Goal: Task Accomplishment & Management: Use online tool/utility

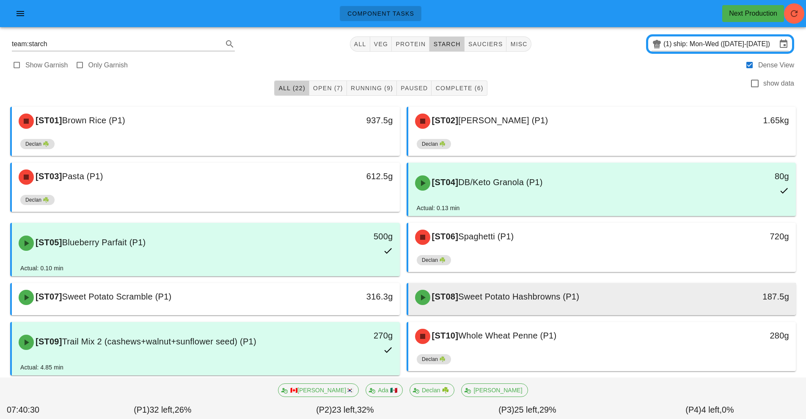
click at [622, 307] on div "[ST08] Sweet Potato Hashbrowns (P1)" at bounding box center [554, 296] width 288 height 25
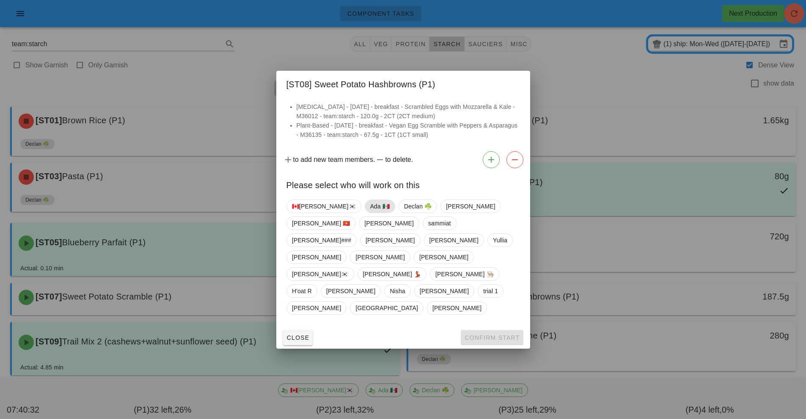
click at [370, 212] on span "Ada 🇲🇽" at bounding box center [379, 206] width 19 height 13
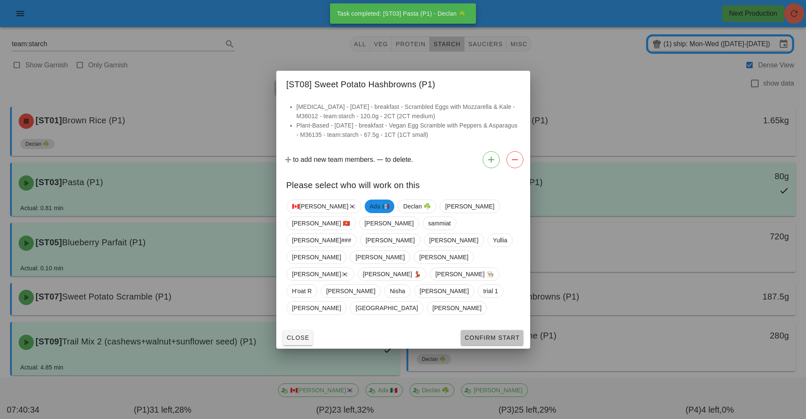
click at [486, 334] on span "Confirm Start" at bounding box center [491, 337] width 55 height 7
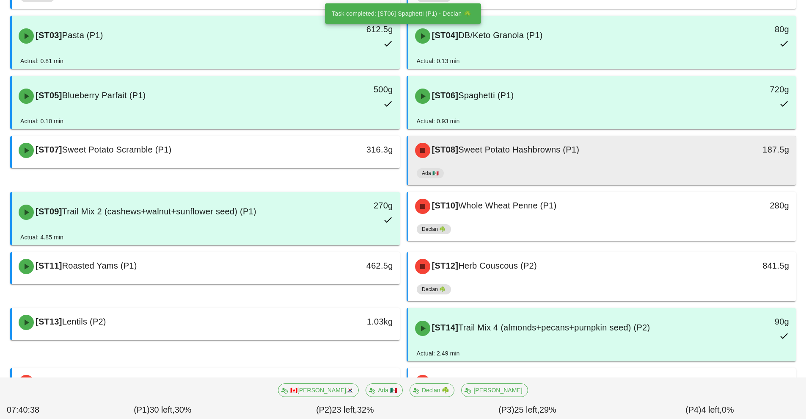
scroll to position [169, 0]
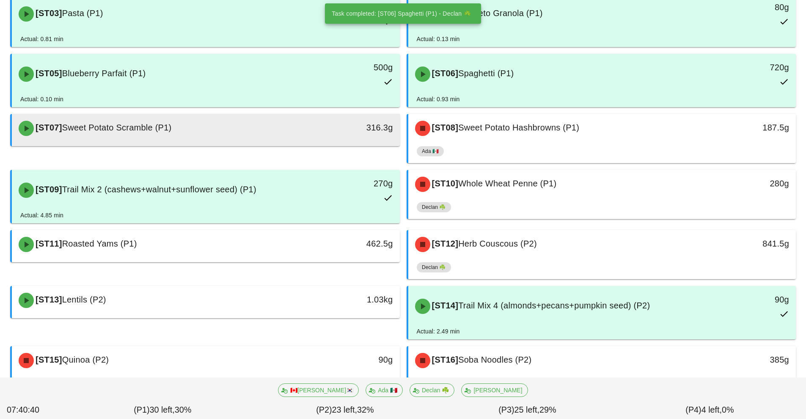
click at [251, 133] on div "[ST07] Sweet Potato Scramble (P1)" at bounding box center [158, 128] width 288 height 25
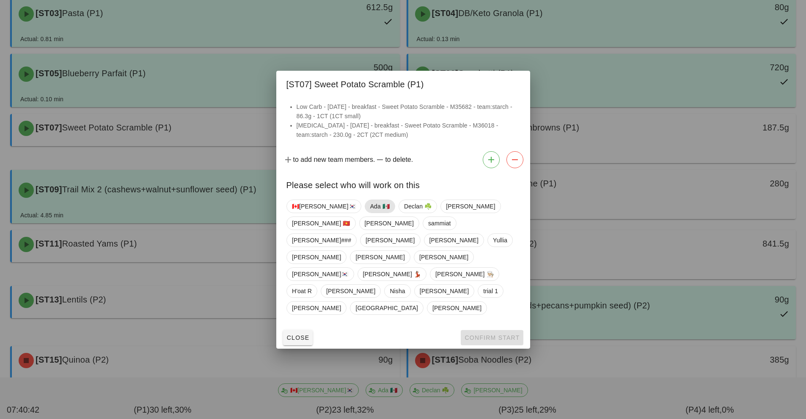
click at [370, 212] on span "Ada 🇲🇽" at bounding box center [379, 206] width 19 height 13
click at [487, 334] on span "Confirm Start" at bounding box center [491, 337] width 55 height 7
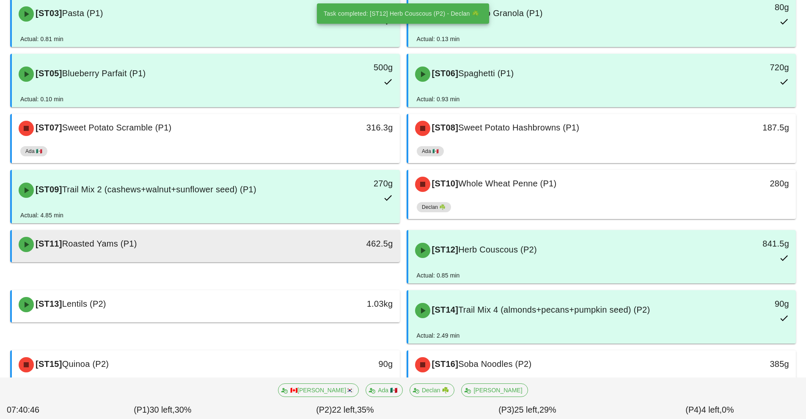
click at [251, 243] on div "[ST11] Roasted Yams (P1)" at bounding box center [158, 243] width 288 height 25
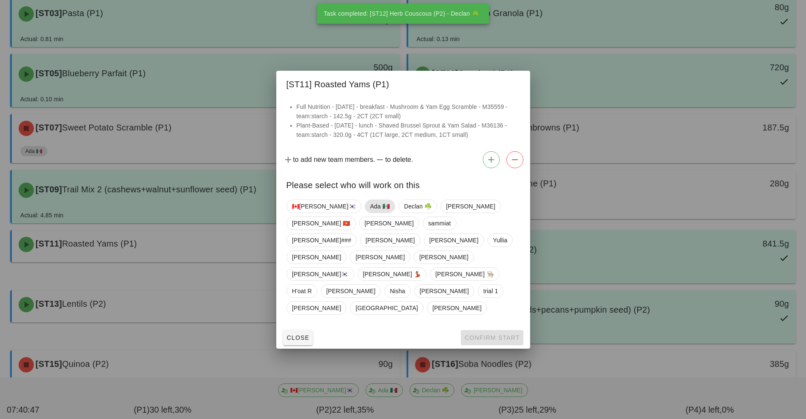
click at [370, 212] on span "Ada 🇲🇽" at bounding box center [379, 206] width 19 height 13
click at [486, 334] on span "Confirm Start" at bounding box center [491, 337] width 55 height 7
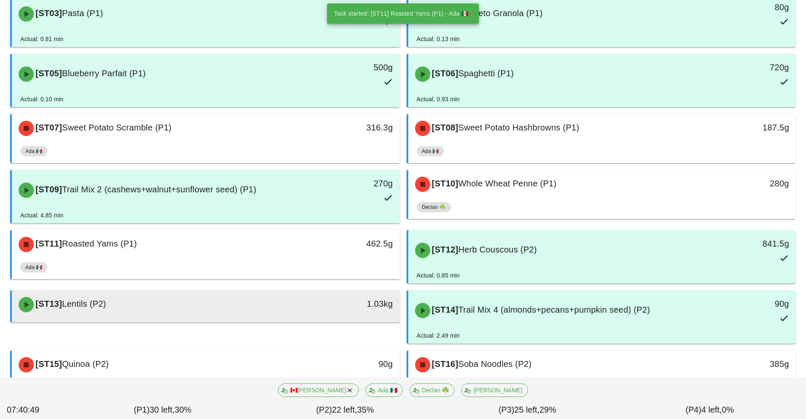
click at [283, 310] on div "[ST13] Lentils (P2)" at bounding box center [158, 304] width 288 height 25
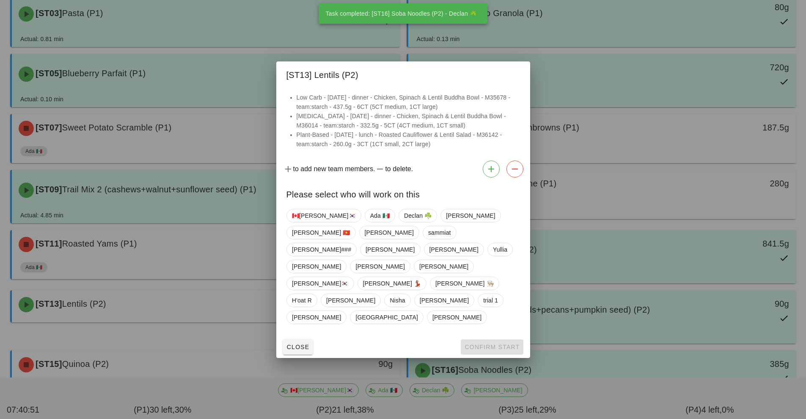
click at [612, 347] on div at bounding box center [403, 209] width 806 height 419
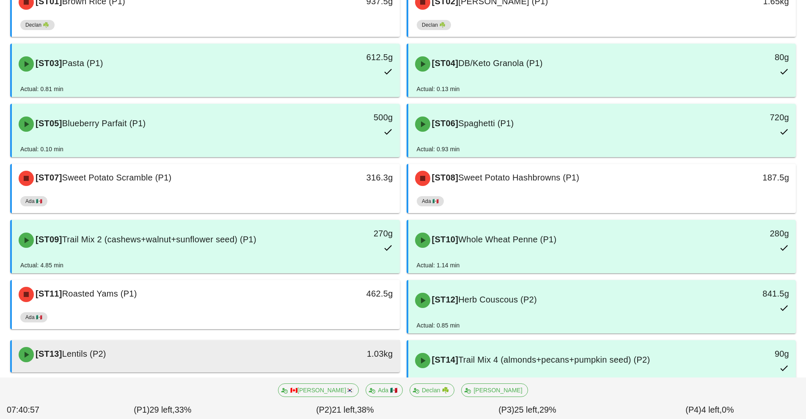
scroll to position [202, 0]
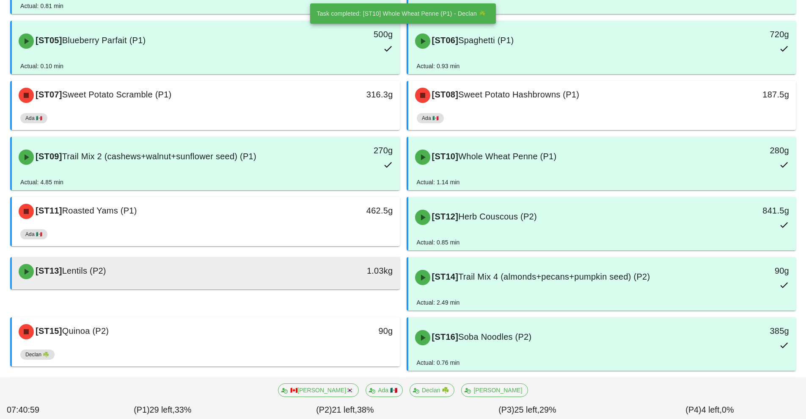
click at [282, 287] on div at bounding box center [205, 287] width 371 height 3
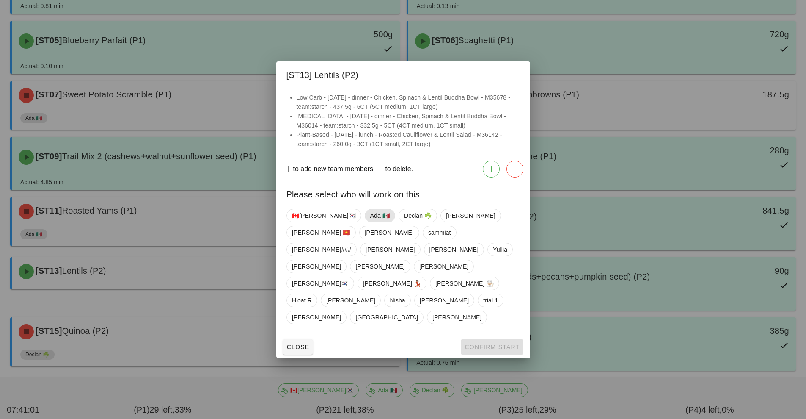
click at [370, 222] on span "Ada 🇲🇽" at bounding box center [379, 215] width 19 height 13
click at [484, 343] on span "Confirm Start" at bounding box center [491, 346] width 55 height 7
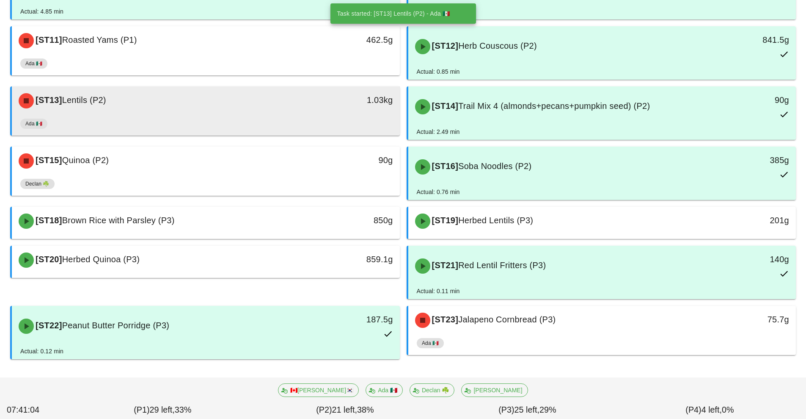
scroll to position [374, 0]
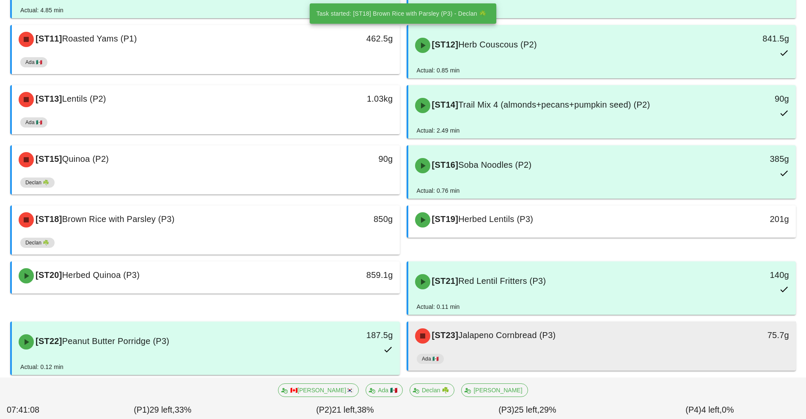
click at [590, 350] on div "Ada 🇲🇽" at bounding box center [602, 360] width 371 height 20
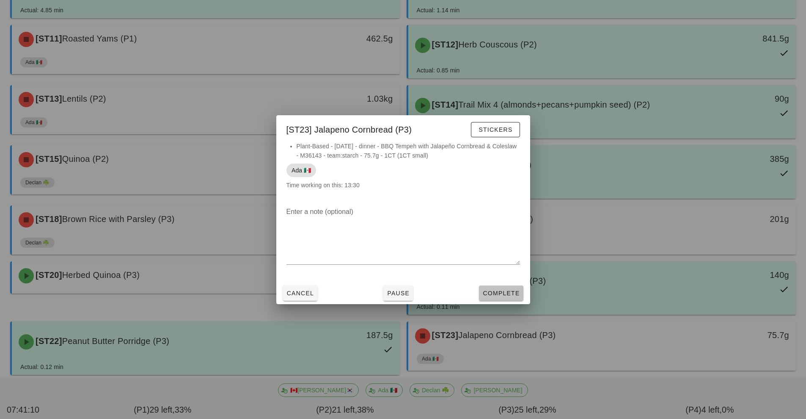
click at [503, 296] on span "Complete" at bounding box center [500, 292] width 37 height 7
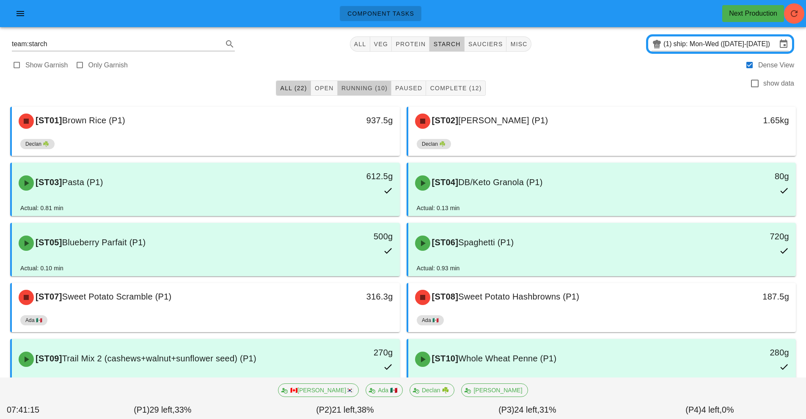
click at [378, 87] on span "Running (10)" at bounding box center [364, 88] width 47 height 7
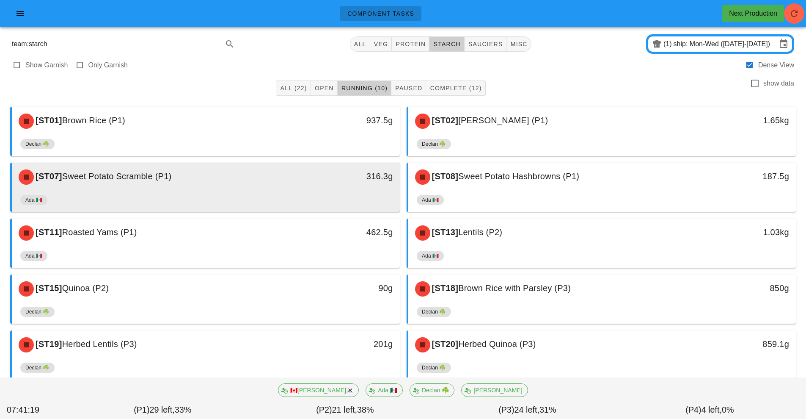
click at [296, 190] on div "[ST07] Sweet Potato Scramble (P1) 316.3g" at bounding box center [206, 176] width 388 height 29
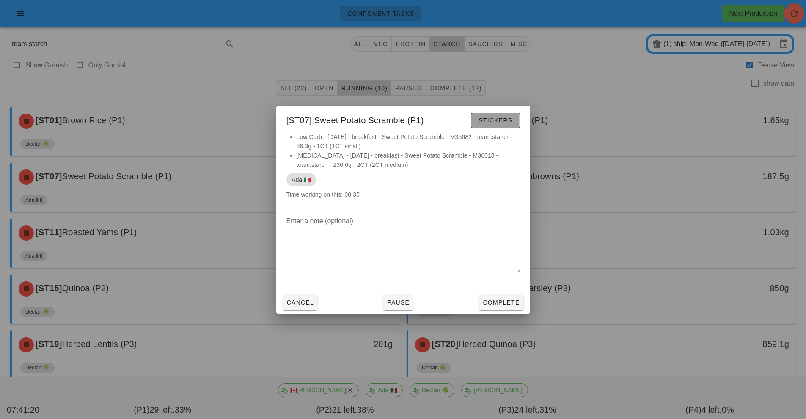
click at [502, 117] on span "Stickers" at bounding box center [495, 120] width 34 height 7
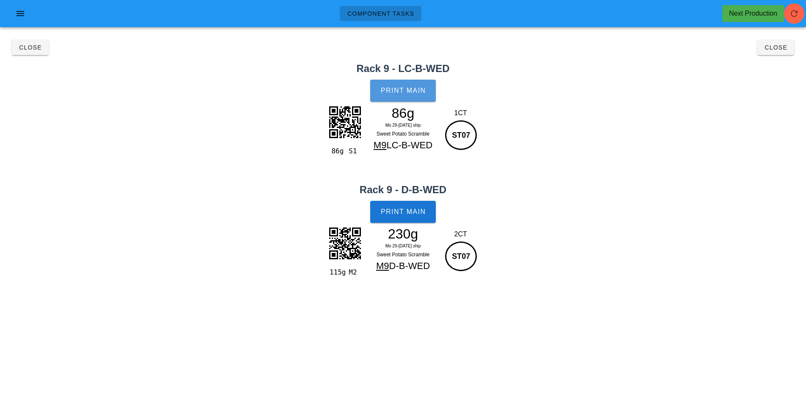
click at [414, 91] on span "Print Main" at bounding box center [403, 91] width 46 height 8
click at [415, 220] on button "Print Main" at bounding box center [402, 212] width 65 height 22
click at [780, 47] on span "Close" at bounding box center [775, 47] width 23 height 7
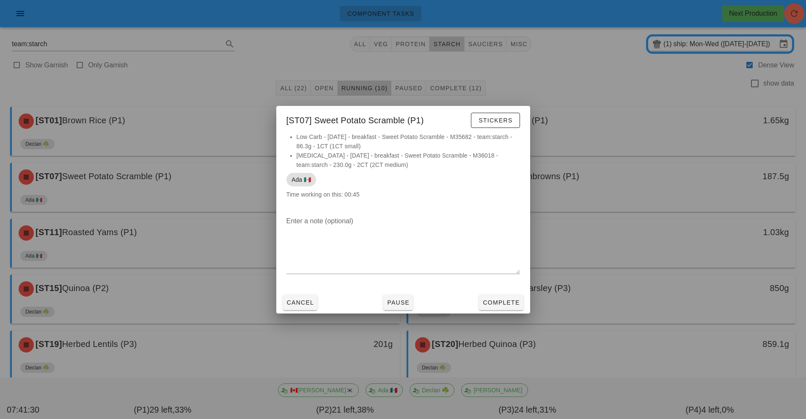
click at [664, 116] on div at bounding box center [403, 209] width 806 height 419
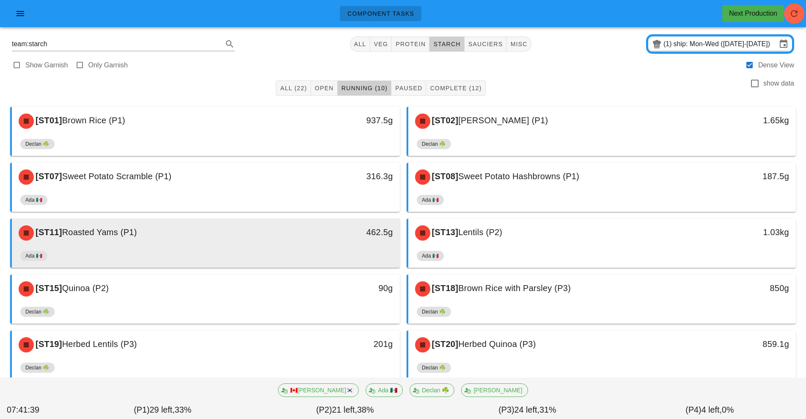
click at [268, 250] on div "Ada 🇲🇽" at bounding box center [205, 257] width 371 height 20
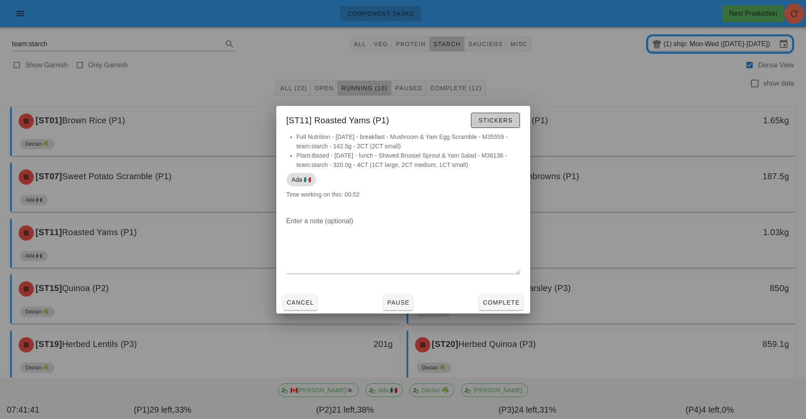
click at [510, 126] on button "Stickers" at bounding box center [495, 120] width 49 height 15
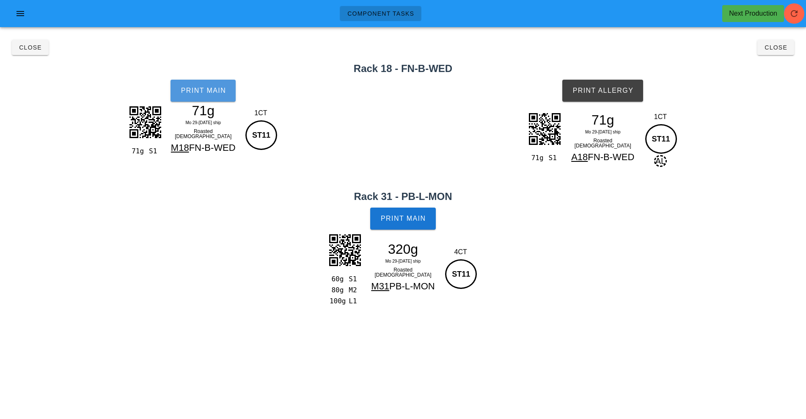
click at [214, 93] on span "Print Main" at bounding box center [203, 91] width 46 height 8
click at [407, 223] on button "Print Main" at bounding box center [402, 218] width 65 height 22
click at [620, 93] on span "Print Allergy" at bounding box center [602, 91] width 61 height 8
click at [773, 48] on span "Close" at bounding box center [775, 47] width 23 height 7
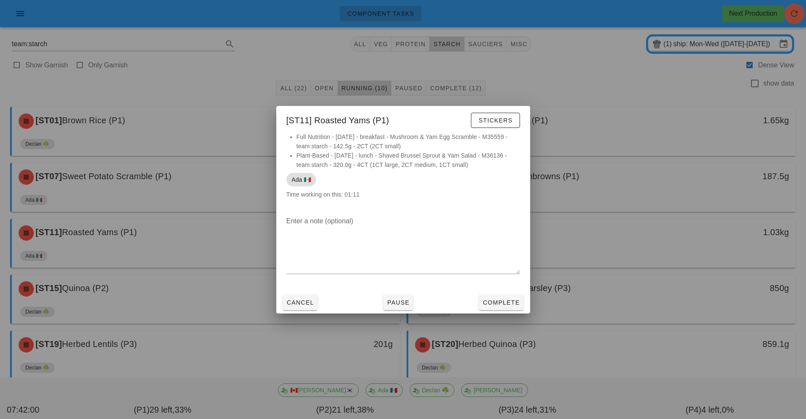
click at [619, 90] on div at bounding box center [403, 209] width 806 height 419
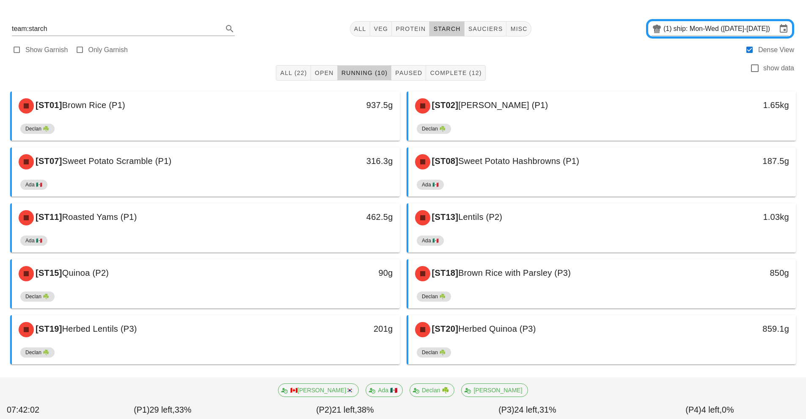
scroll to position [22, 0]
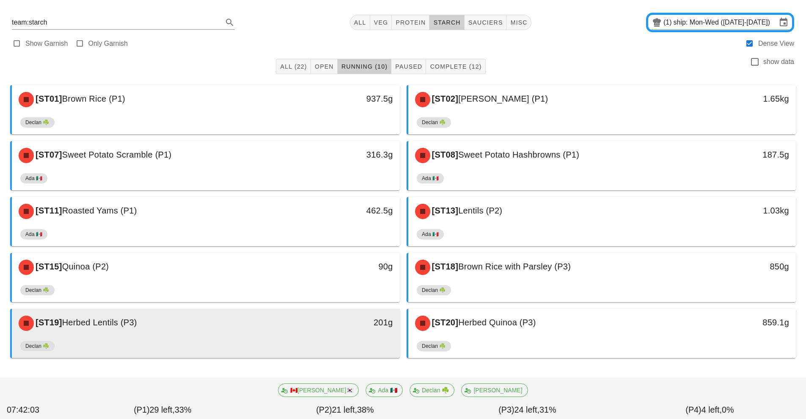
click at [222, 343] on div "Declan ☘️" at bounding box center [205, 347] width 371 height 20
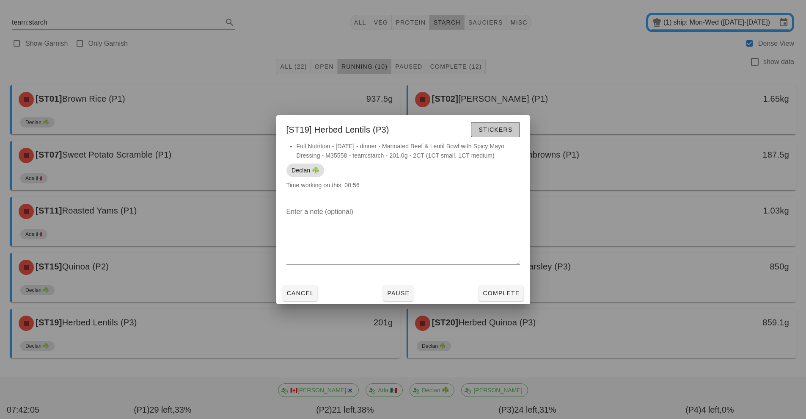
click at [487, 128] on span "Stickers" at bounding box center [495, 129] width 34 height 7
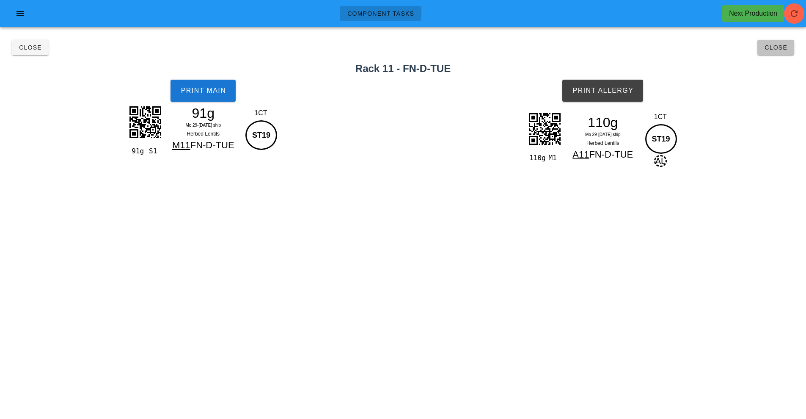
click at [776, 48] on span "Close" at bounding box center [775, 47] width 23 height 7
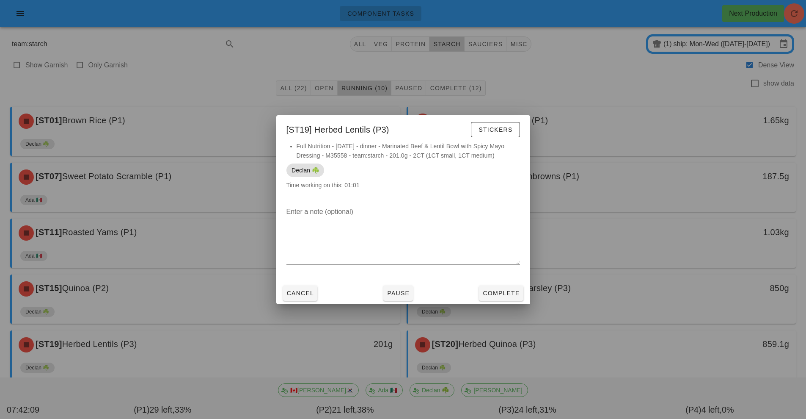
click at [606, 123] on div at bounding box center [403, 209] width 806 height 419
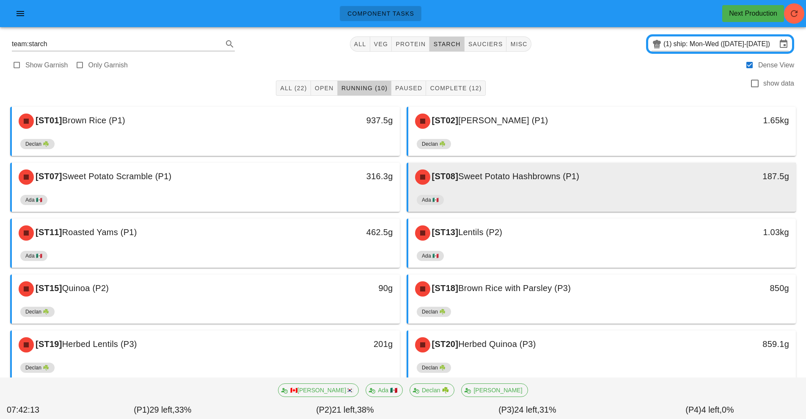
click at [593, 187] on div "[ST08] Sweet Potato Hashbrowns (P1)" at bounding box center [554, 176] width 288 height 25
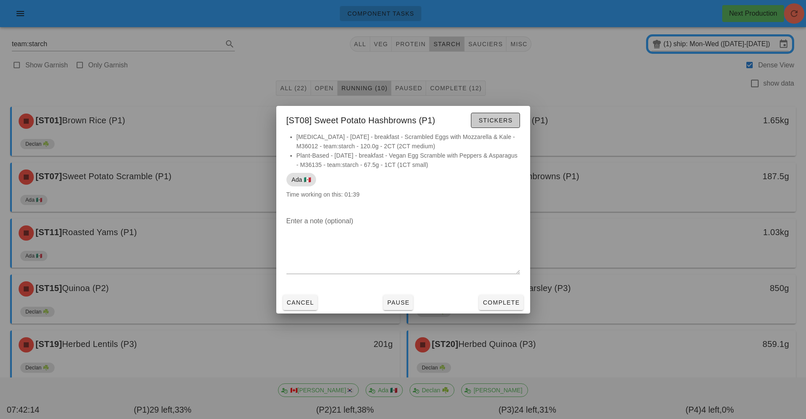
click at [503, 115] on button "Stickers" at bounding box center [495, 120] width 49 height 15
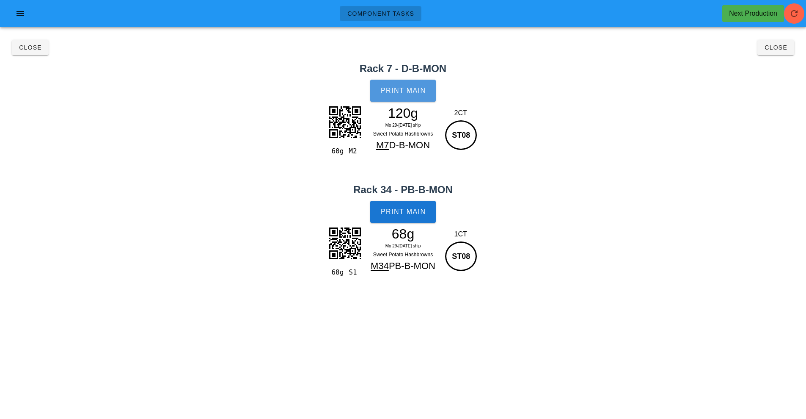
click at [404, 90] on span "Print Main" at bounding box center [403, 91] width 46 height 8
click at [413, 216] on button "Print Main" at bounding box center [402, 212] width 65 height 22
click at [782, 49] on span "Close" at bounding box center [775, 47] width 23 height 7
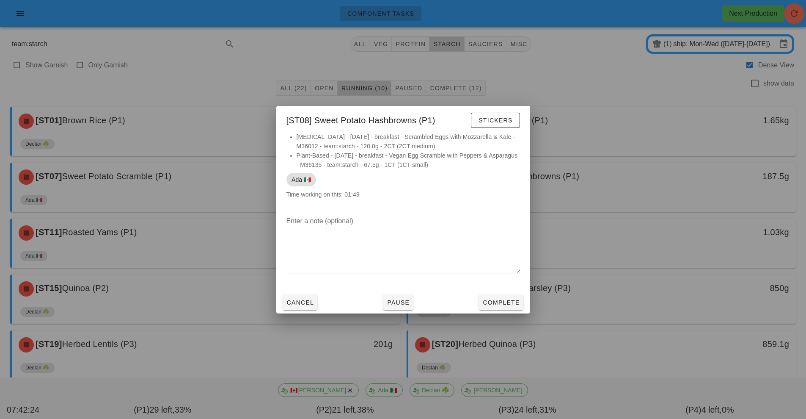
click at [627, 107] on div at bounding box center [403, 209] width 806 height 419
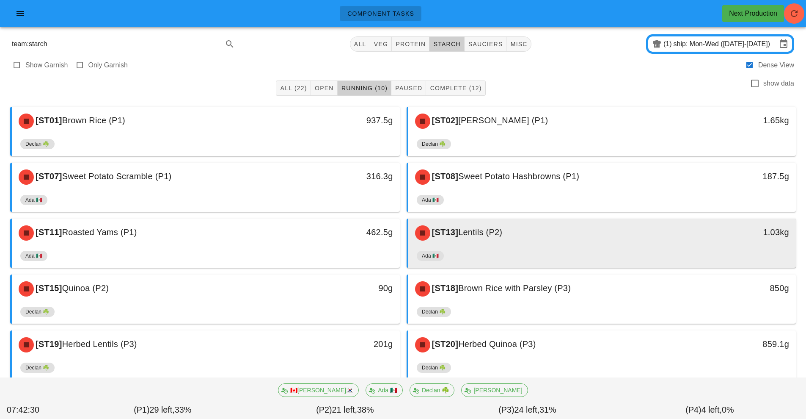
click at [586, 248] on div "Ada 🇲🇽" at bounding box center [602, 257] width 371 height 20
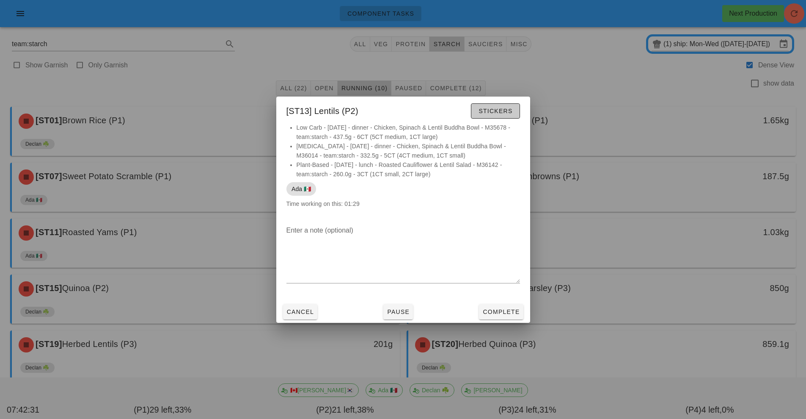
click at [494, 109] on span "Stickers" at bounding box center [495, 110] width 34 height 7
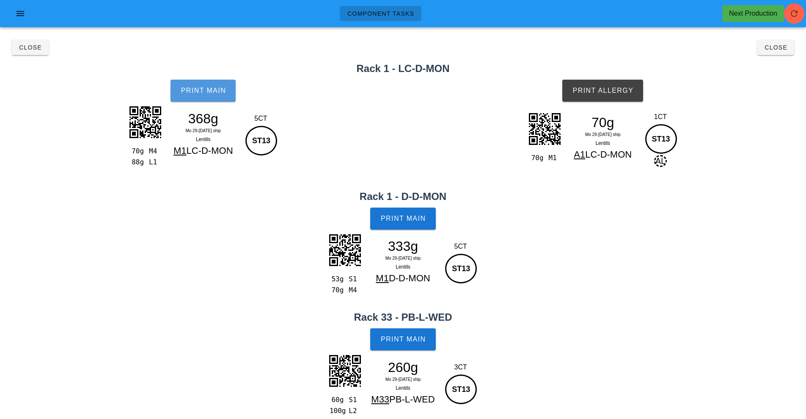
click at [200, 90] on span "Print Main" at bounding box center [203, 91] width 46 height 8
click at [620, 91] on span "Print Allergy" at bounding box center [602, 91] width 61 height 8
click at [412, 218] on span "Print Main" at bounding box center [403, 219] width 46 height 8
click at [403, 339] on span "Print Main" at bounding box center [403, 339] width 46 height 8
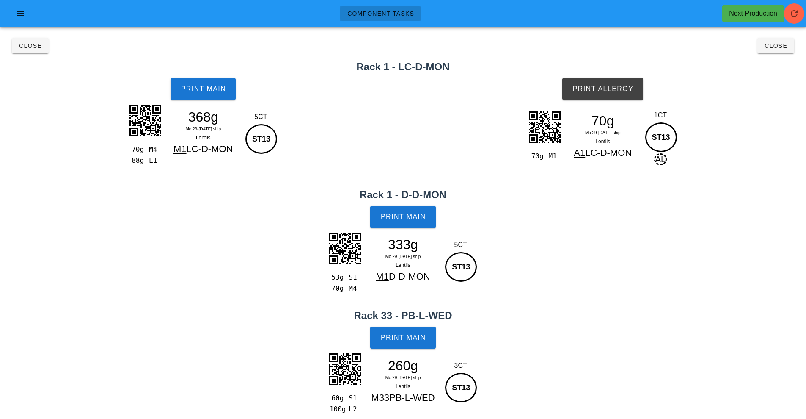
scroll to position [8, 0]
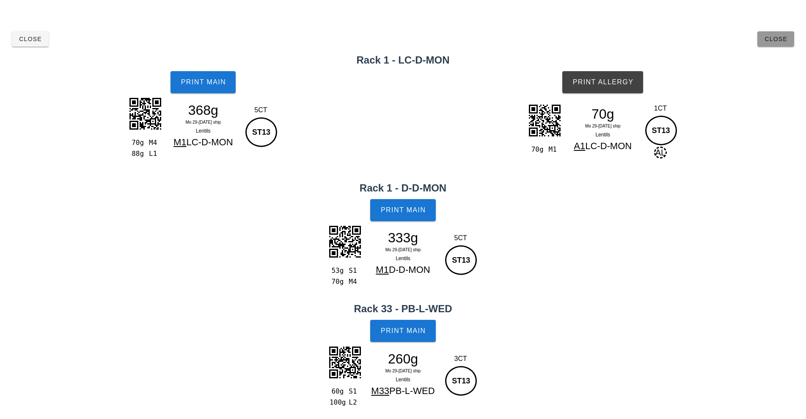
click at [780, 34] on button "Close" at bounding box center [775, 38] width 37 height 15
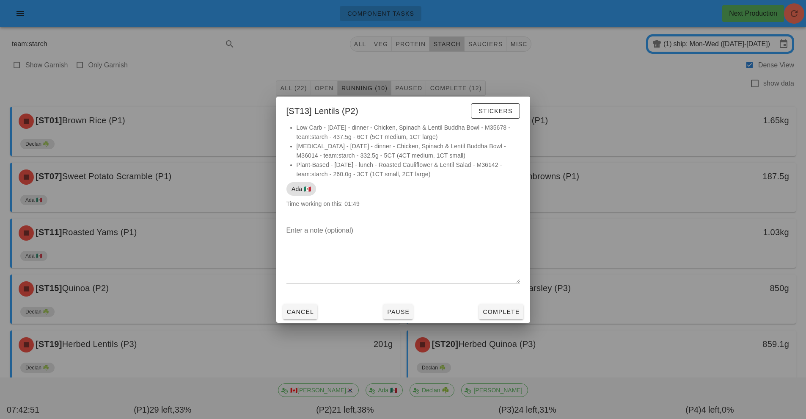
click at [635, 113] on div at bounding box center [403, 209] width 806 height 419
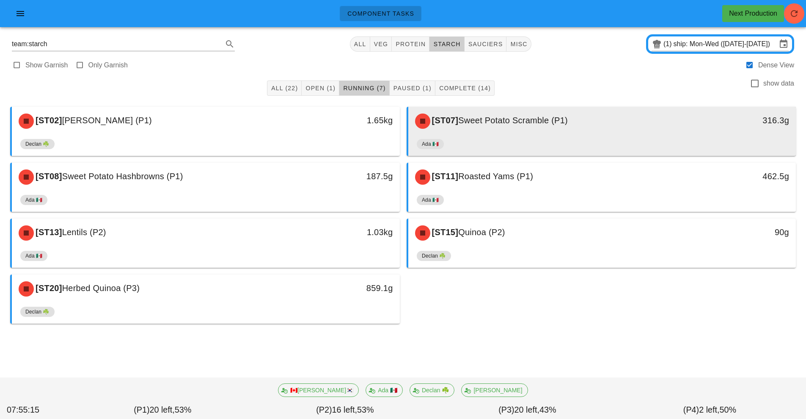
click at [528, 129] on div "[ST07] Sweet Potato Scramble (P1)" at bounding box center [554, 120] width 288 height 25
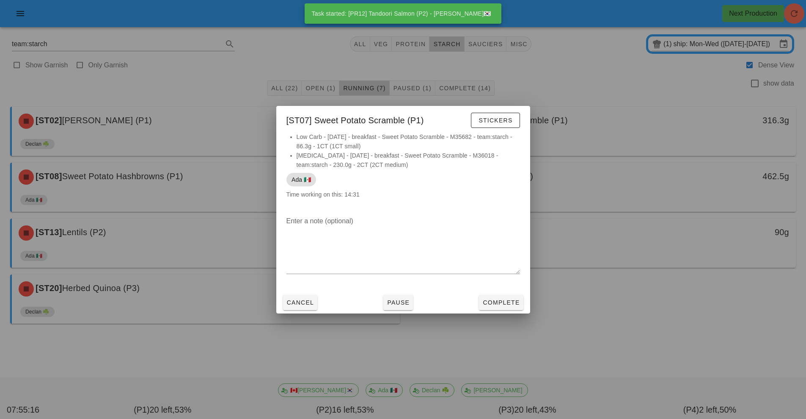
click at [594, 83] on div at bounding box center [403, 209] width 806 height 419
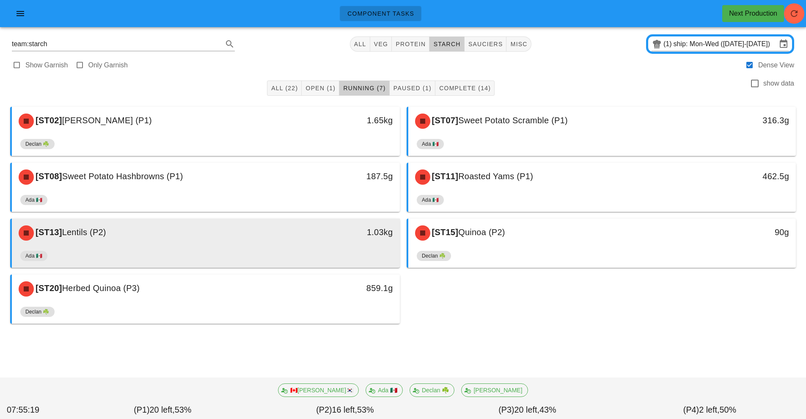
click at [270, 239] on div "[ST13] Lentils (P2)" at bounding box center [158, 232] width 288 height 25
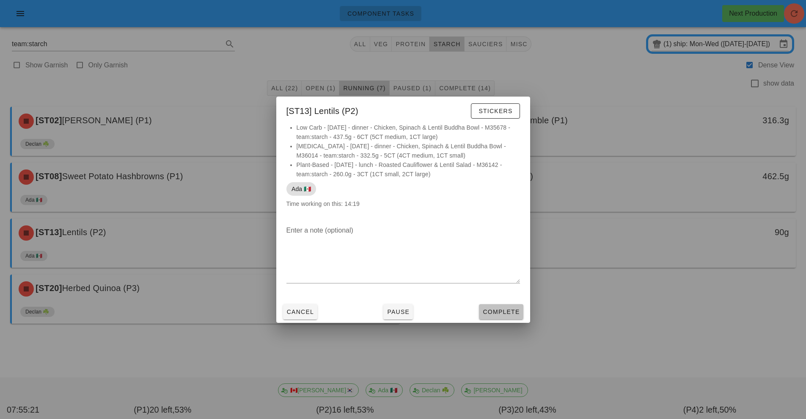
click at [511, 309] on span "Complete" at bounding box center [500, 311] width 37 height 7
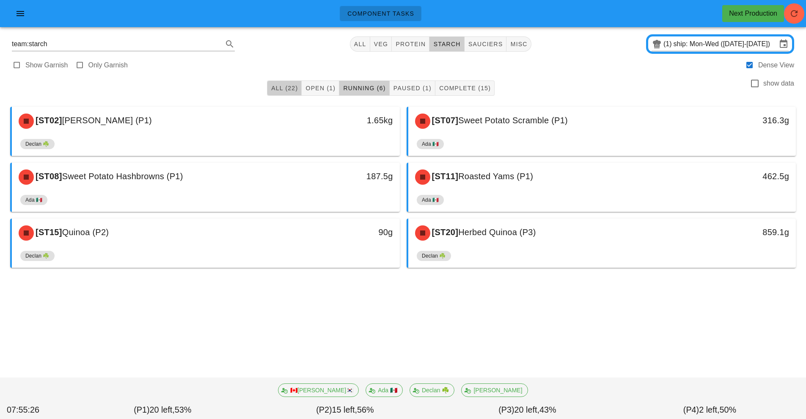
click at [282, 88] on span "All (22)" at bounding box center [284, 88] width 27 height 7
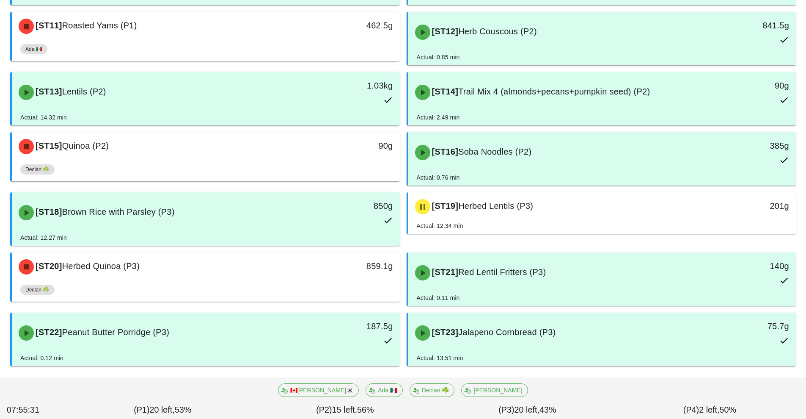
scroll to position [397, 0]
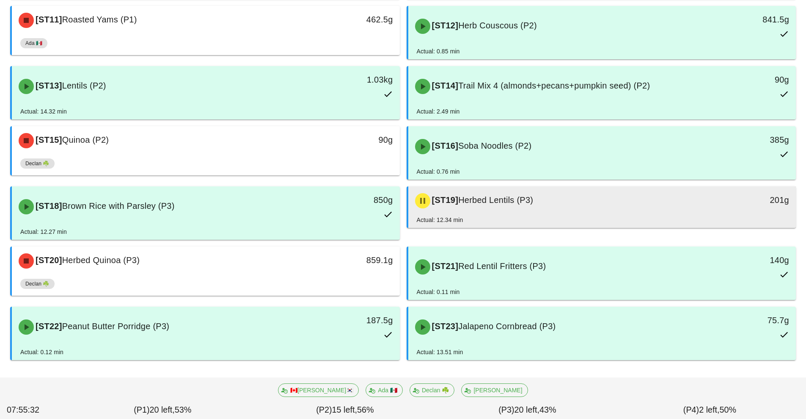
click at [571, 211] on div "[ST19] Herbed Lentils (P3)" at bounding box center [554, 200] width 288 height 25
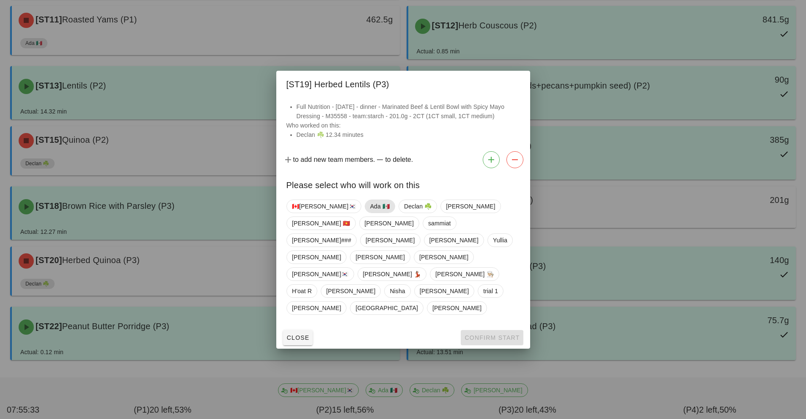
click at [370, 212] on span "Ada 🇲🇽" at bounding box center [379, 206] width 19 height 13
click at [485, 334] on span "Confirm Start" at bounding box center [491, 337] width 55 height 7
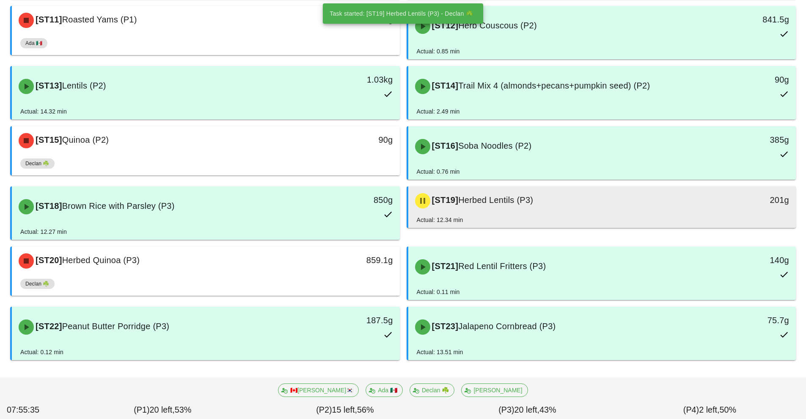
click at [578, 209] on div "[ST19] Herbed Lentils (P3)" at bounding box center [554, 200] width 288 height 25
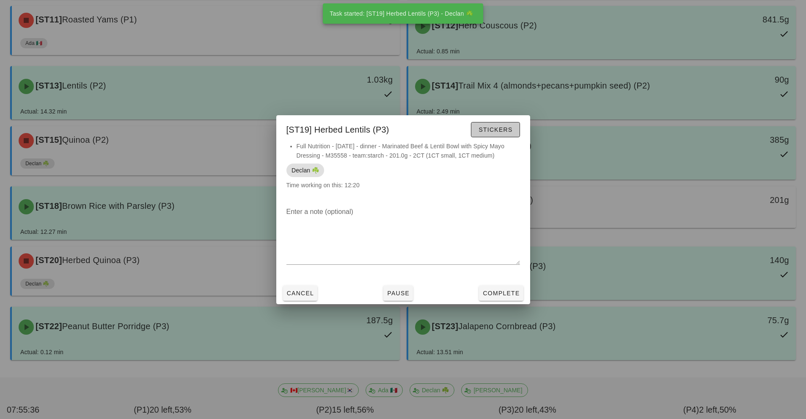
click at [506, 131] on span "Stickers" at bounding box center [495, 129] width 34 height 7
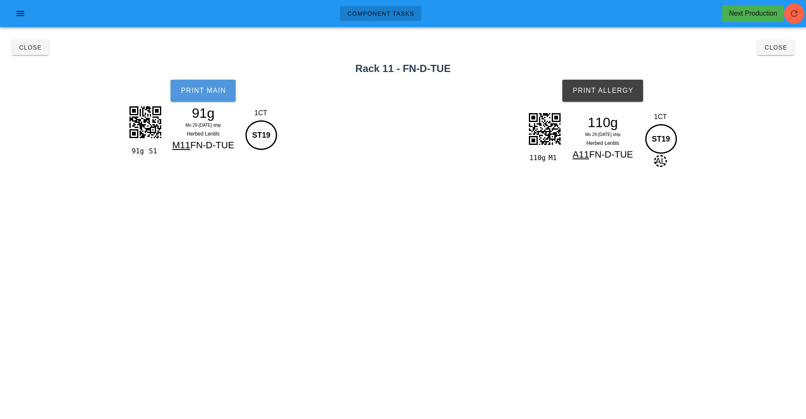
click at [206, 97] on button "Print Main" at bounding box center [203, 91] width 65 height 22
click at [624, 88] on span "Print Allergy" at bounding box center [602, 91] width 61 height 8
click at [773, 48] on span "Close" at bounding box center [775, 47] width 23 height 7
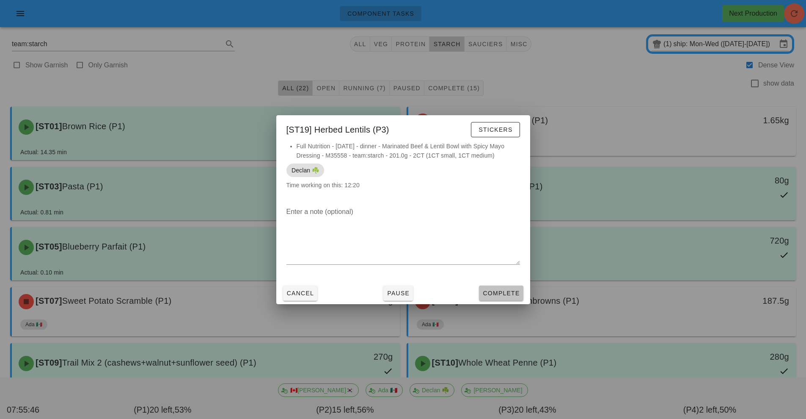
click at [509, 296] on span "Complete" at bounding box center [500, 292] width 37 height 7
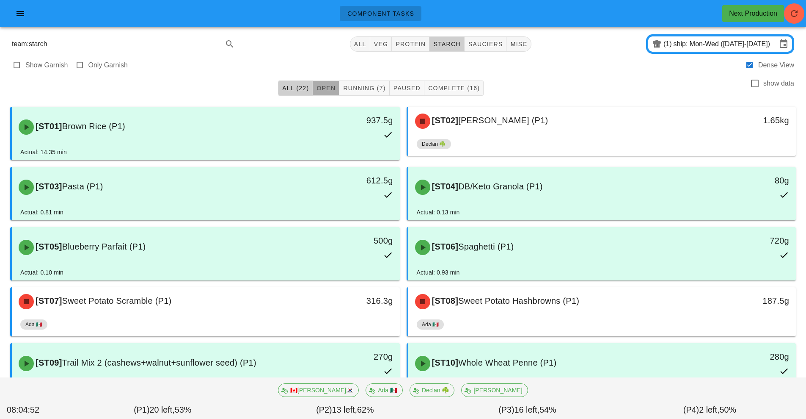
click at [323, 90] on span "Open" at bounding box center [325, 88] width 19 height 7
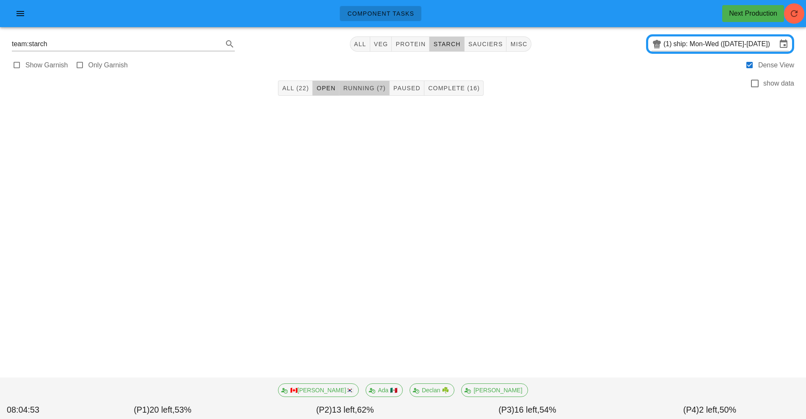
click at [364, 85] on span "Running (7)" at bounding box center [364, 88] width 43 height 7
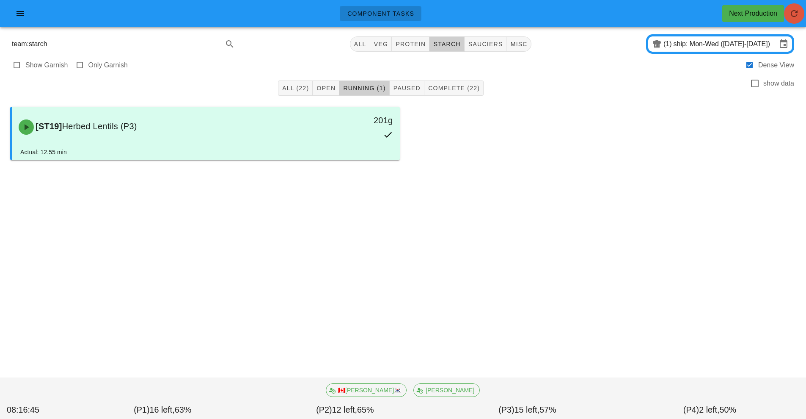
click at [789, 15] on span "button" at bounding box center [794, 13] width 20 height 10
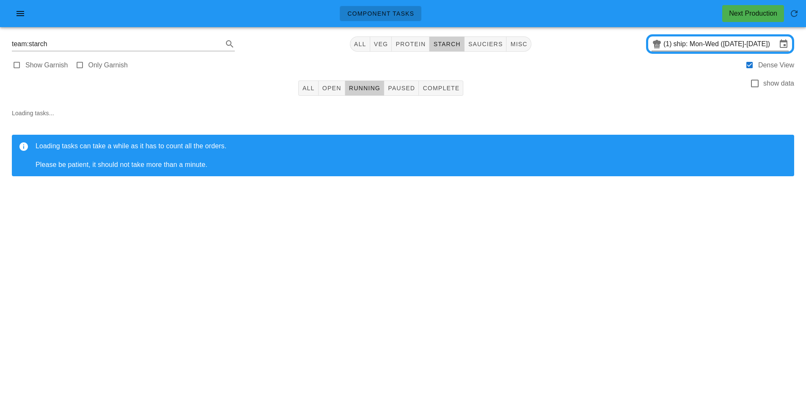
click at [699, 43] on input "ship: Mon-Wed ([DATE]-[DATE])" at bounding box center [725, 44] width 103 height 14
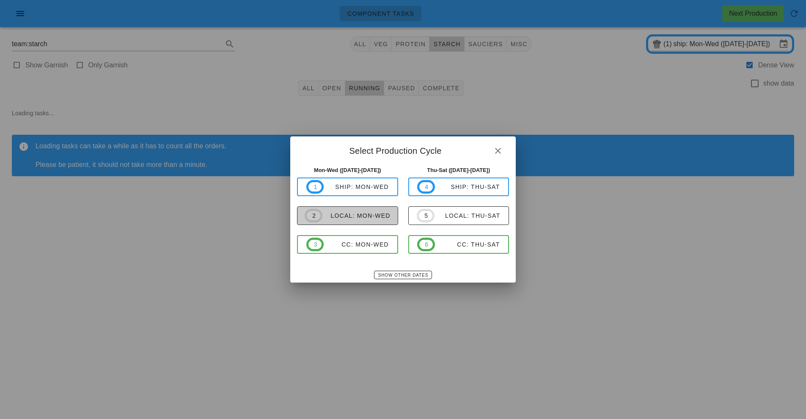
click at [378, 210] on span "2 local: Mon-Wed" at bounding box center [348, 216] width 86 height 14
type input "local: Mon-Wed (Sep 29-Oct 1)"
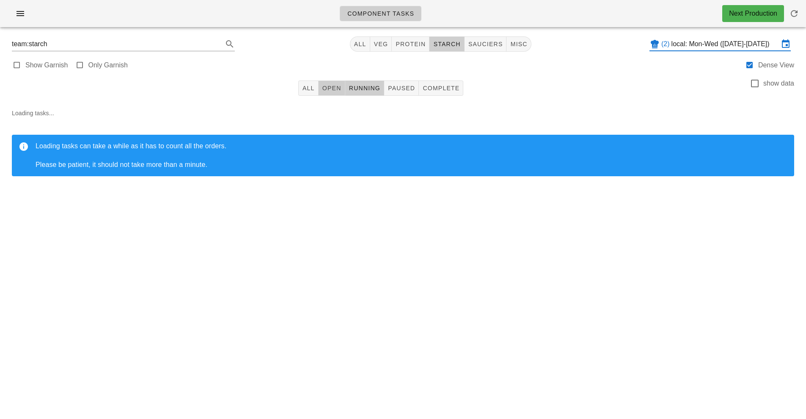
click at [336, 87] on span "Open" at bounding box center [331, 88] width 19 height 7
click at [368, 88] on span "Running" at bounding box center [365, 88] width 32 height 7
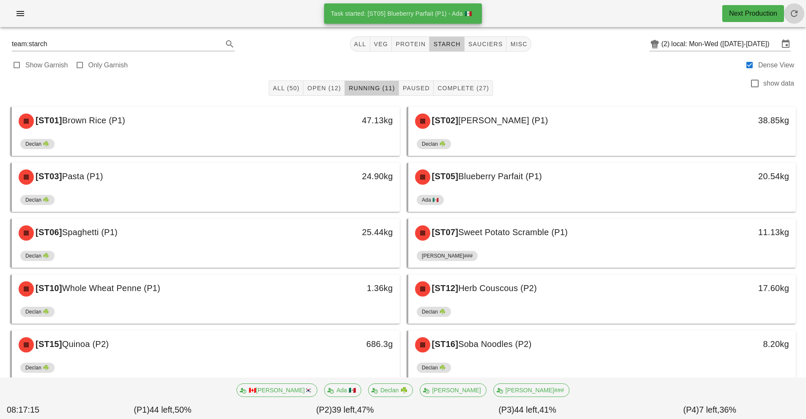
click at [798, 12] on icon "button" at bounding box center [794, 13] width 10 height 10
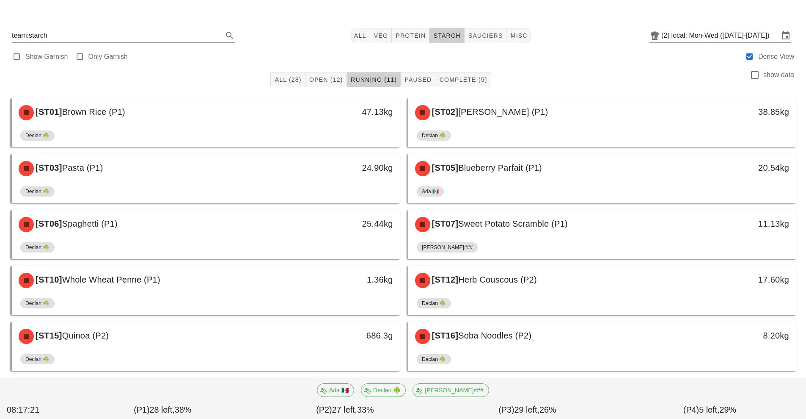
scroll to position [77, 0]
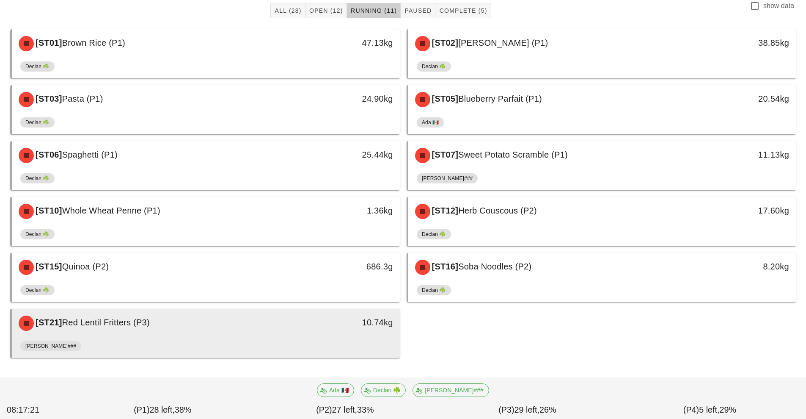
click at [292, 341] on div "[PERSON_NAME]###" at bounding box center [205, 347] width 371 height 20
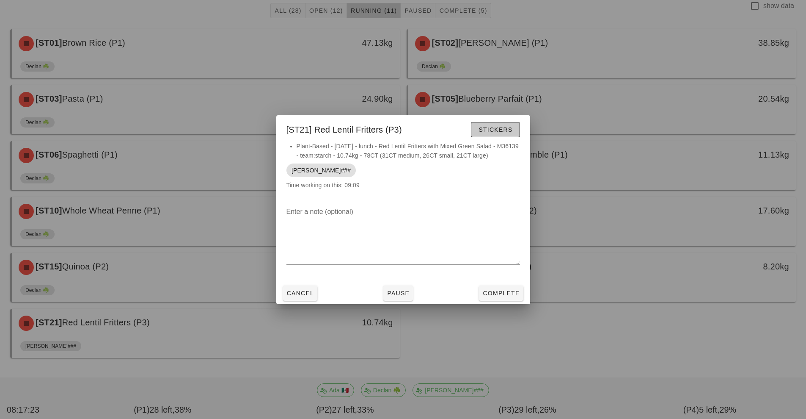
click at [498, 131] on span "Stickers" at bounding box center [495, 129] width 34 height 7
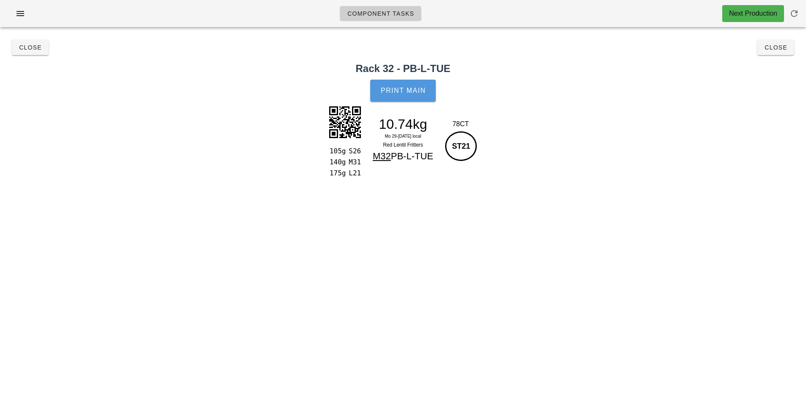
click at [417, 99] on button "Print Main" at bounding box center [402, 91] width 65 height 22
click at [409, 92] on span "Print Main" at bounding box center [403, 91] width 46 height 8
click at [35, 48] on span "Close" at bounding box center [30, 47] width 23 height 7
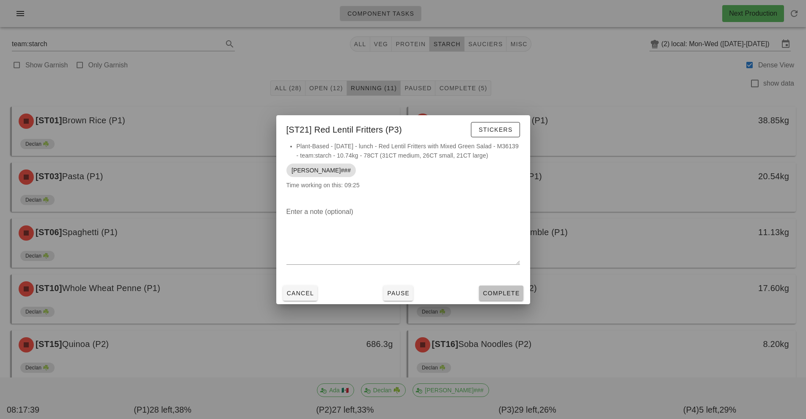
click at [509, 295] on span "Complete" at bounding box center [500, 292] width 37 height 7
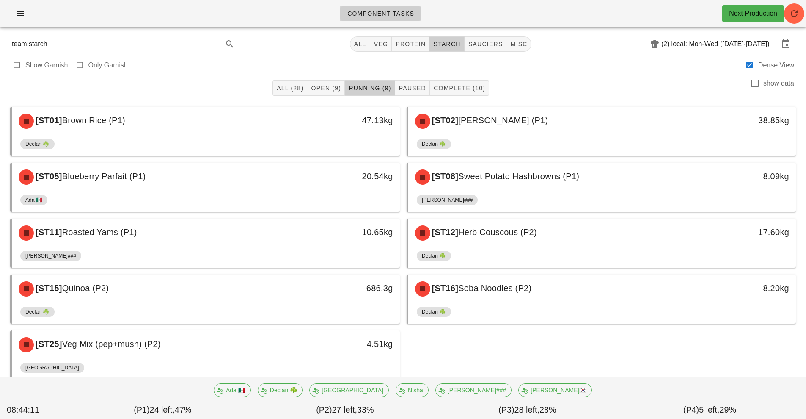
click at [681, 44] on input "local: Mon-Wed (Sep 29-Oct 1)" at bounding box center [725, 44] width 107 height 14
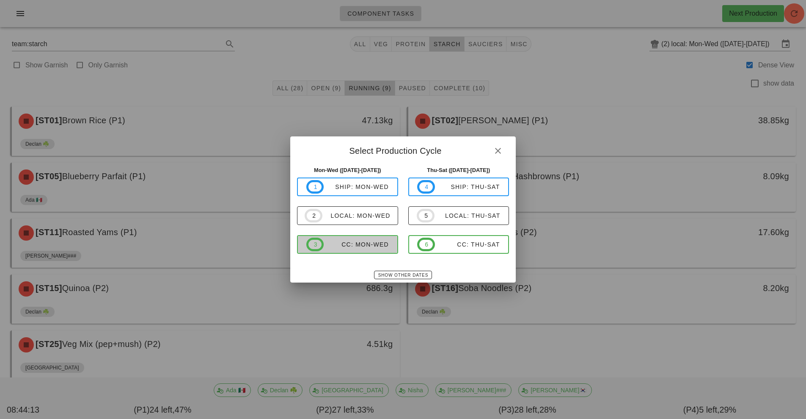
click at [372, 247] on div "CC: Mon-Wed" at bounding box center [356, 244] width 65 height 7
type input "CC: Mon-Wed (Sep 29-Oct 1)"
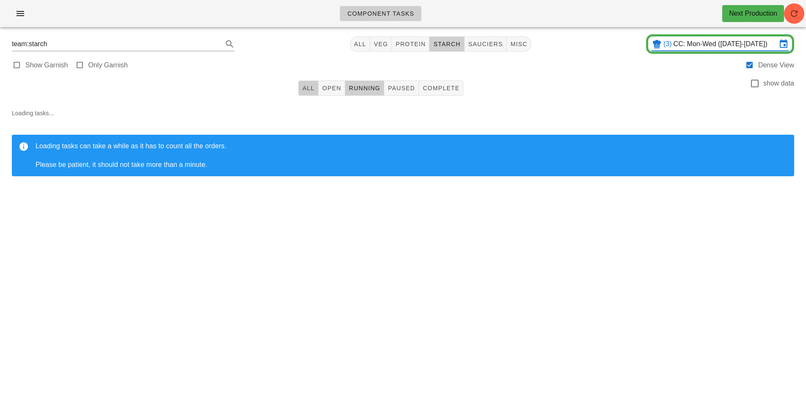
click at [310, 92] on button "All" at bounding box center [308, 87] width 20 height 15
click at [796, 17] on icon "button" at bounding box center [794, 13] width 10 height 10
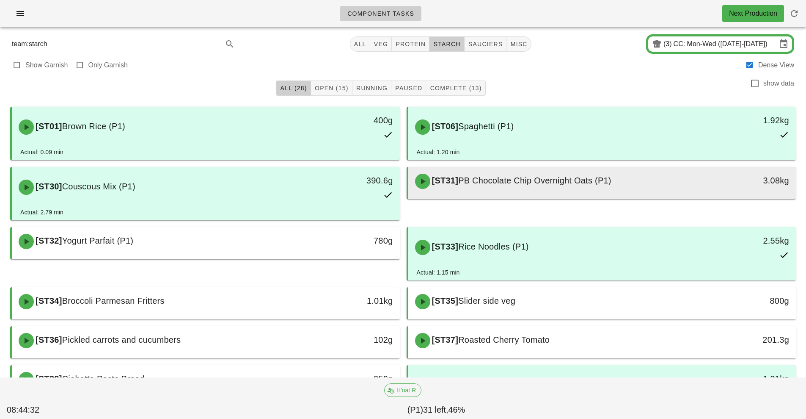
click at [631, 187] on div "[ST31] PB Chocolate Chip Overnight Oats (P1)" at bounding box center [554, 180] width 288 height 25
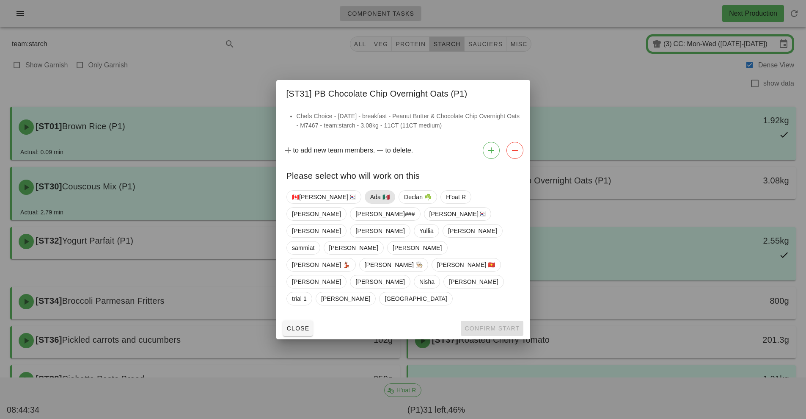
click at [370, 203] on span "Ada 🇲🇽" at bounding box center [379, 196] width 19 height 13
click at [485, 325] on span "Confirm Start" at bounding box center [491, 328] width 55 height 7
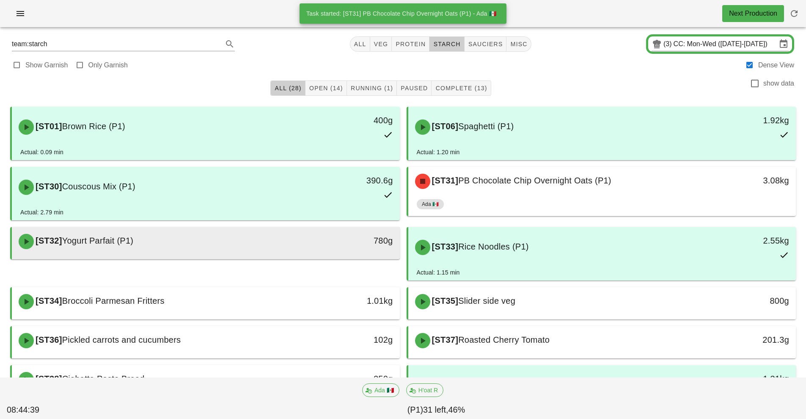
click at [297, 241] on div "[ST32] Yogurt Parfait (P1)" at bounding box center [158, 241] width 288 height 25
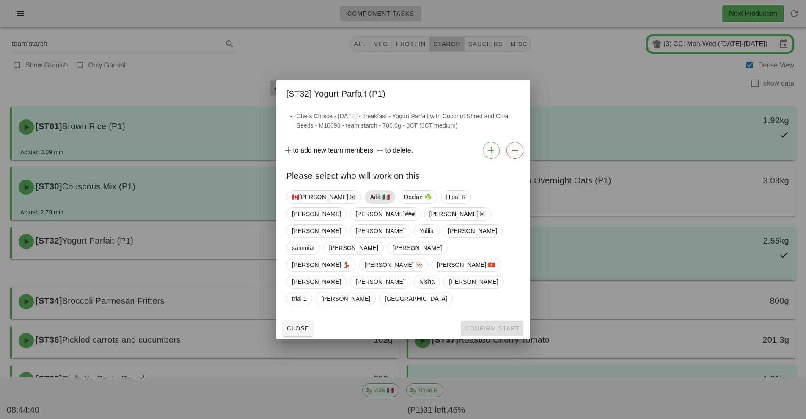
click at [370, 203] on span "Ada 🇲🇽" at bounding box center [379, 196] width 19 height 13
click at [481, 325] on span "Confirm Start" at bounding box center [491, 328] width 55 height 7
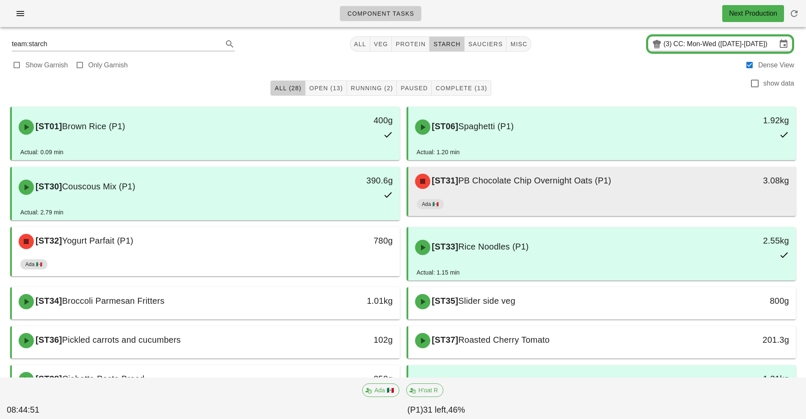
click at [677, 187] on div "[ST31] PB Chocolate Chip Overnight Oats (P1)" at bounding box center [554, 180] width 288 height 25
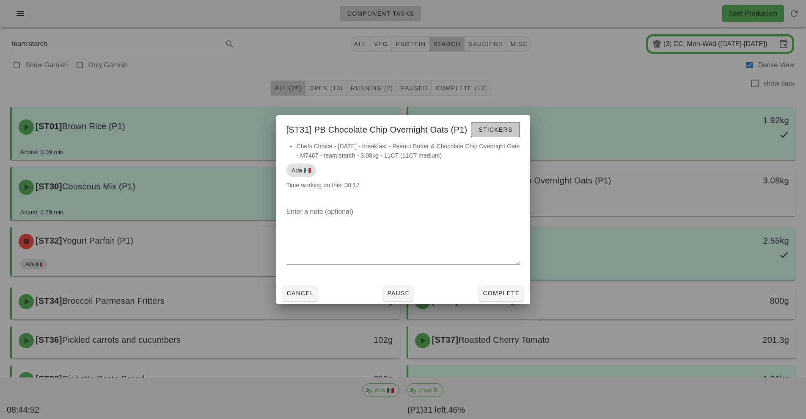
click at [498, 127] on span "Stickers" at bounding box center [495, 129] width 34 height 7
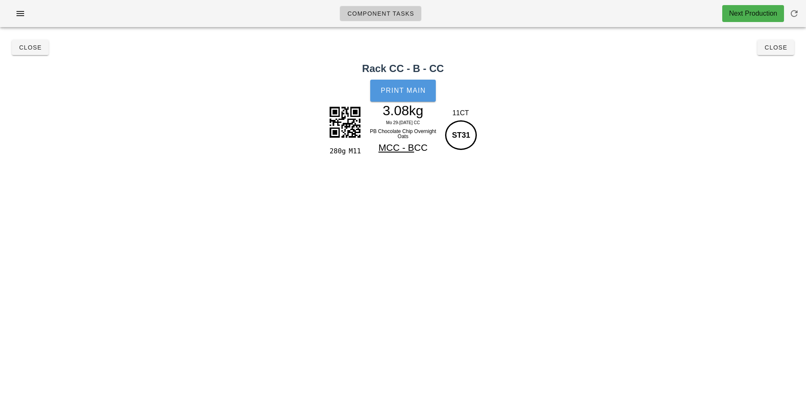
click at [408, 92] on span "Print Main" at bounding box center [403, 91] width 46 height 8
click at [772, 48] on span "Close" at bounding box center [775, 47] width 23 height 7
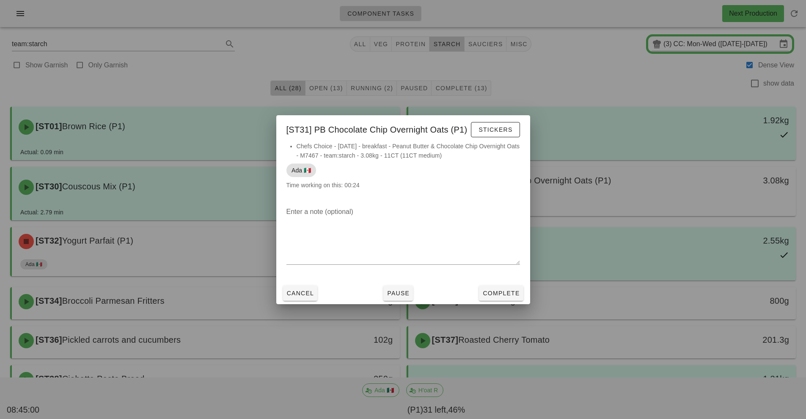
click at [594, 70] on div at bounding box center [403, 209] width 806 height 419
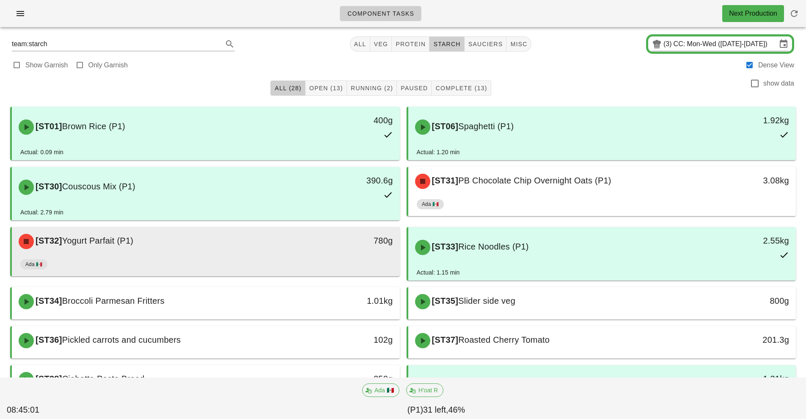
click at [297, 250] on div "[ST32] Yogurt Parfait (P1)" at bounding box center [158, 241] width 288 height 25
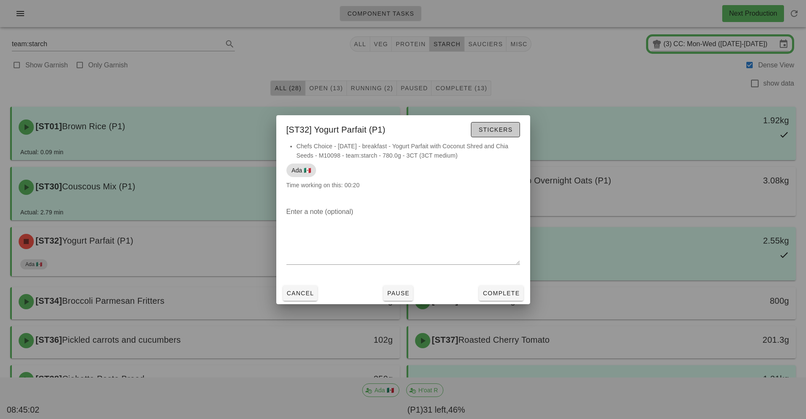
click at [496, 130] on span "Stickers" at bounding box center [495, 129] width 34 height 7
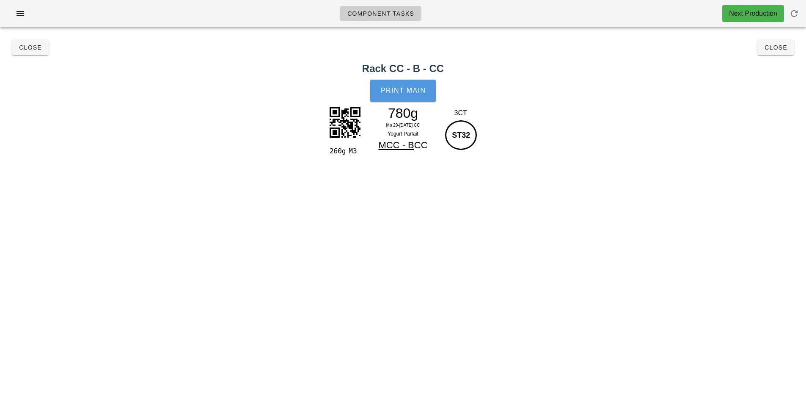
click at [410, 93] on span "Print Main" at bounding box center [403, 91] width 46 height 8
click at [782, 53] on button "Close" at bounding box center [775, 47] width 37 height 15
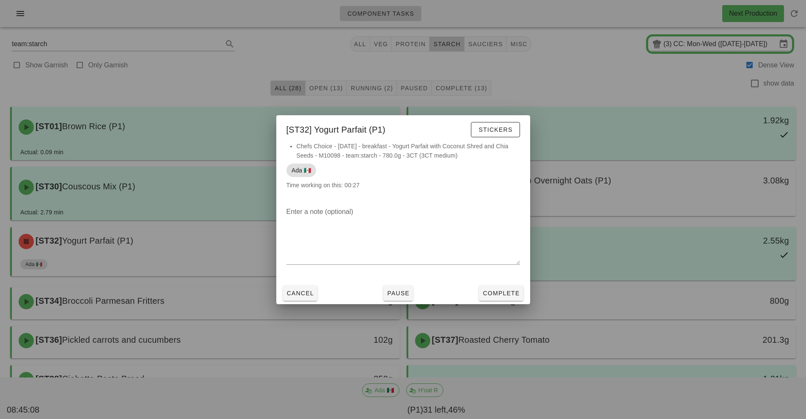
click at [594, 72] on div at bounding box center [403, 209] width 806 height 419
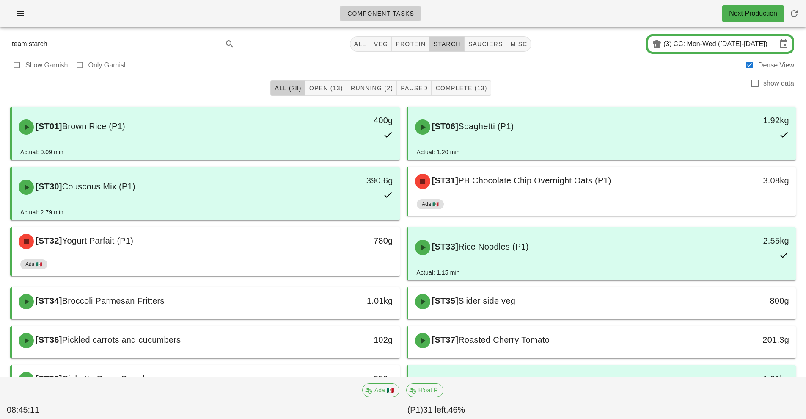
click at [675, 44] on input "CC: Mon-Wed (Sep 29-Oct 1)" at bounding box center [725, 44] width 103 height 14
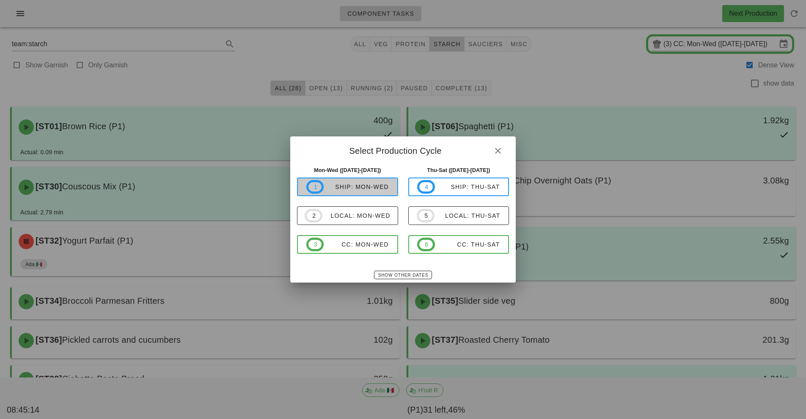
click at [355, 188] on div "ship: Mon-Wed" at bounding box center [356, 186] width 65 height 7
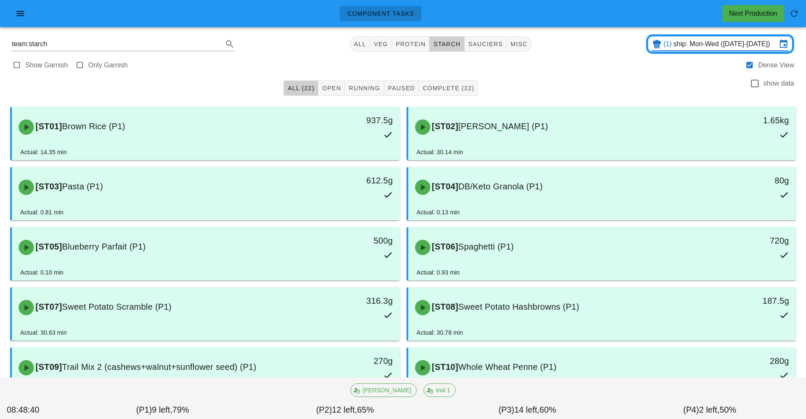
click at [688, 39] on input "ship: Mon-Wed ([DATE]-[DATE])" at bounding box center [725, 44] width 103 height 14
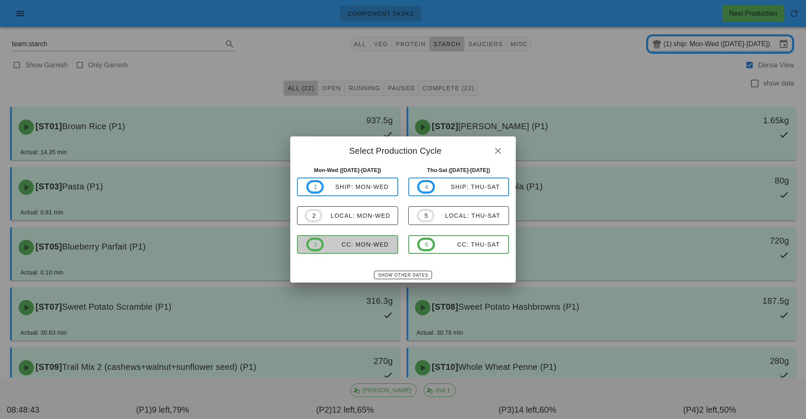
click at [374, 237] on span "3 CC: Mon-Wed" at bounding box center [347, 244] width 83 height 14
type input "CC: Mon-Wed (Sep 29-Oct 1)"
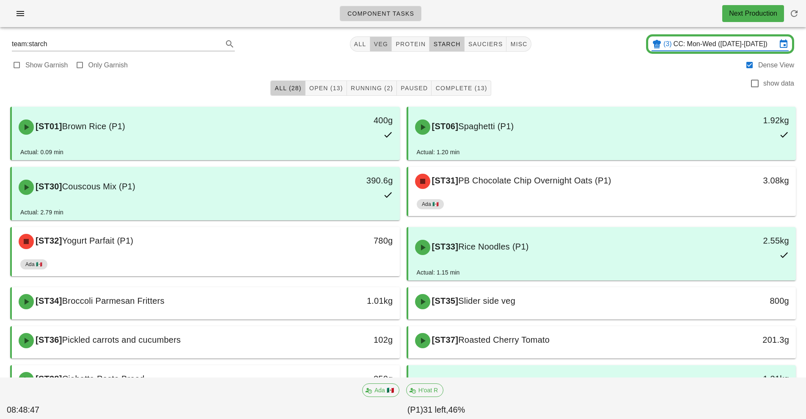
click at [378, 40] on button "veg" at bounding box center [381, 43] width 22 height 15
type input "team:veg"
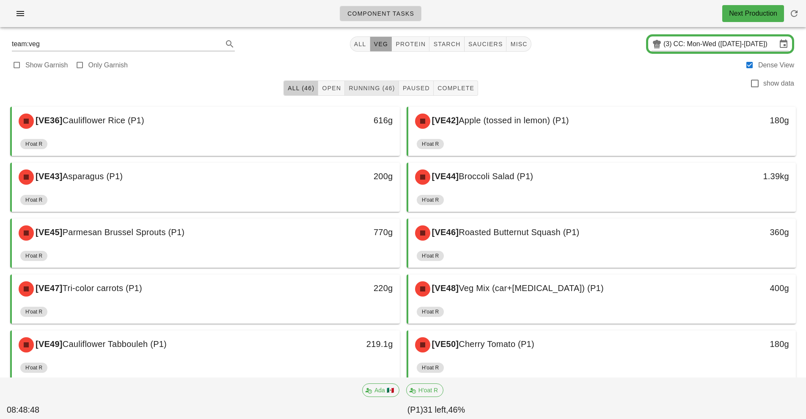
click at [378, 40] on button "veg" at bounding box center [381, 43] width 22 height 15
click at [369, 85] on span "Running (46)" at bounding box center [371, 88] width 47 height 7
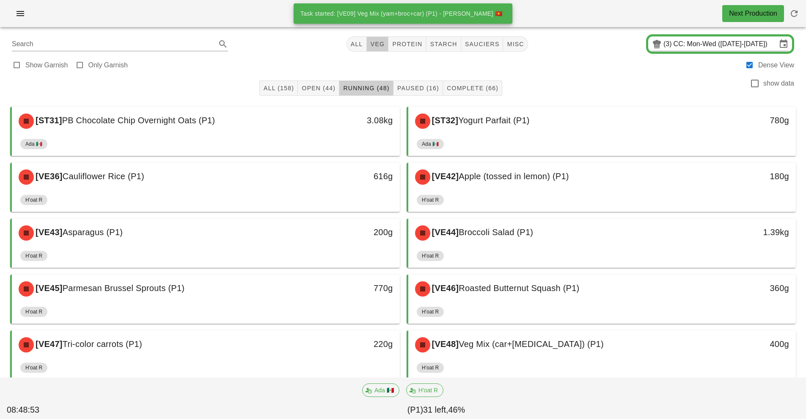
click at [383, 40] on button "veg" at bounding box center [378, 43] width 22 height 15
type input "team:veg"
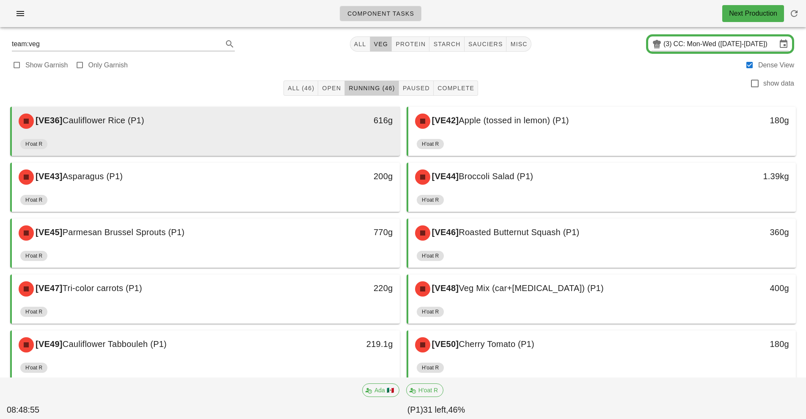
click at [317, 131] on div "616g" at bounding box center [350, 120] width 96 height 25
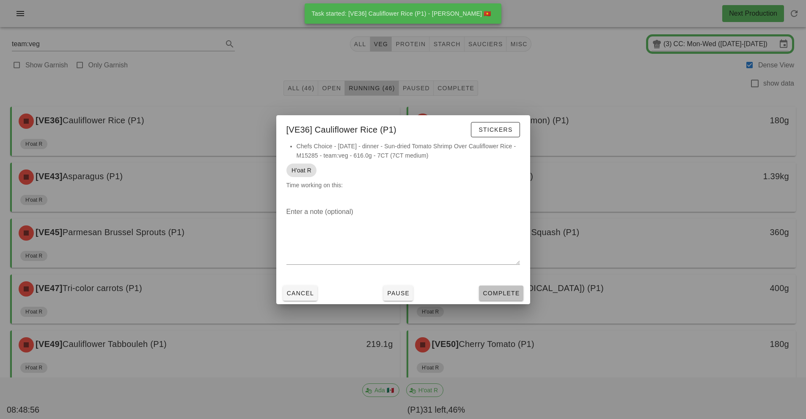
click at [512, 290] on span "Complete" at bounding box center [500, 292] width 37 height 7
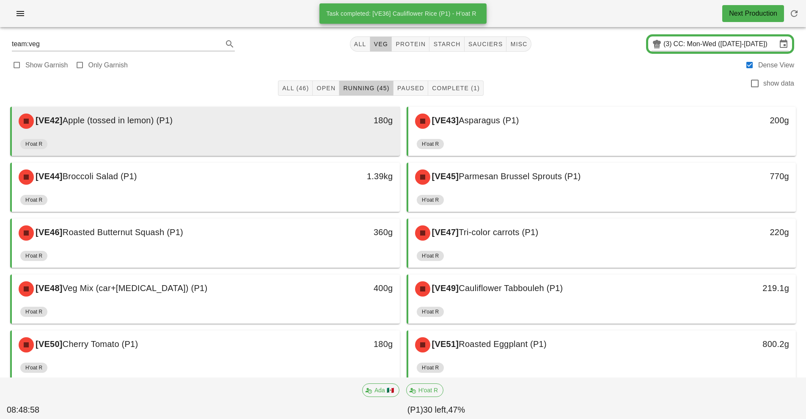
click at [330, 133] on div "180g" at bounding box center [350, 120] width 96 height 25
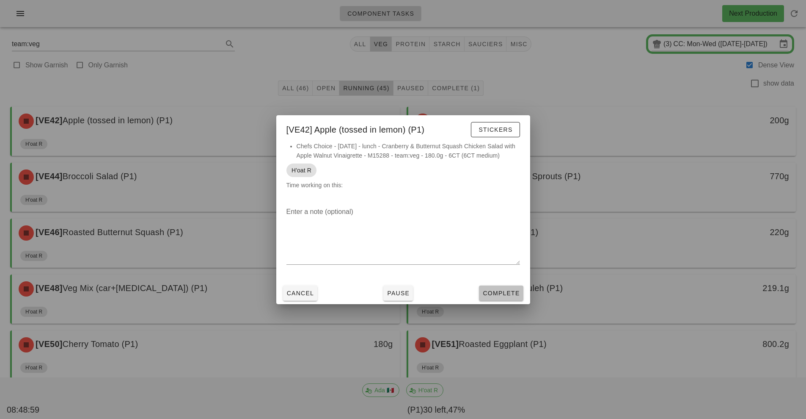
click at [504, 299] on button "Complete" at bounding box center [501, 292] width 44 height 15
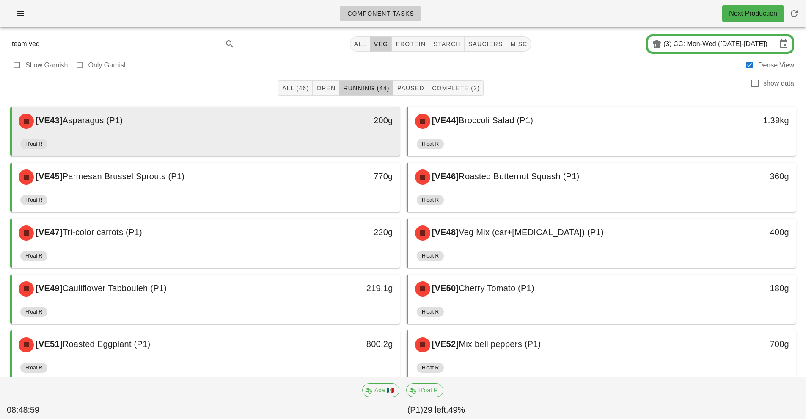
click at [339, 126] on div "200g" at bounding box center [350, 120] width 86 height 14
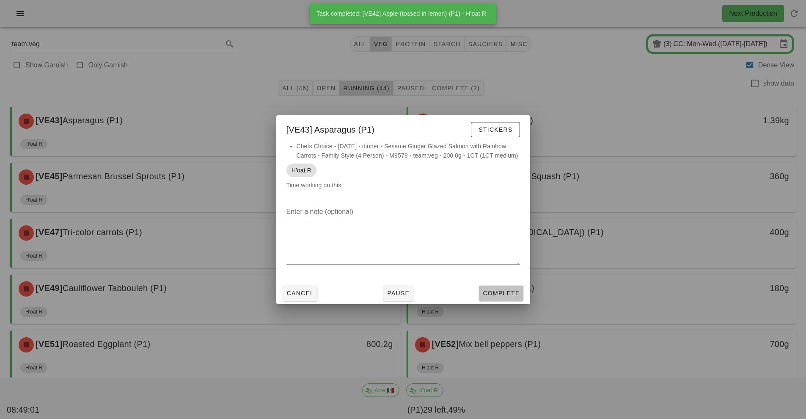
click at [511, 287] on button "Complete" at bounding box center [501, 292] width 44 height 15
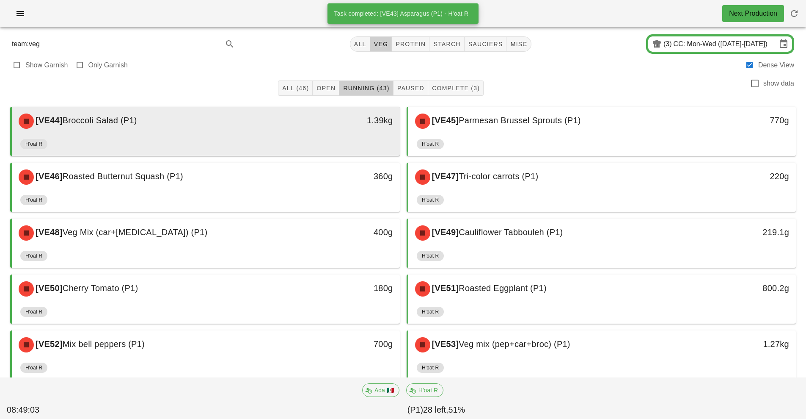
click at [284, 135] on div "[VE44] Broccoli Salad (P1) 1.39kg" at bounding box center [206, 121] width 388 height 29
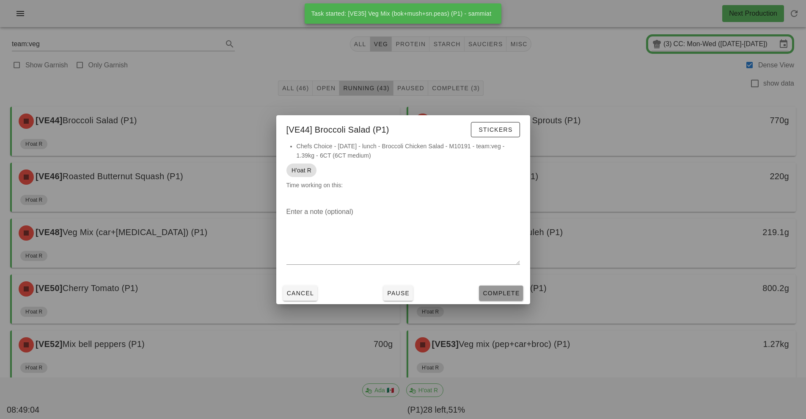
click at [508, 292] on span "Complete" at bounding box center [500, 292] width 37 height 7
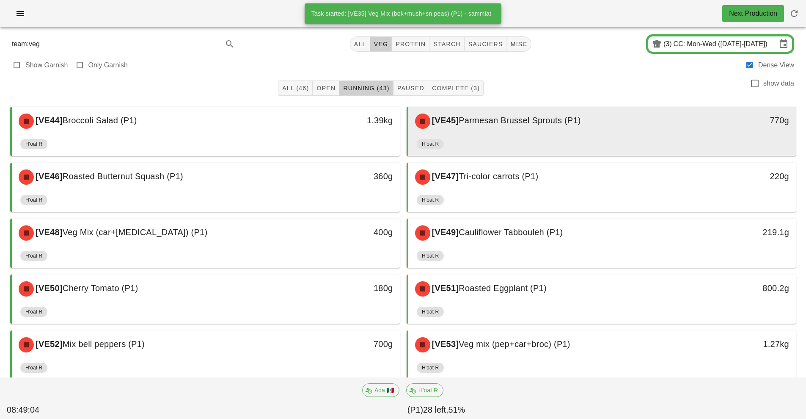
click at [698, 129] on div "770g" at bounding box center [746, 120] width 96 height 25
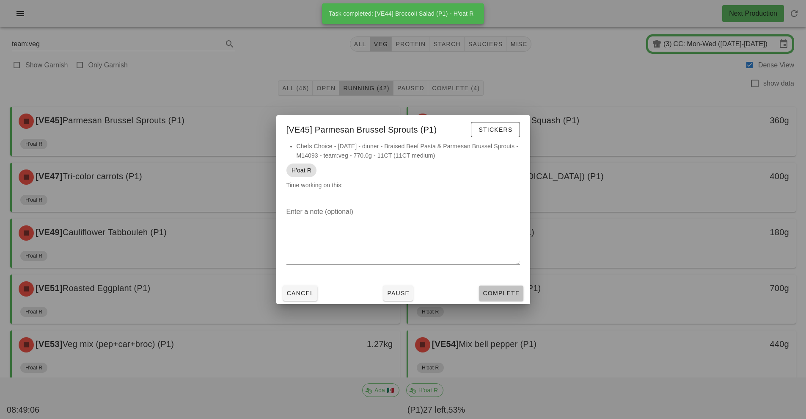
click at [493, 292] on span "Complete" at bounding box center [500, 292] width 37 height 7
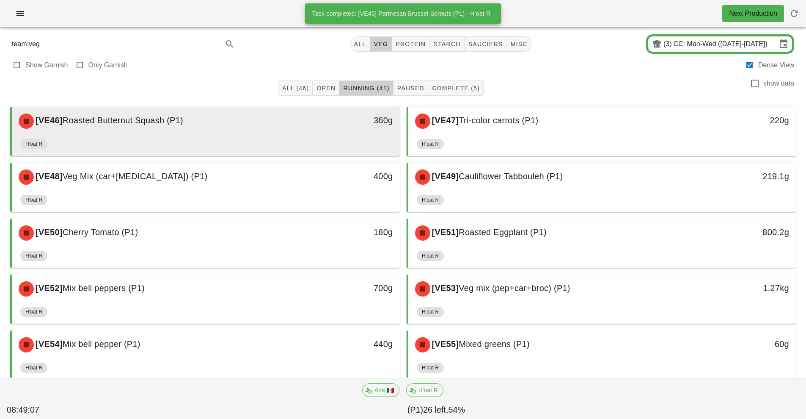
click at [351, 130] on div "360g" at bounding box center [350, 120] width 96 height 25
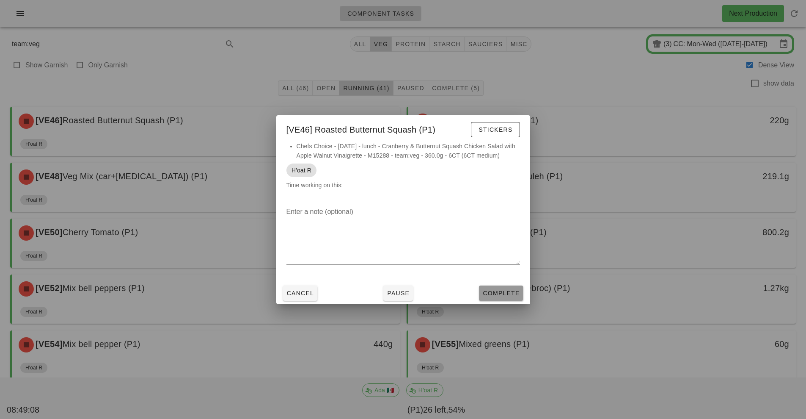
click at [507, 287] on button "Complete" at bounding box center [501, 292] width 44 height 15
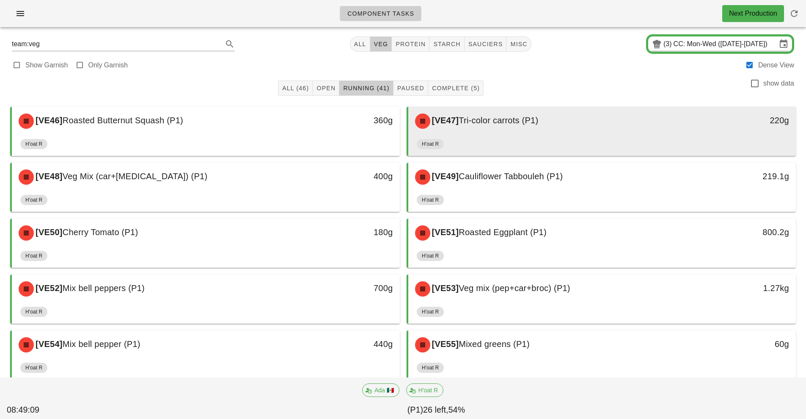
click at [408, 135] on div "[VE47] Tri-color carrots (P1) 220g" at bounding box center [602, 121] width 388 height 29
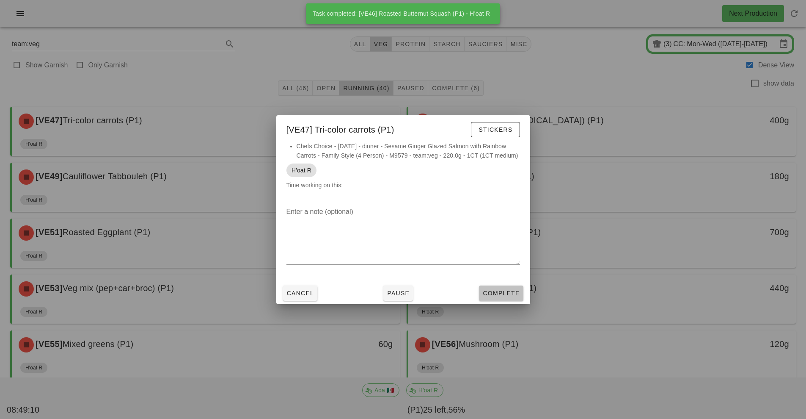
click at [505, 292] on span "Complete" at bounding box center [500, 292] width 37 height 7
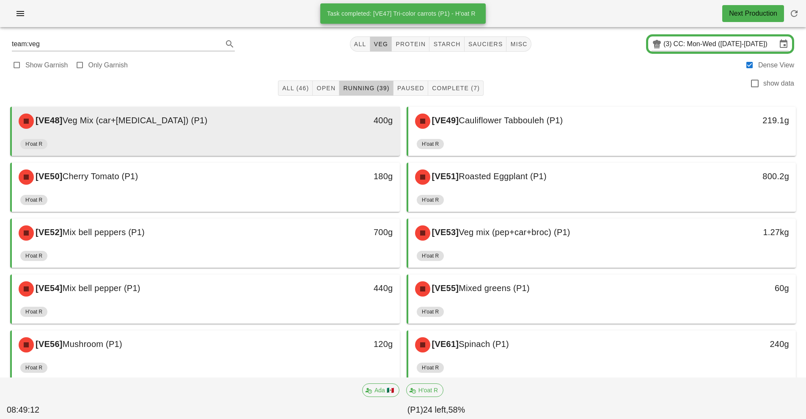
click at [366, 138] on div "H'oat R" at bounding box center [205, 145] width 371 height 20
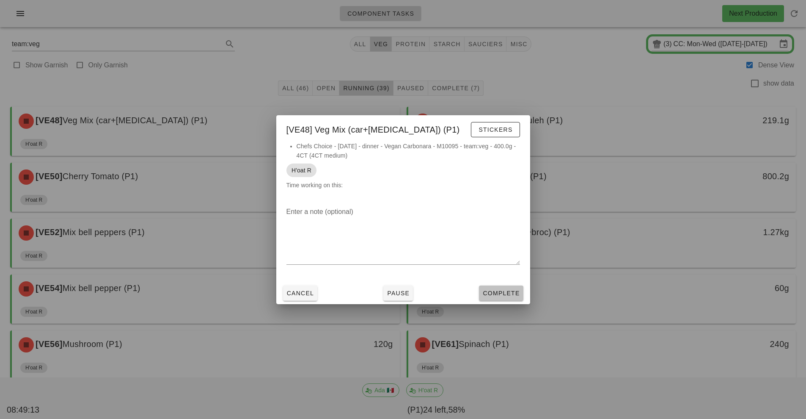
click at [504, 292] on span "Complete" at bounding box center [500, 292] width 37 height 7
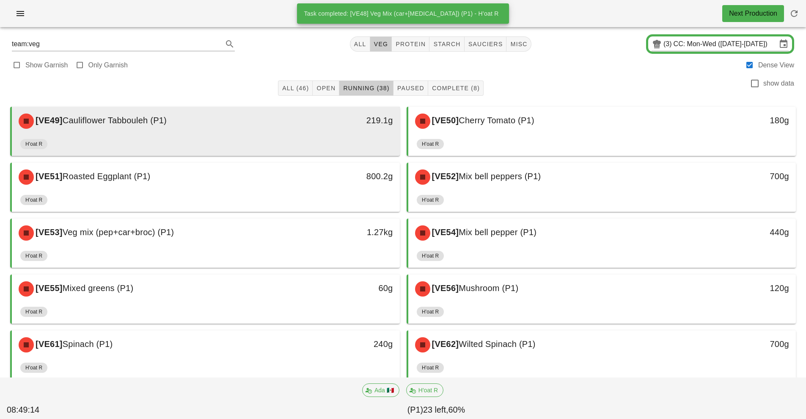
click at [363, 136] on div "H'oat R" at bounding box center [205, 145] width 371 height 20
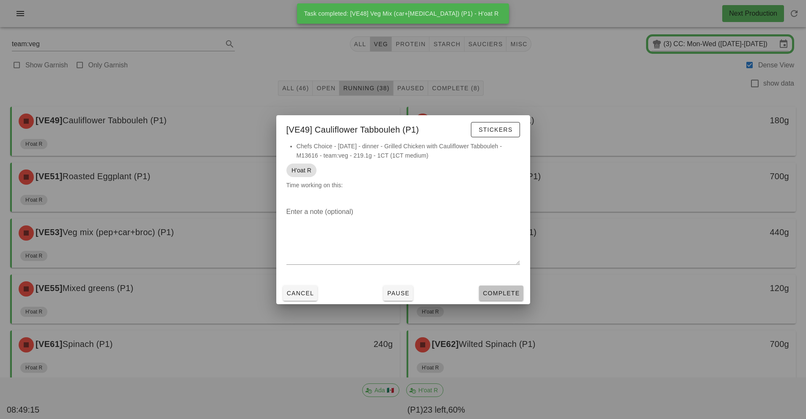
click at [507, 293] on span "Complete" at bounding box center [500, 292] width 37 height 7
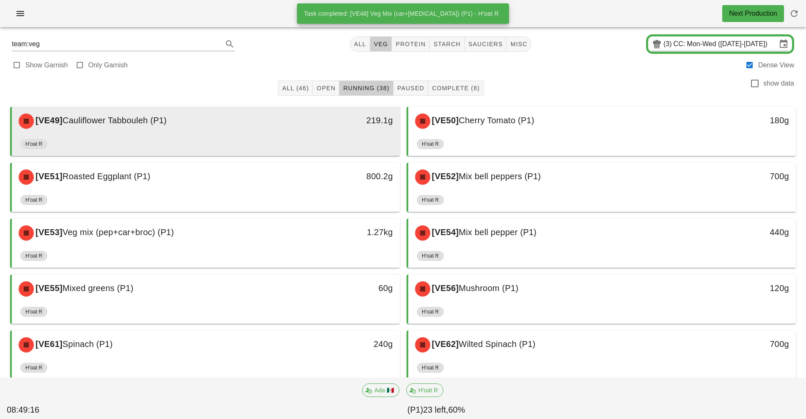
click at [355, 137] on div "H'oat R" at bounding box center [205, 145] width 371 height 20
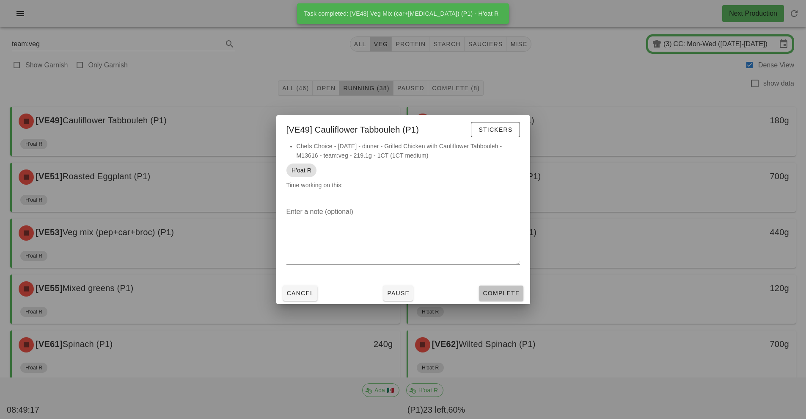
click at [512, 292] on span "Complete" at bounding box center [500, 292] width 37 height 7
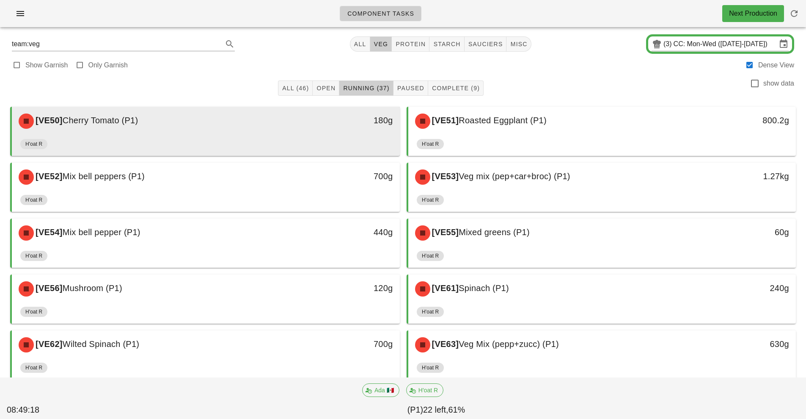
click at [323, 148] on div "H'oat R" at bounding box center [205, 145] width 371 height 20
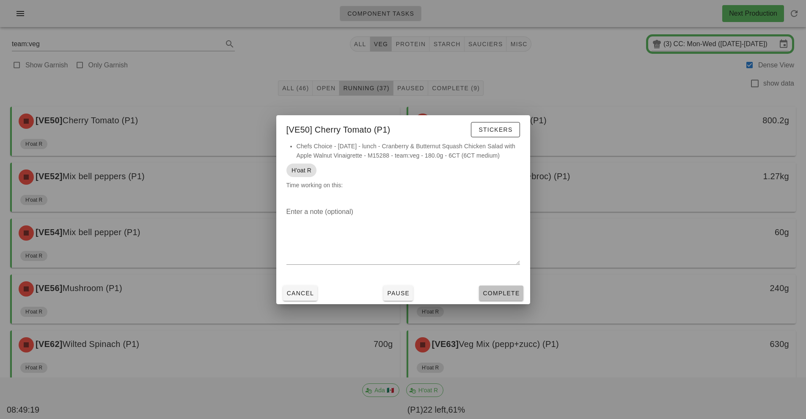
click at [513, 293] on span "Complete" at bounding box center [500, 292] width 37 height 7
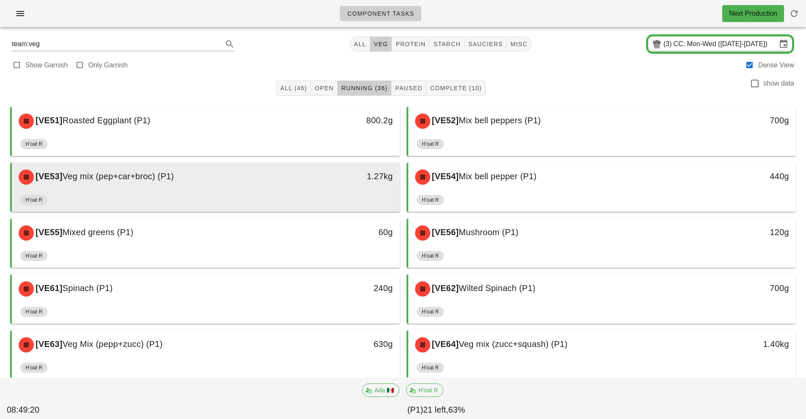
click at [339, 167] on div "1.27kg" at bounding box center [350, 176] width 96 height 25
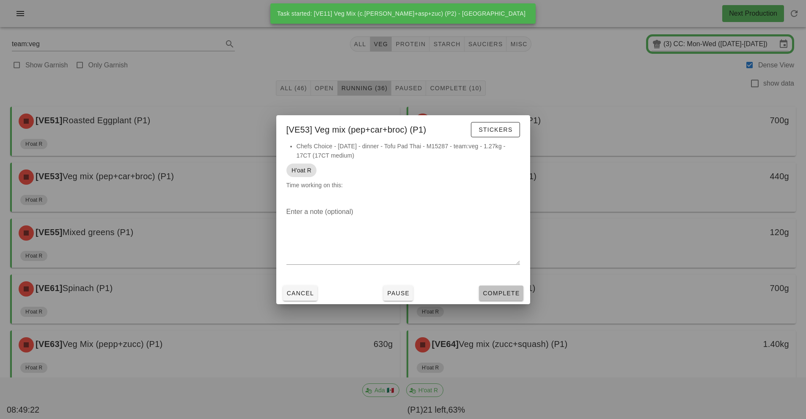
click at [514, 286] on button "Complete" at bounding box center [501, 292] width 44 height 15
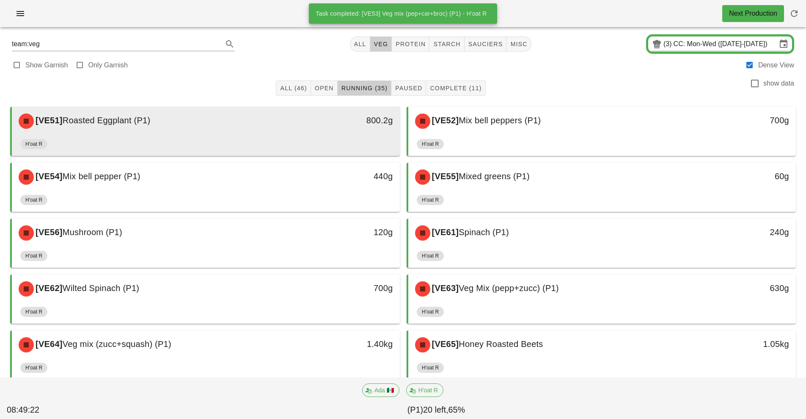
click at [318, 149] on div "H'oat R" at bounding box center [205, 145] width 371 height 20
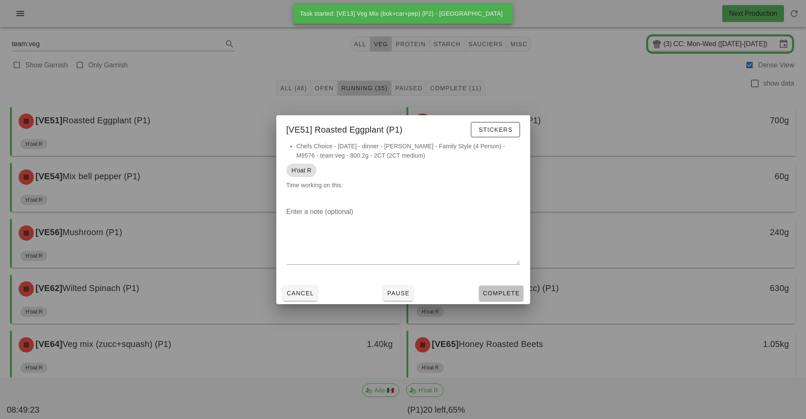
click at [515, 300] on button "Complete" at bounding box center [501, 292] width 44 height 15
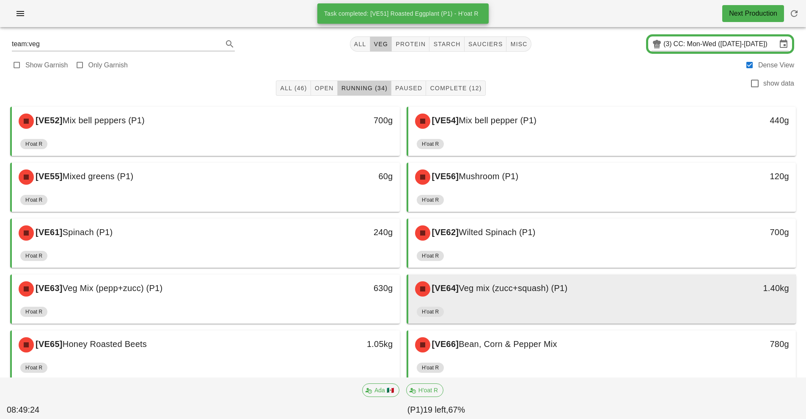
click at [546, 292] on span "Veg mix (zucc+squash) (P1)" at bounding box center [513, 287] width 109 height 9
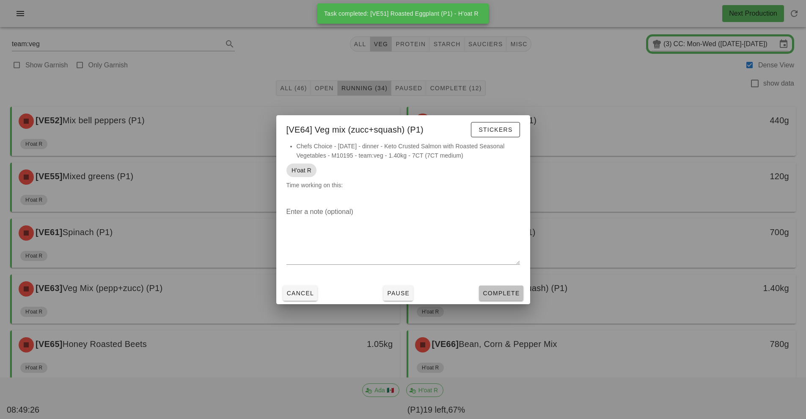
click at [507, 291] on span "Complete" at bounding box center [500, 292] width 37 height 7
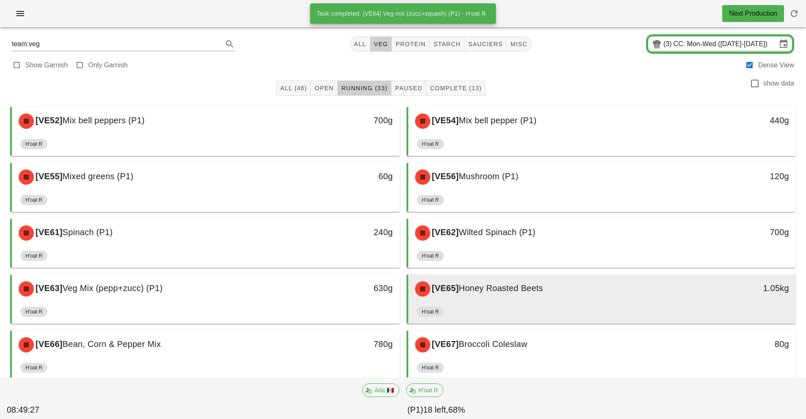
click at [556, 295] on div "[VE65] Honey Roasted Beets" at bounding box center [554, 288] width 288 height 25
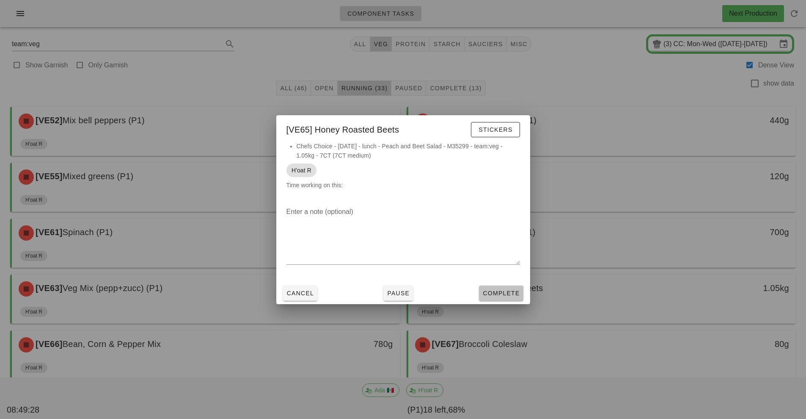
click at [506, 290] on span "Complete" at bounding box center [500, 292] width 37 height 7
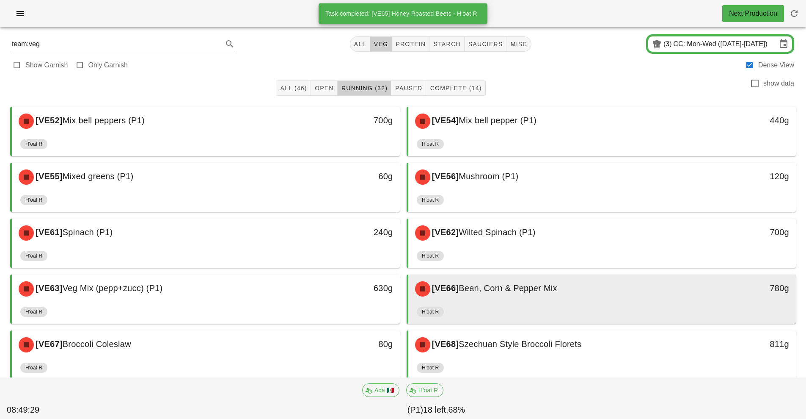
click at [565, 297] on div "[VE66] Bean, Corn & Pepper Mix" at bounding box center [554, 288] width 288 height 25
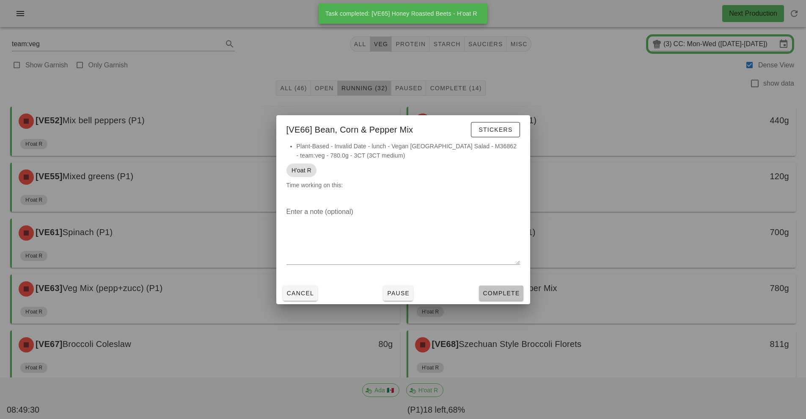
click at [508, 293] on span "Complete" at bounding box center [500, 292] width 37 height 7
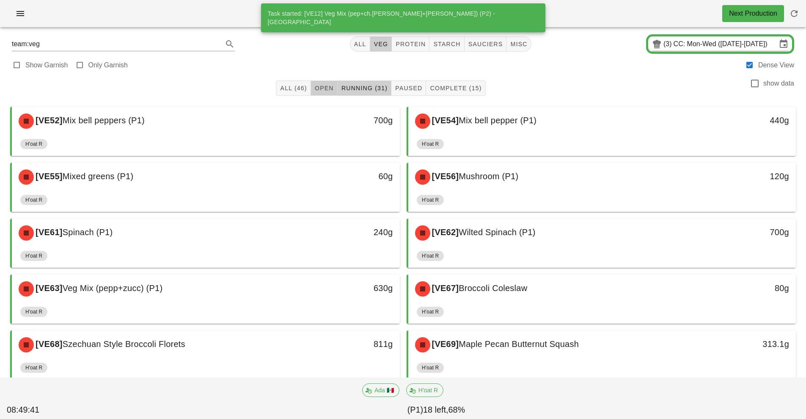
click at [325, 88] on span "Open" at bounding box center [323, 88] width 19 height 7
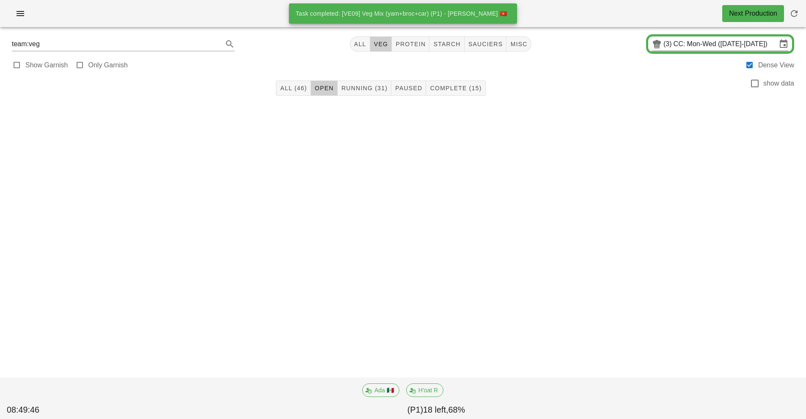
click at [675, 43] on input "CC: Mon-Wed (Sep 29-Oct 1)" at bounding box center [725, 44] width 103 height 14
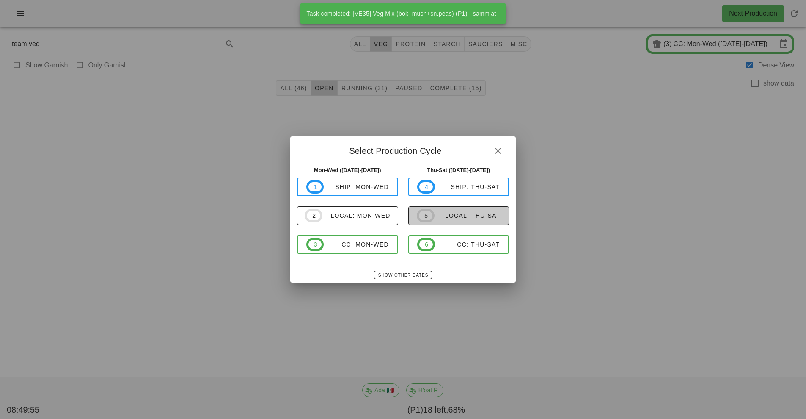
click at [479, 218] on div "local: Thu-Sat" at bounding box center [468, 215] width 66 height 7
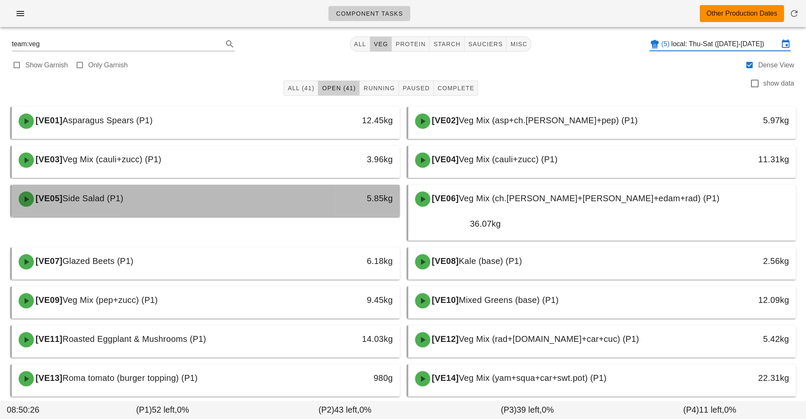
click at [144, 204] on div "[VE05] Side Salad (P1)" at bounding box center [158, 198] width 288 height 25
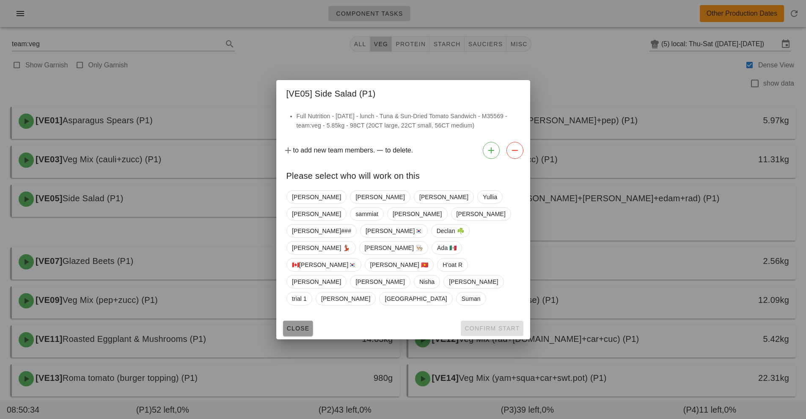
click at [299, 325] on span "Close" at bounding box center [297, 328] width 23 height 7
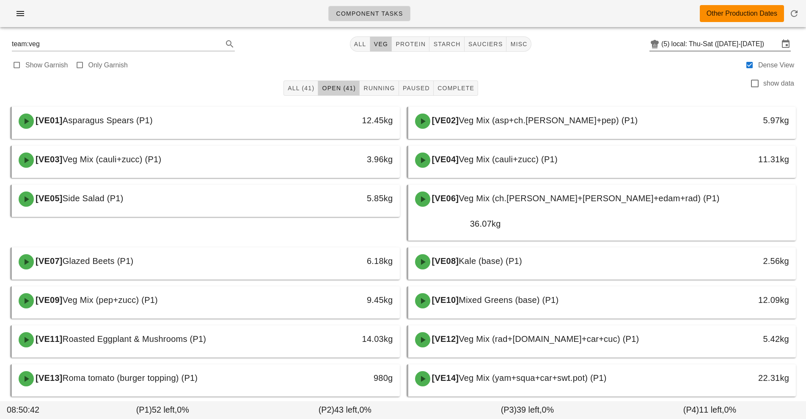
click at [684, 40] on input "local: Thu-Sat (Oct 2-Oct 4)" at bounding box center [725, 44] width 107 height 14
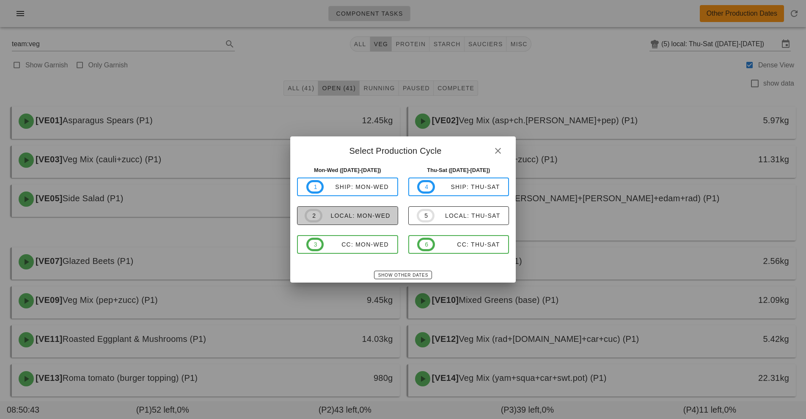
click at [381, 213] on div "local: Mon-Wed" at bounding box center [356, 215] width 68 height 7
type input "local: Mon-Wed (Sep 29-Oct 1)"
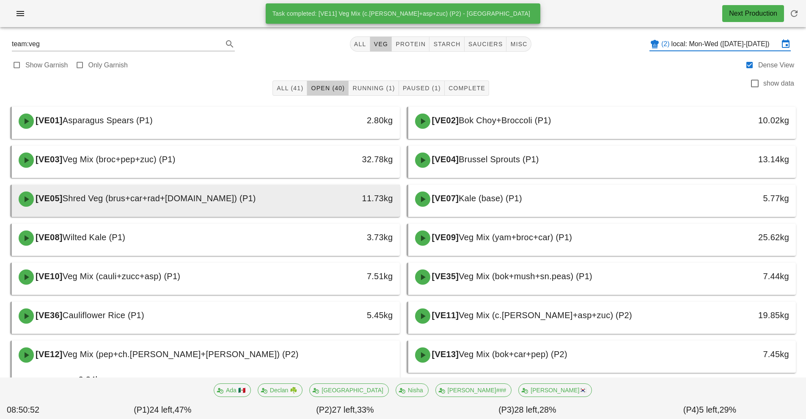
click at [218, 199] on div "[VE05] Shred Veg (brus+car+rad+r.cab) (P1)" at bounding box center [158, 198] width 288 height 25
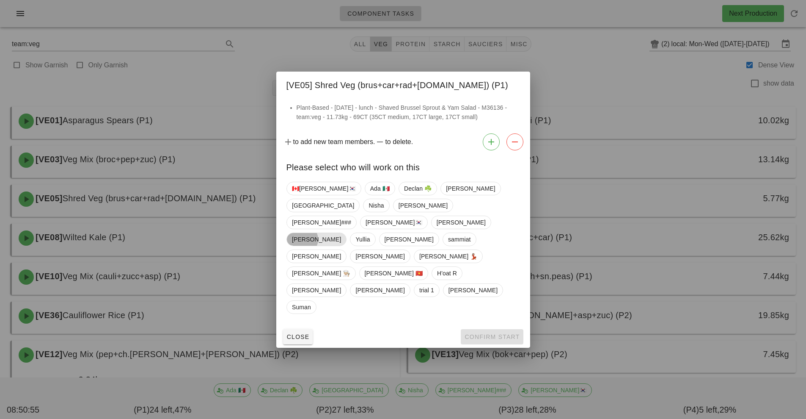
click at [341, 234] on span "[PERSON_NAME]" at bounding box center [316, 239] width 49 height 13
click at [486, 333] on span "Confirm Start" at bounding box center [491, 336] width 55 height 7
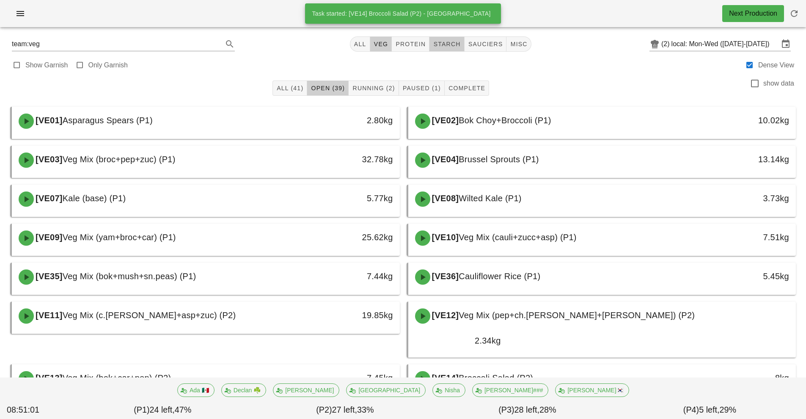
click at [451, 43] on span "starch" at bounding box center [447, 44] width 28 height 7
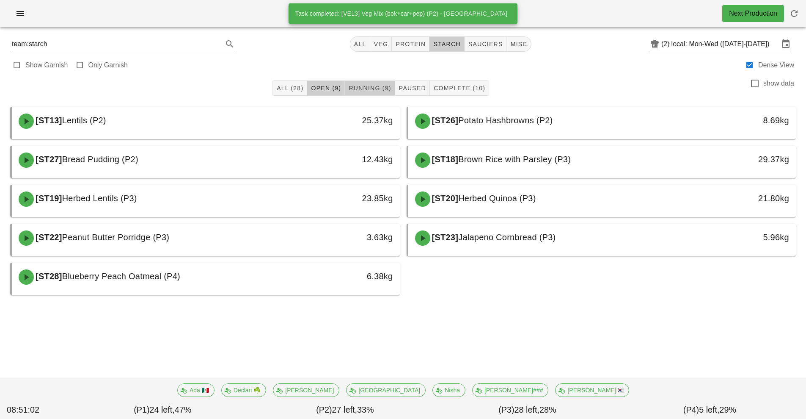
click at [374, 88] on span "Running (9)" at bounding box center [369, 88] width 43 height 7
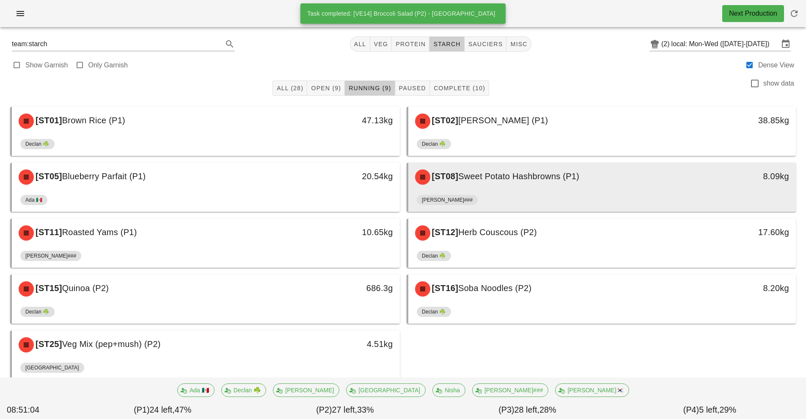
click at [523, 194] on div "[PERSON_NAME]###" at bounding box center [602, 201] width 371 height 20
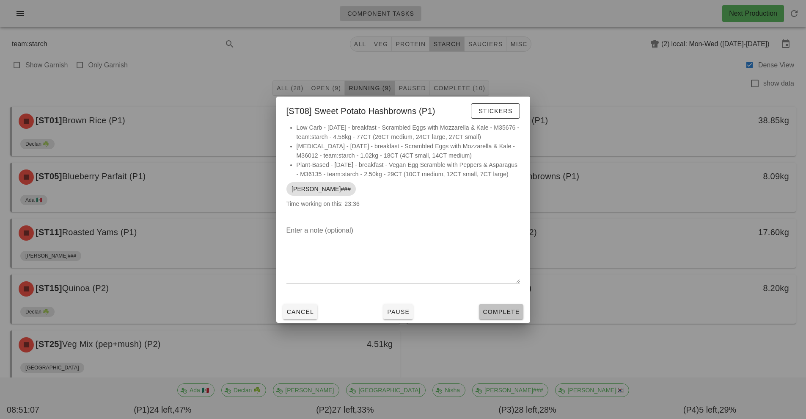
click at [497, 310] on button "Complete" at bounding box center [501, 311] width 44 height 15
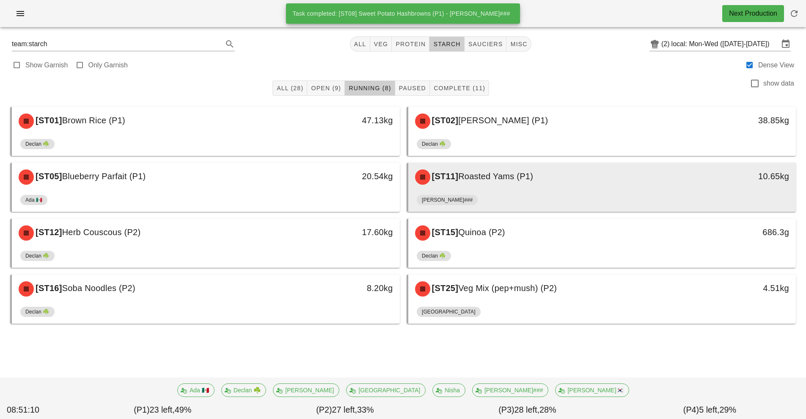
click at [481, 185] on div "[ST11] Roasted Yams (P1)" at bounding box center [554, 176] width 288 height 25
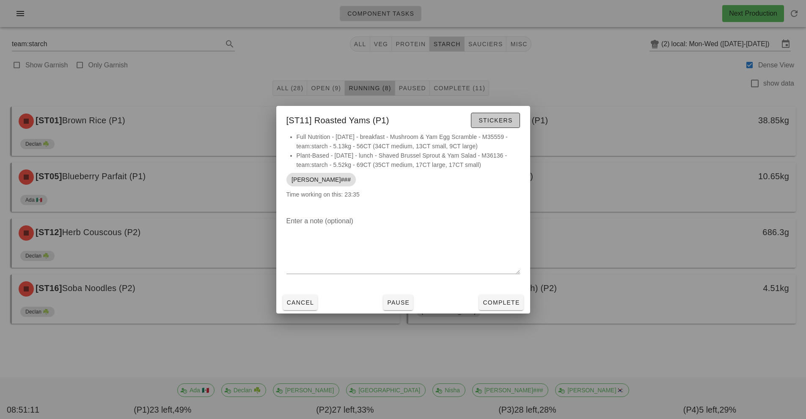
click at [490, 122] on span "Stickers" at bounding box center [495, 120] width 34 height 7
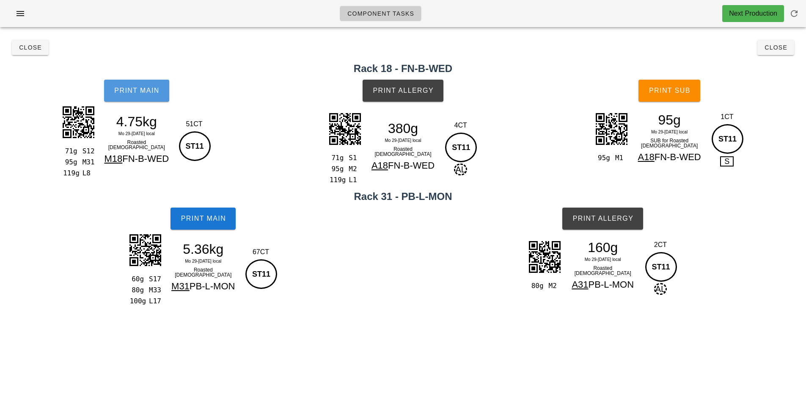
click at [150, 95] on button "Print Main" at bounding box center [136, 91] width 65 height 22
click at [409, 89] on span "Print Allergy" at bounding box center [402, 91] width 61 height 8
click at [682, 86] on button "Print Sub" at bounding box center [670, 91] width 62 height 22
click at [200, 217] on span "Print Main" at bounding box center [203, 219] width 46 height 8
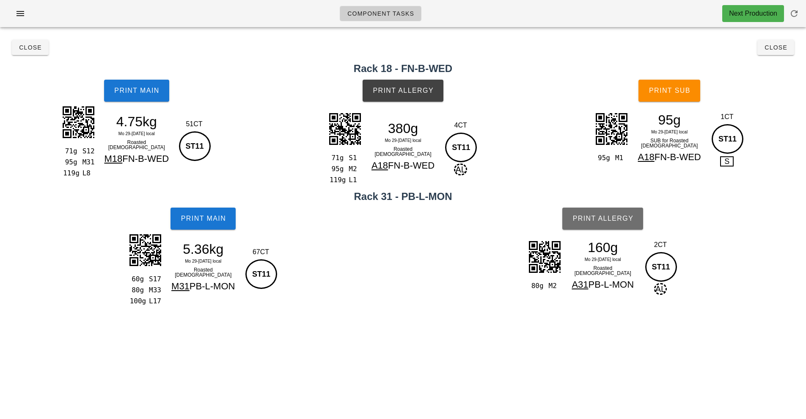
click at [608, 215] on span "Print Allergy" at bounding box center [602, 219] width 61 height 8
click at [19, 44] on span "Close" at bounding box center [30, 47] width 23 height 7
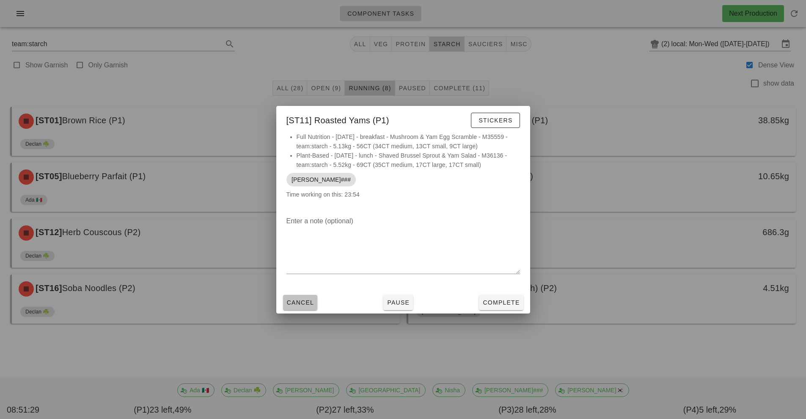
click at [300, 300] on span "Cancel" at bounding box center [300, 302] width 28 height 7
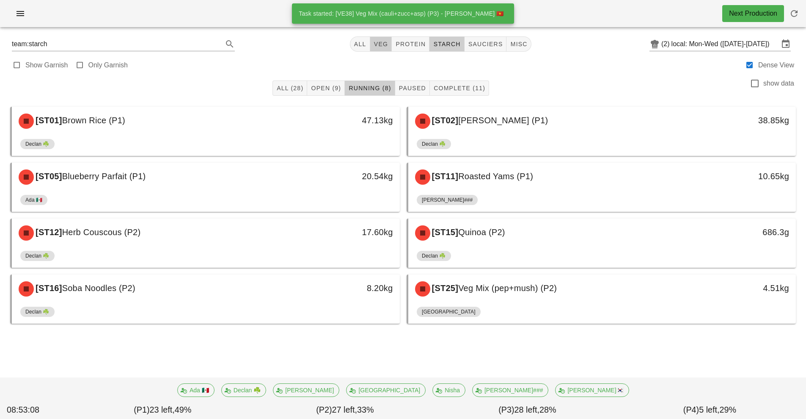
click at [381, 47] on span "veg" at bounding box center [381, 44] width 15 height 7
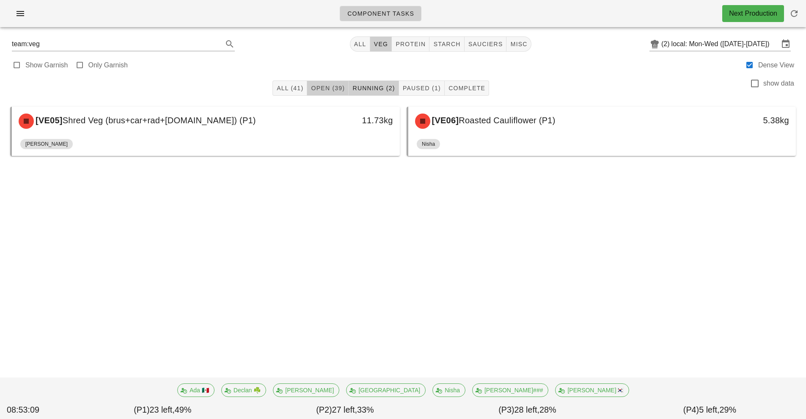
click at [316, 91] on span "Open (39)" at bounding box center [328, 88] width 34 height 7
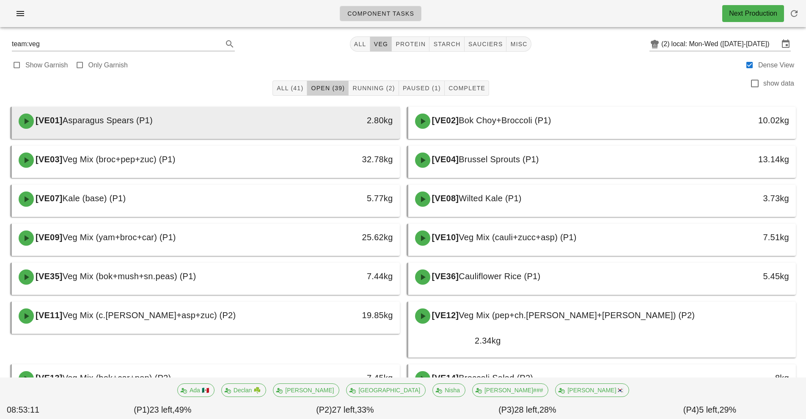
click at [371, 122] on div "2.80kg" at bounding box center [350, 120] width 86 height 14
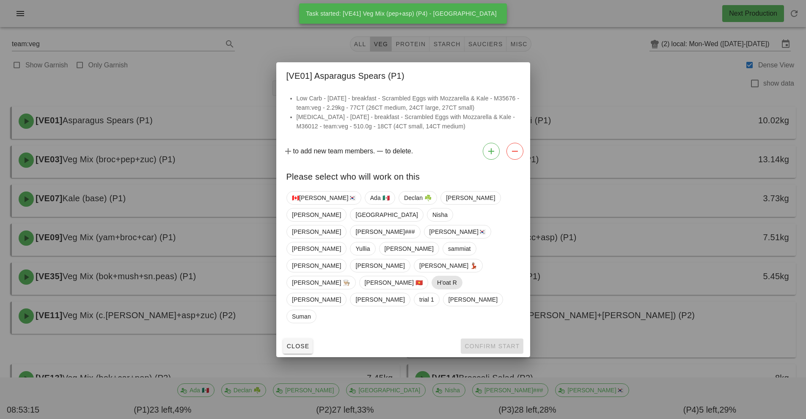
click at [437, 281] on span "H'oat R" at bounding box center [447, 282] width 20 height 13
click at [509, 342] on span "Confirm Start" at bounding box center [491, 345] width 55 height 7
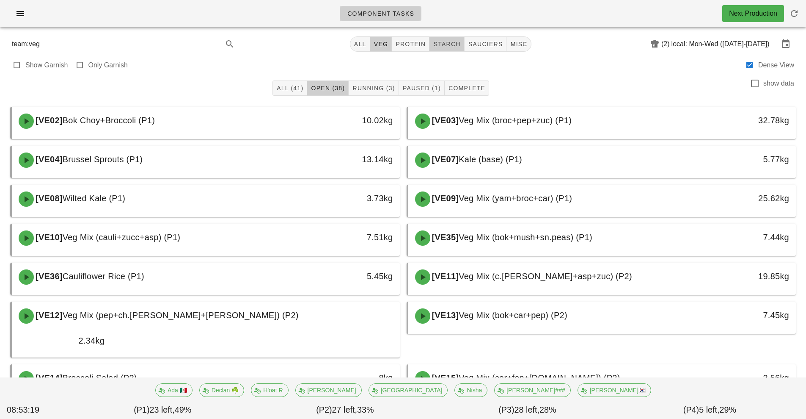
click at [443, 49] on button "starch" at bounding box center [447, 43] width 35 height 15
type input "team:starch"
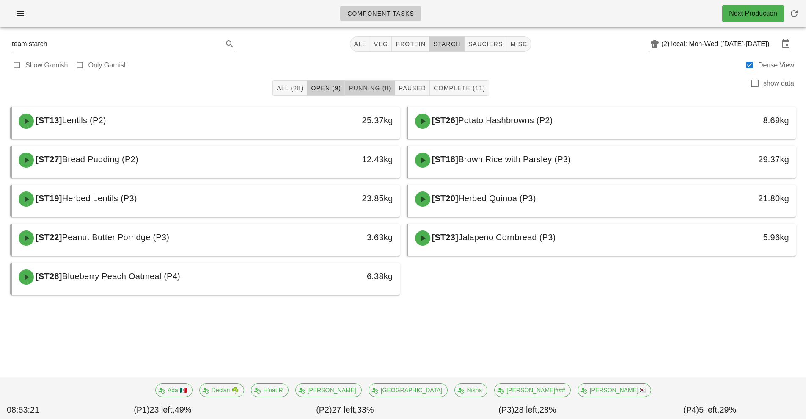
click at [377, 86] on span "Running (8)" at bounding box center [369, 88] width 43 height 7
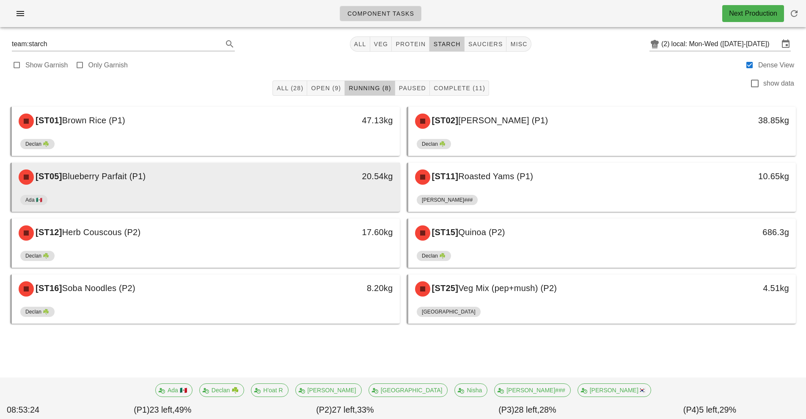
click at [298, 188] on div "[ST05] Blueberry Parfait (P1)" at bounding box center [158, 176] width 288 height 25
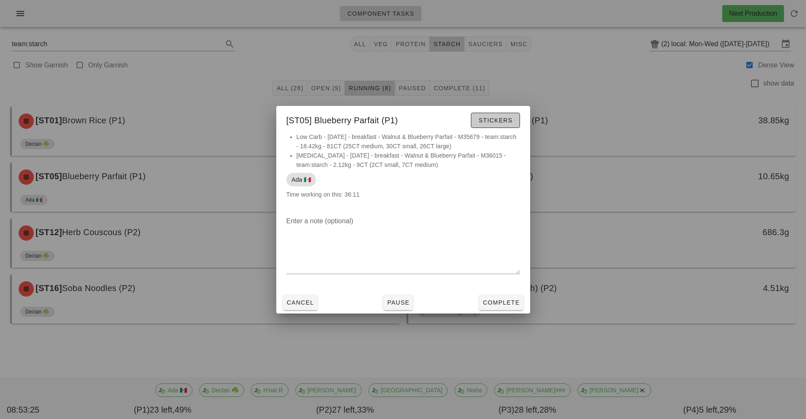
click at [502, 123] on span "Stickers" at bounding box center [495, 120] width 34 height 7
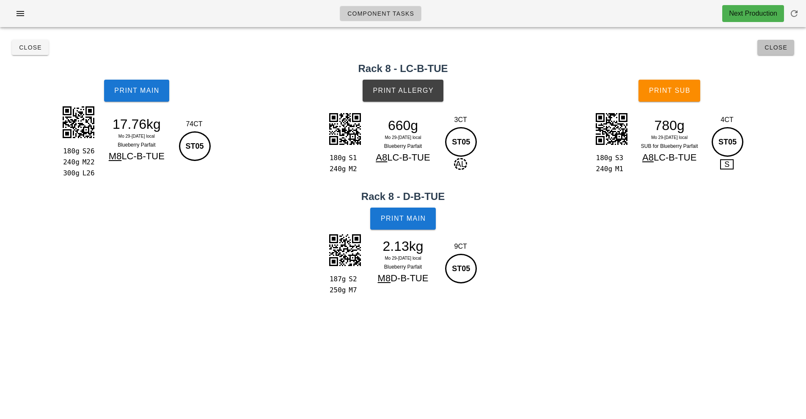
click at [772, 53] on button "Close" at bounding box center [775, 47] width 37 height 15
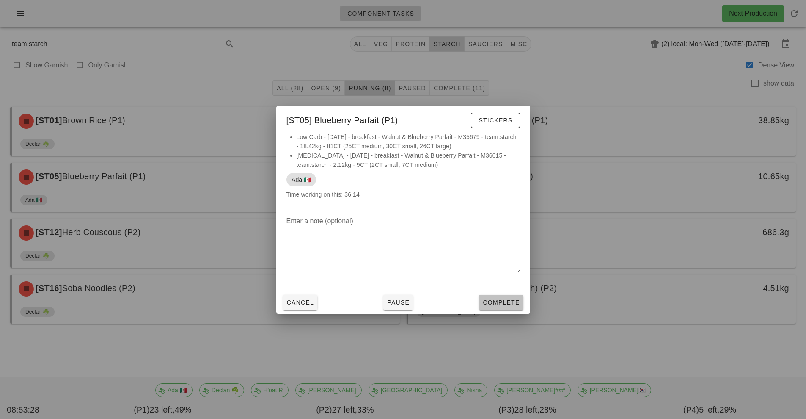
click at [505, 303] on span "Complete" at bounding box center [500, 302] width 37 height 7
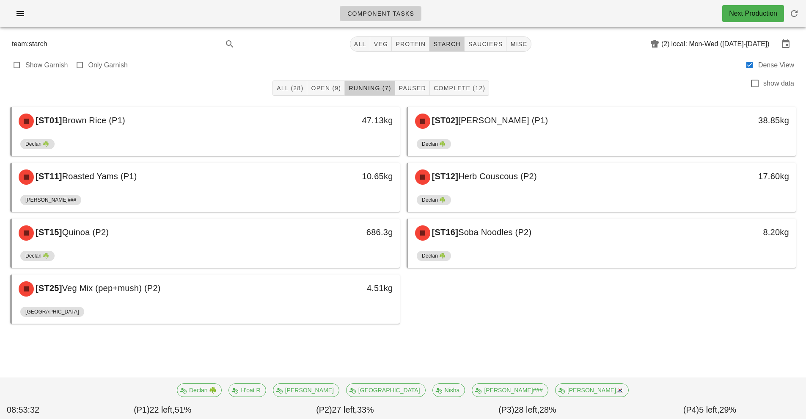
click at [672, 44] on input "local: Mon-Wed (Sep 29-Oct 1)" at bounding box center [725, 44] width 107 height 14
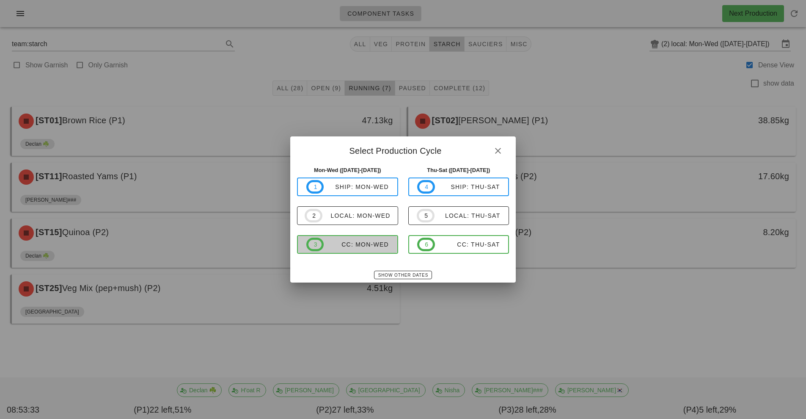
click at [369, 248] on span "3 CC: Mon-Wed" at bounding box center [347, 244] width 83 height 14
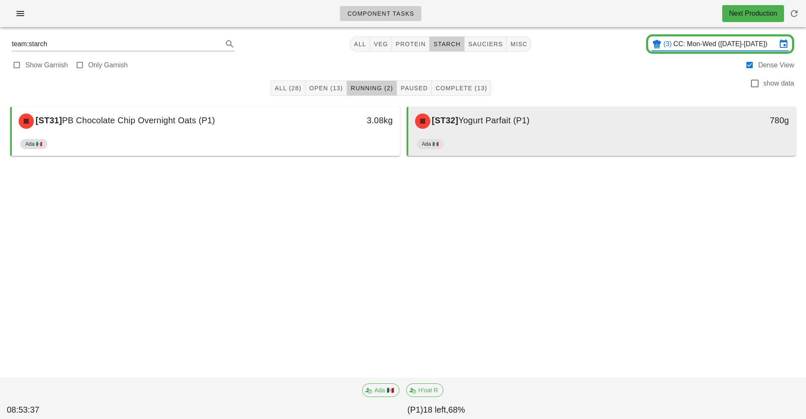
click at [548, 132] on div "[ST32] Yogurt Parfait (P1)" at bounding box center [554, 120] width 288 height 25
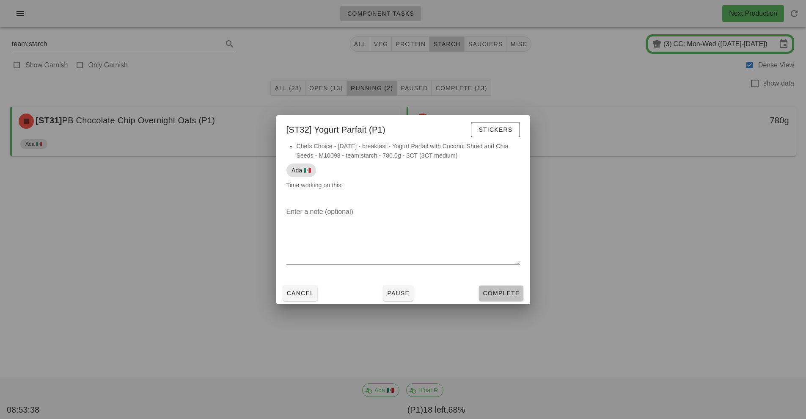
click at [505, 299] on button "Complete" at bounding box center [501, 292] width 44 height 15
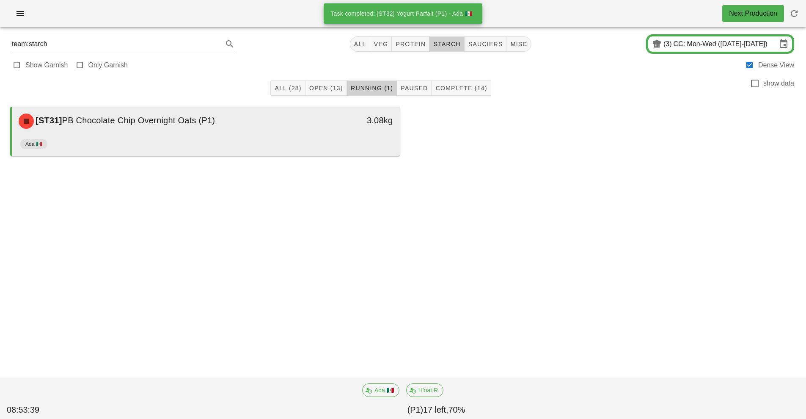
click at [306, 132] on div "3.08kg" at bounding box center [350, 120] width 96 height 25
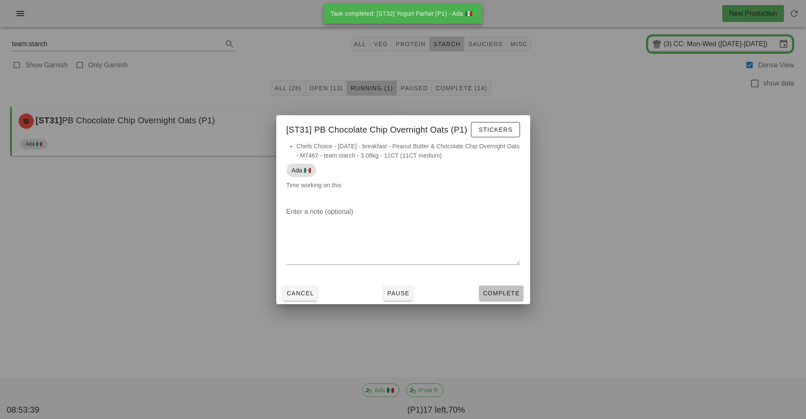
click at [509, 293] on span "Complete" at bounding box center [500, 292] width 37 height 7
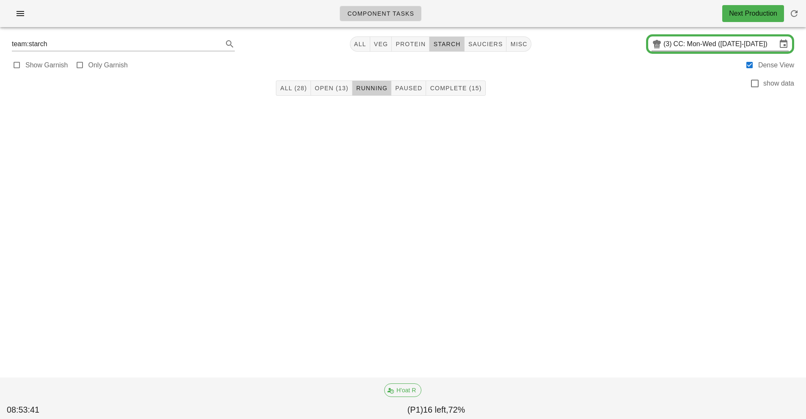
click at [666, 51] on div "(3) CC: Mon-Wed (Sep 29-Oct 1)" at bounding box center [720, 44] width 137 height 14
click at [676, 44] on input "CC: Mon-Wed (Sep 29-Oct 1)" at bounding box center [725, 44] width 103 height 14
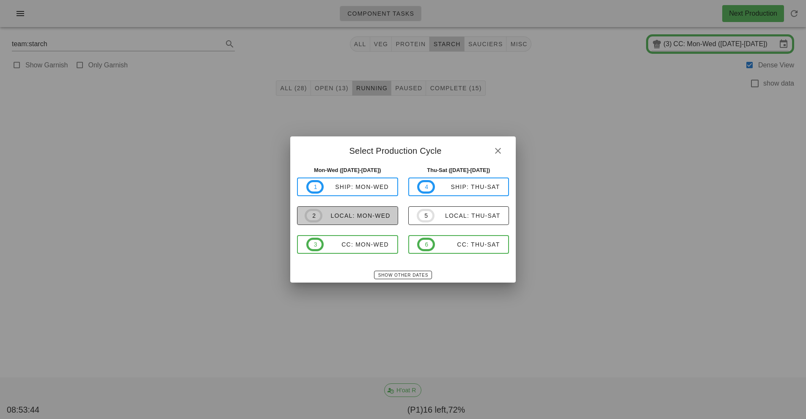
click at [371, 215] on div "local: Mon-Wed" at bounding box center [356, 215] width 68 height 7
type input "local: Mon-Wed (Sep 29-Oct 1)"
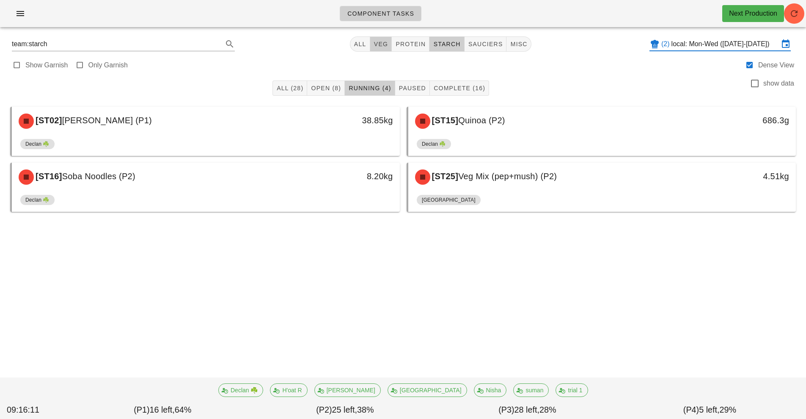
click at [382, 43] on span "veg" at bounding box center [381, 44] width 15 height 7
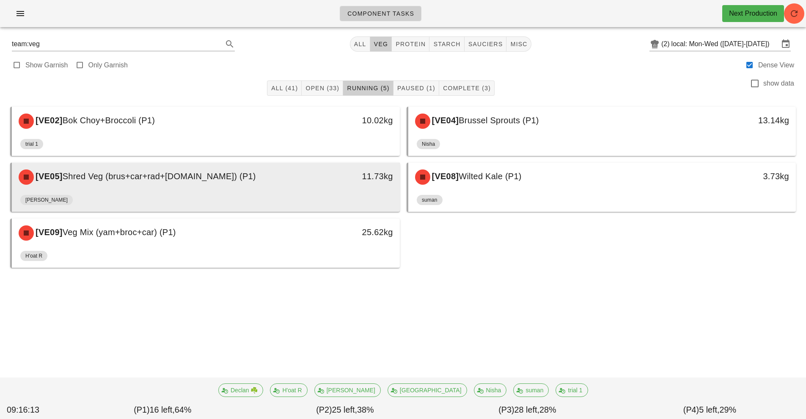
click at [181, 178] on span "Shred Veg (brus+car+rad+r.cab) (P1)" at bounding box center [159, 175] width 193 height 9
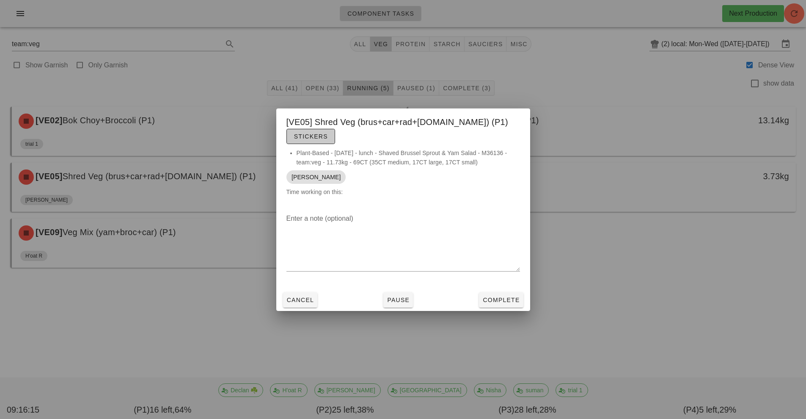
click at [328, 133] on span "Stickers" at bounding box center [311, 136] width 34 height 7
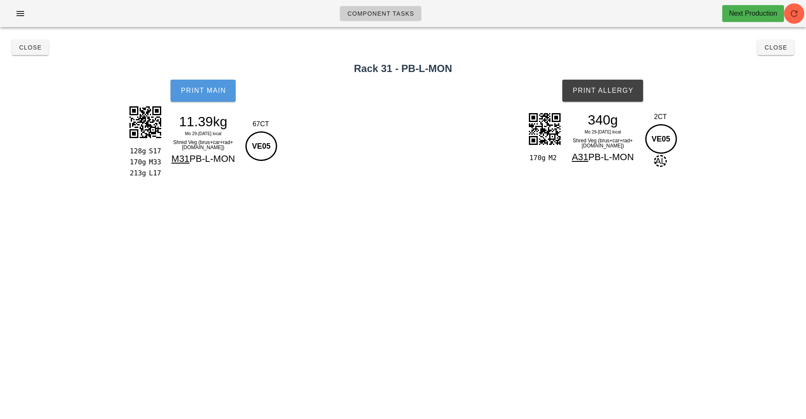
click at [197, 93] on span "Print Main" at bounding box center [203, 91] width 46 height 8
click at [203, 88] on span "Print Main" at bounding box center [203, 91] width 46 height 8
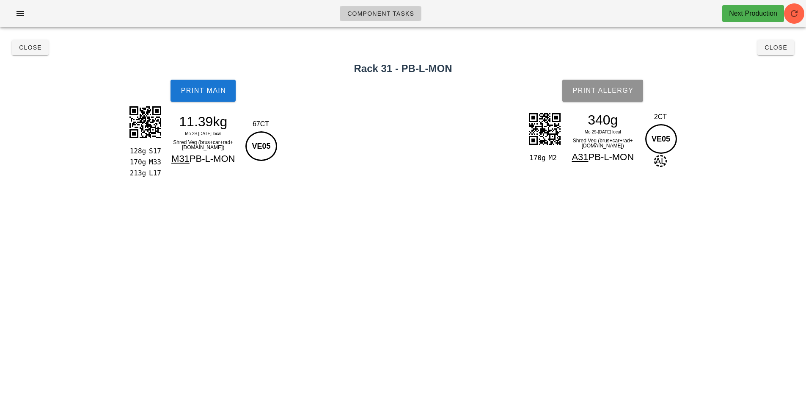
click at [607, 91] on span "Print Allergy" at bounding box center [602, 91] width 61 height 8
click at [29, 49] on span "Close" at bounding box center [30, 47] width 23 height 7
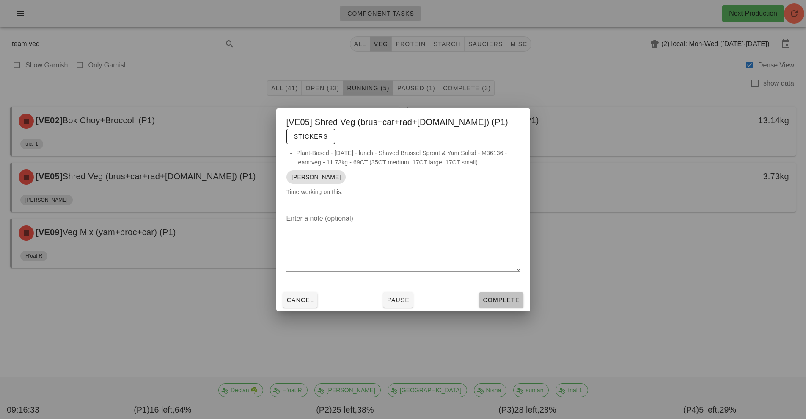
click at [501, 296] on span "Complete" at bounding box center [500, 299] width 37 height 7
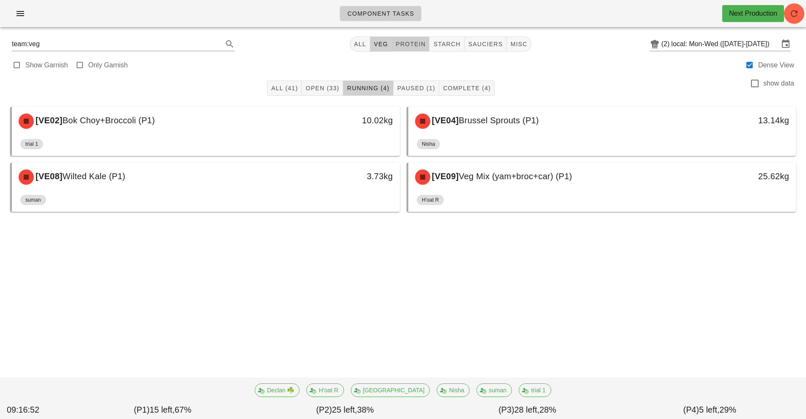
click at [410, 44] on span "protein" at bounding box center [410, 44] width 30 height 7
type input "team:protein"
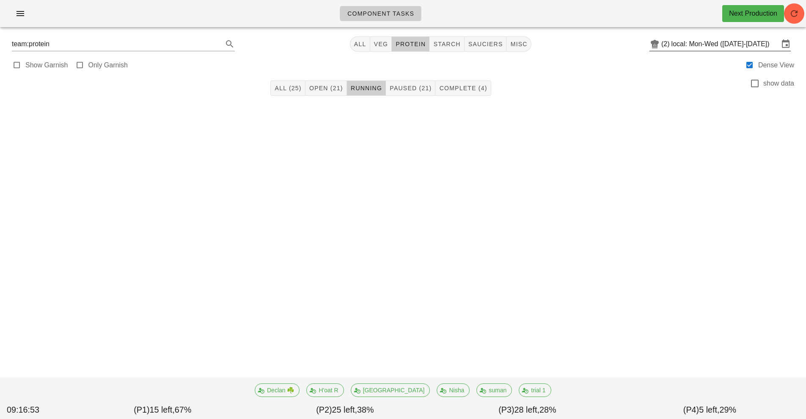
click at [654, 51] on div "(2) local: Mon-Wed (Sep 29-Oct 1)" at bounding box center [720, 44] width 141 height 14
click at [788, 43] on icon at bounding box center [786, 44] width 10 height 10
click at [777, 47] on input "local: Mon-Wed (Sep 29-Oct 1)" at bounding box center [725, 44] width 107 height 14
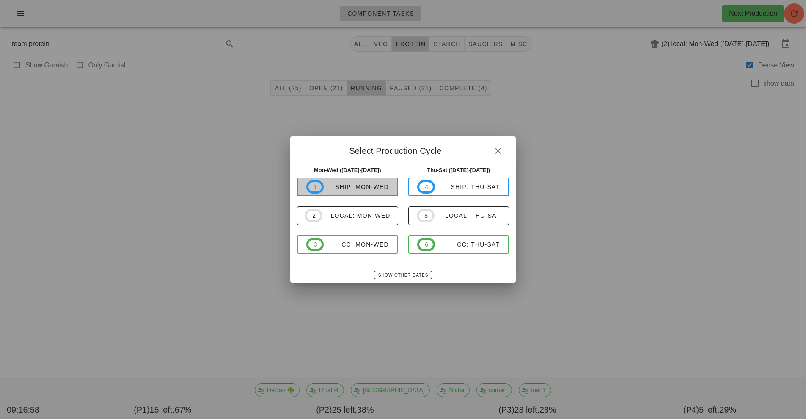
click at [368, 191] on span "1 ship: Mon-Wed" at bounding box center [347, 187] width 83 height 14
type input "ship: Mon-Wed ([DATE]-[DATE])"
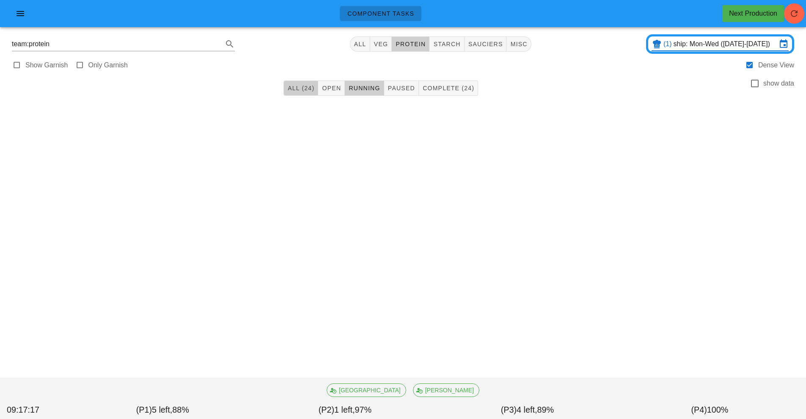
click at [288, 92] on button "All (24)" at bounding box center [301, 87] width 35 height 15
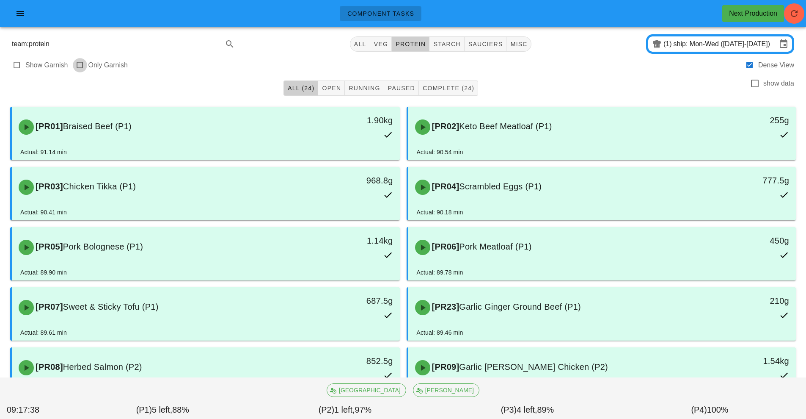
click at [83, 66] on div at bounding box center [80, 65] width 12 height 12
type input "garnish"
checkbox input "true"
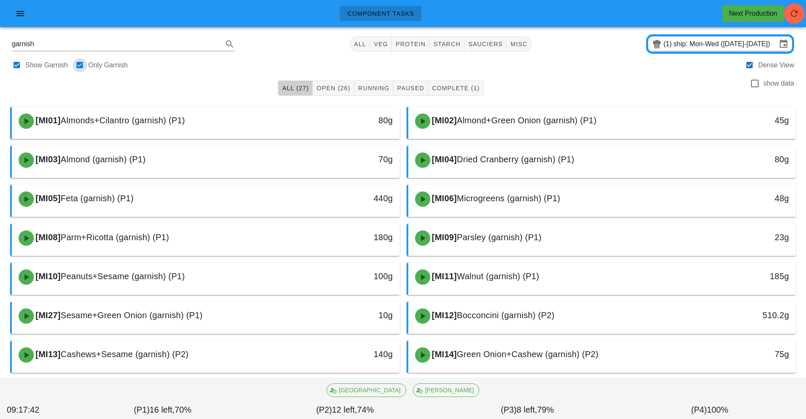
click at [83, 66] on div at bounding box center [80, 65] width 12 height 12
checkbox input "false"
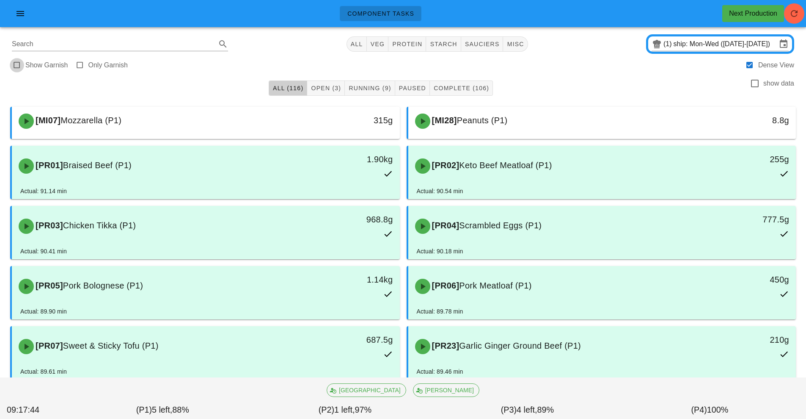
click at [19, 64] on div at bounding box center [17, 65] width 12 height 12
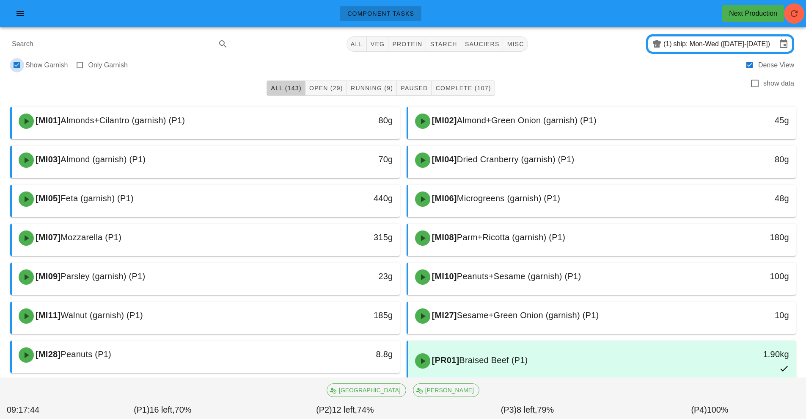
checkbox input "true"
click at [407, 46] on span "protein" at bounding box center [407, 44] width 30 height 7
type input "team:protein"
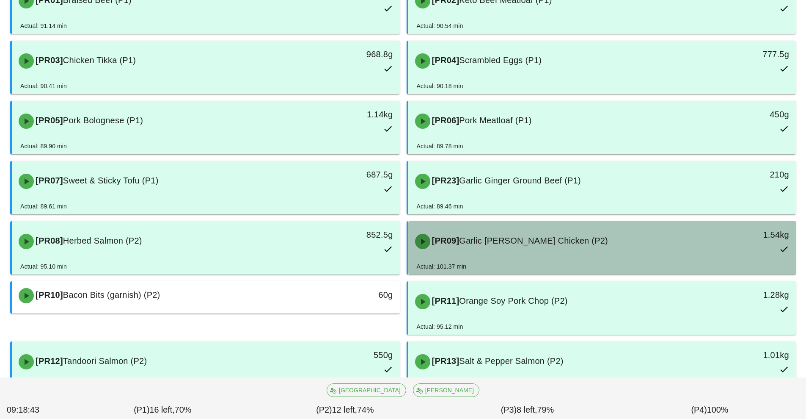
scroll to position [137, 0]
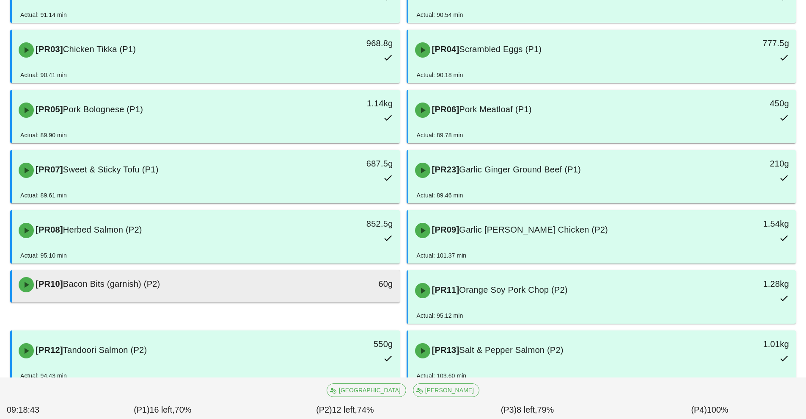
click at [288, 295] on div "[PR10] Bacon Bits (garnish) (P2)" at bounding box center [158, 284] width 288 height 25
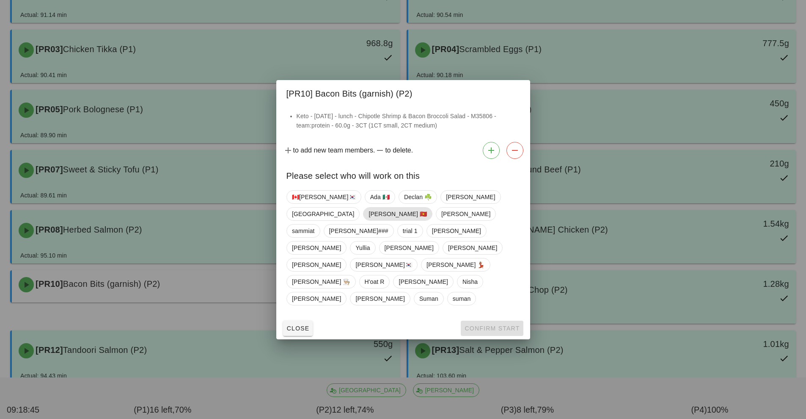
click at [427, 220] on span "[PERSON_NAME] 🇻🇳" at bounding box center [398, 213] width 58 height 13
click at [493, 325] on span "Confirm Start" at bounding box center [491, 328] width 55 height 7
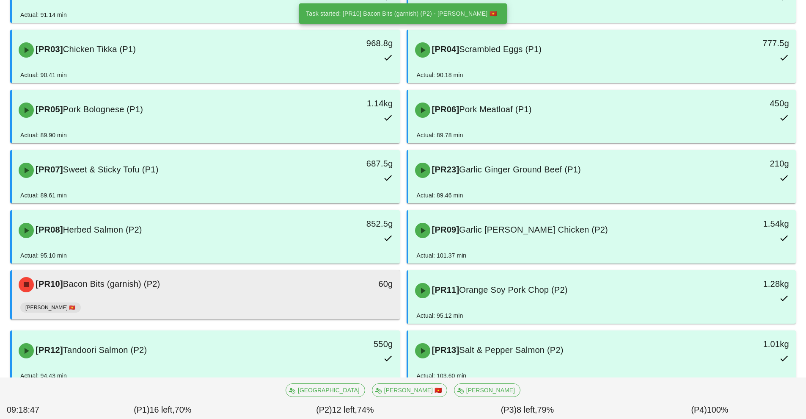
click at [265, 291] on div "[PR10] Bacon Bits (garnish) (P2)" at bounding box center [158, 284] width 288 height 25
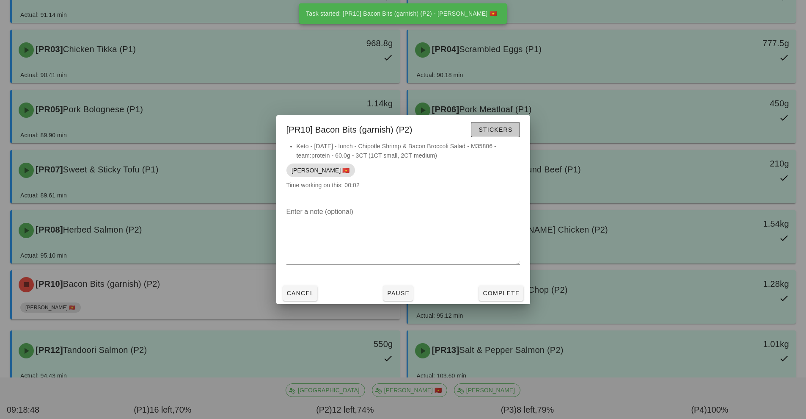
click at [496, 132] on span "Stickers" at bounding box center [495, 129] width 34 height 7
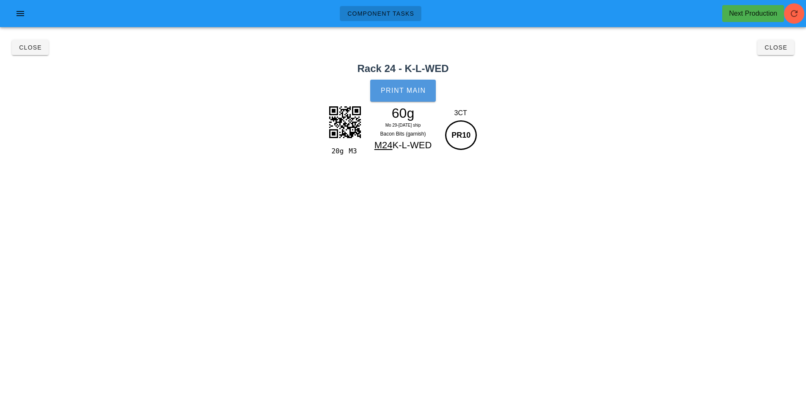
click at [406, 99] on button "Print Main" at bounding box center [402, 91] width 65 height 22
click at [775, 48] on span "Close" at bounding box center [775, 47] width 23 height 7
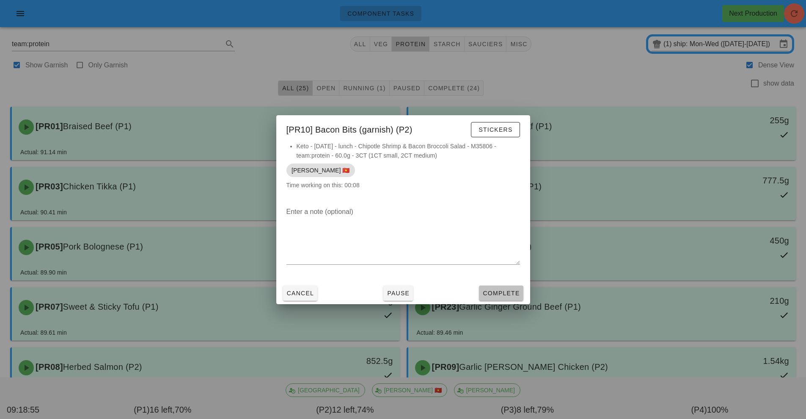
click at [505, 290] on span "Complete" at bounding box center [500, 292] width 37 height 7
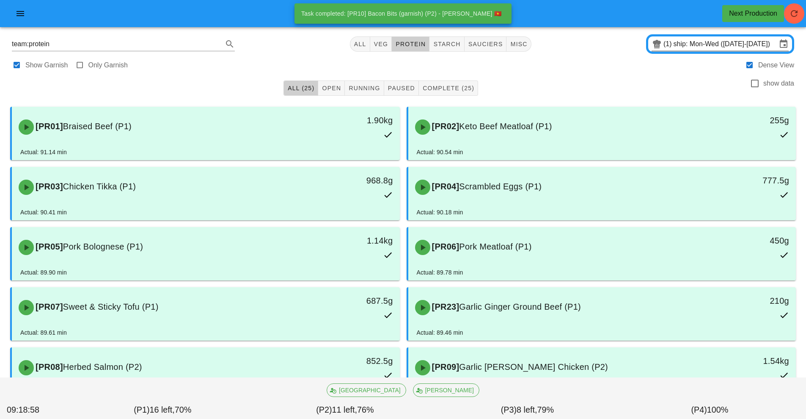
click at [686, 47] on input "ship: Mon-Wed ([DATE]-[DATE])" at bounding box center [725, 44] width 103 height 14
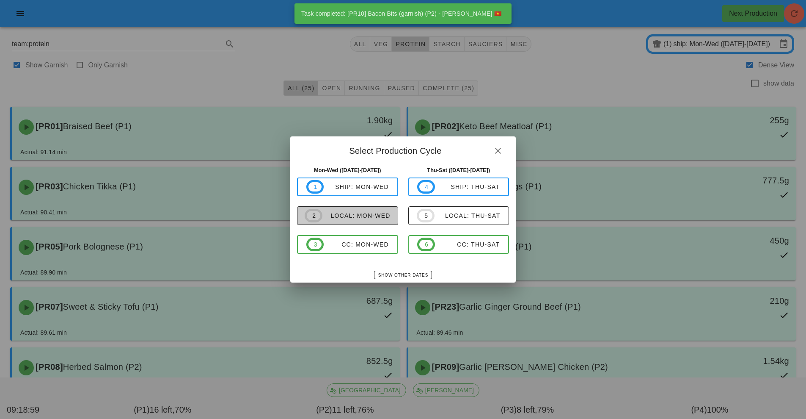
click at [350, 220] on span "2 local: Mon-Wed" at bounding box center [348, 216] width 86 height 14
type input "local: Mon-Wed (Sep 29-Oct 1)"
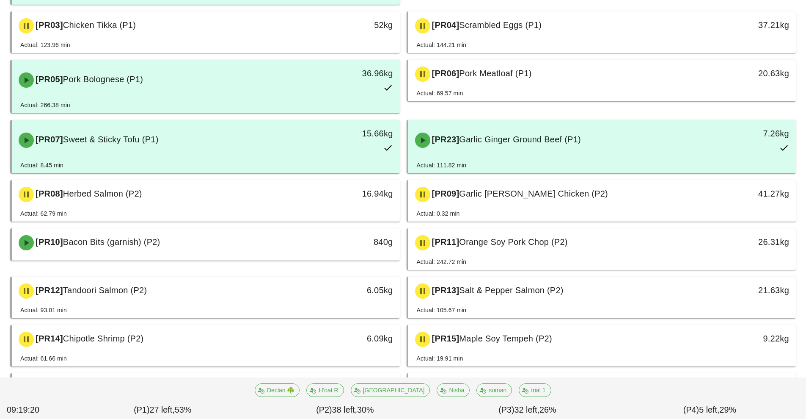
scroll to position [159, 0]
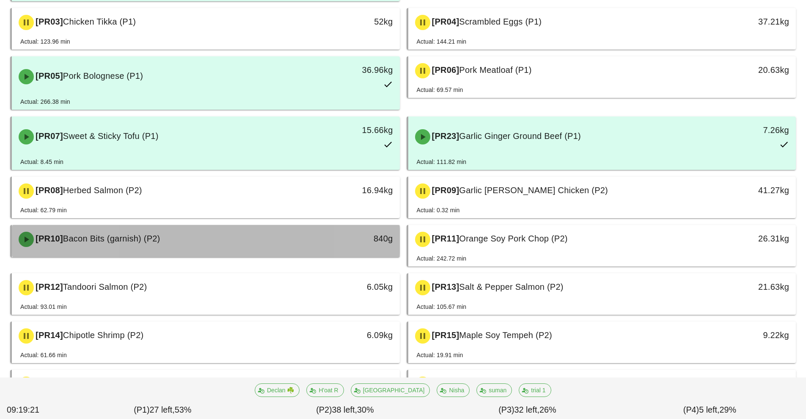
click at [274, 238] on div "[PR10] Bacon Bits (garnish) (P2)" at bounding box center [158, 238] width 288 height 25
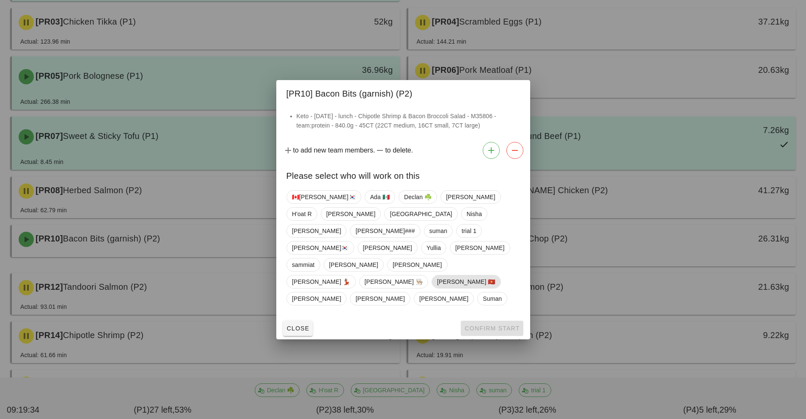
click at [437, 275] on span "[PERSON_NAME] 🇻🇳" at bounding box center [466, 281] width 58 height 13
click at [491, 325] on span "Confirm Start" at bounding box center [491, 328] width 55 height 7
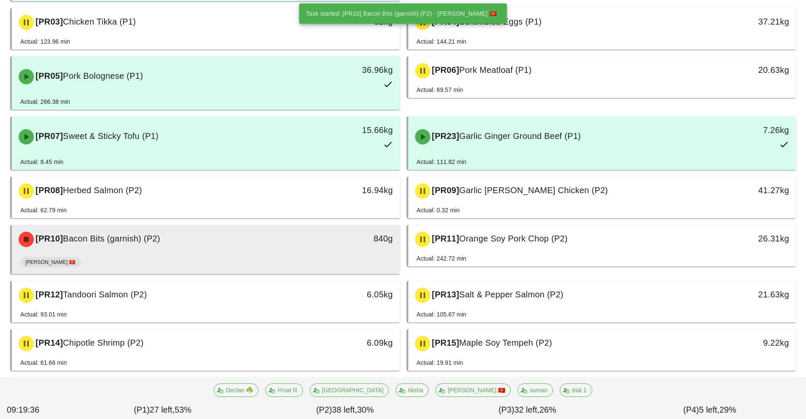
click at [228, 242] on div "[PR10] Bacon Bits (garnish) (P2)" at bounding box center [158, 238] width 288 height 25
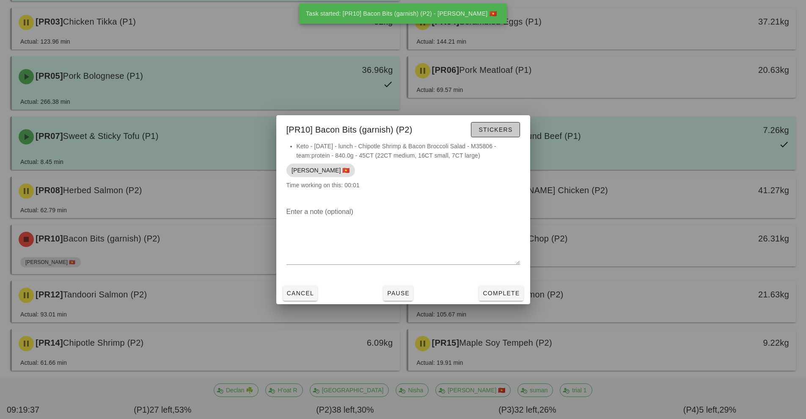
click at [498, 130] on span "Stickers" at bounding box center [495, 129] width 34 height 7
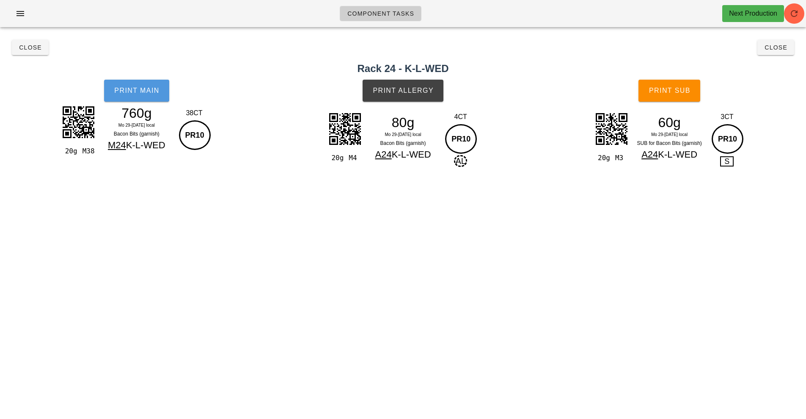
click at [135, 94] on button "Print Main" at bounding box center [136, 91] width 65 height 22
click at [405, 97] on button "Print Allergy" at bounding box center [403, 91] width 81 height 22
click at [673, 96] on button "Print Sub" at bounding box center [670, 91] width 62 height 22
click at [774, 54] on button "Close" at bounding box center [775, 47] width 37 height 15
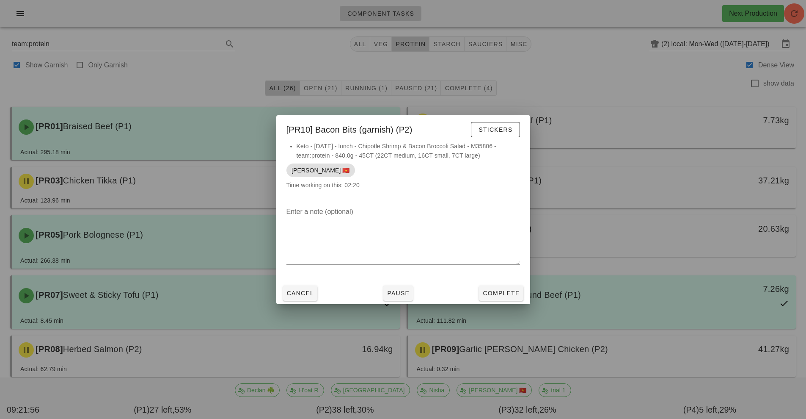
click at [380, 44] on div at bounding box center [403, 209] width 806 height 419
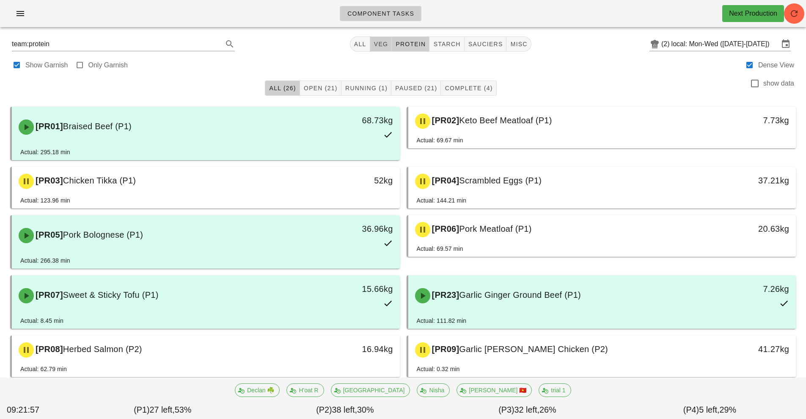
click at [386, 44] on span "veg" at bounding box center [381, 44] width 15 height 7
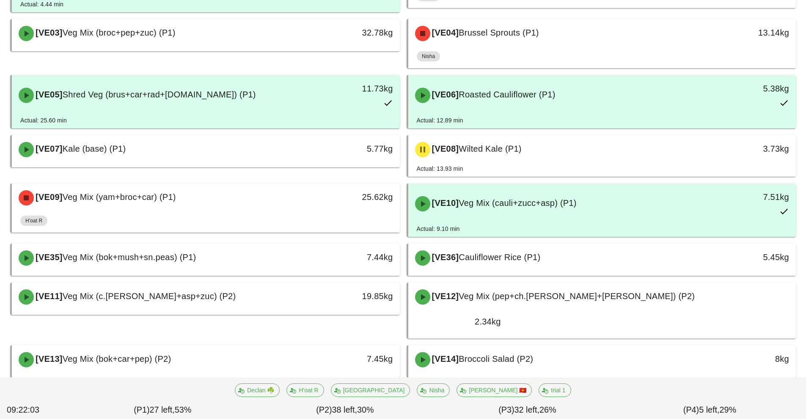
scroll to position [243, 0]
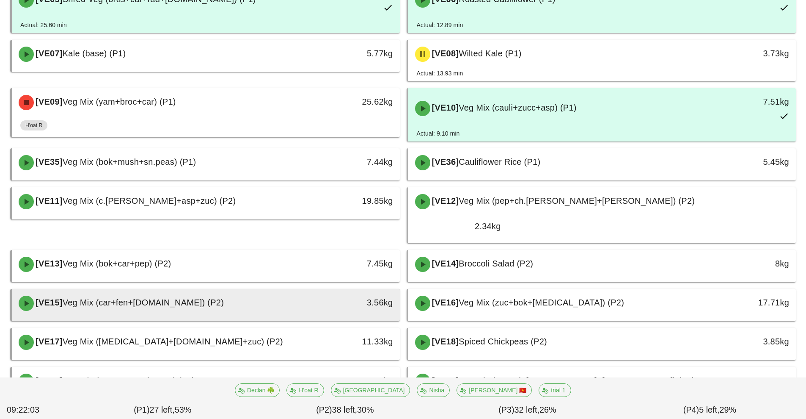
click at [142, 297] on span "Veg Mix (car+fen+r.cab) (P2)" at bounding box center [143, 301] width 161 height 9
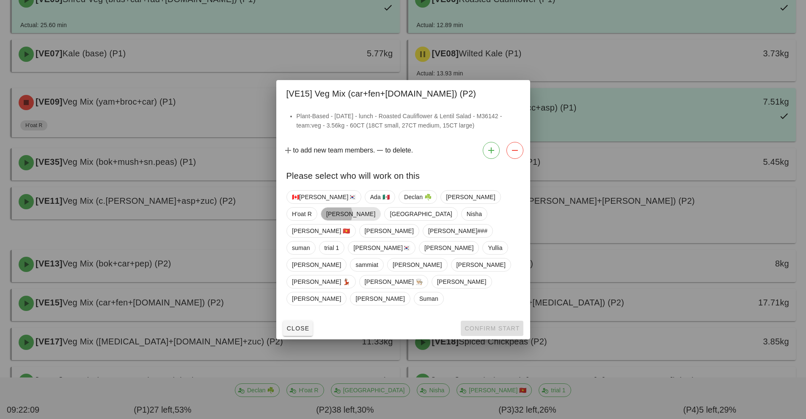
click at [375, 220] on span "[PERSON_NAME]" at bounding box center [350, 213] width 49 height 13
click at [487, 325] on span "Confirm Start" at bounding box center [491, 328] width 55 height 7
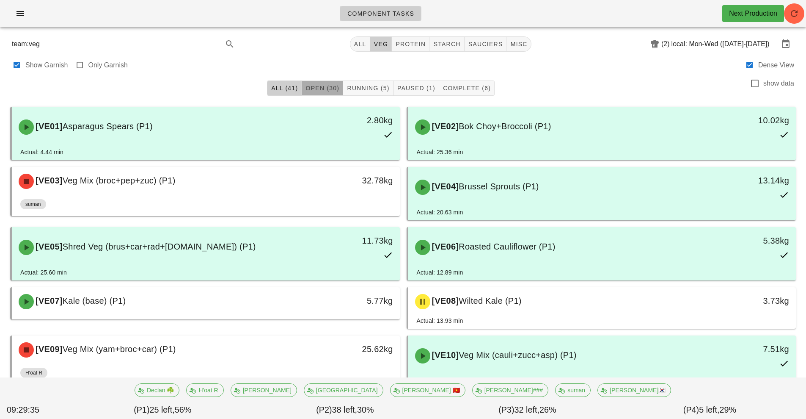
click at [333, 90] on span "Open (30)" at bounding box center [322, 88] width 34 height 7
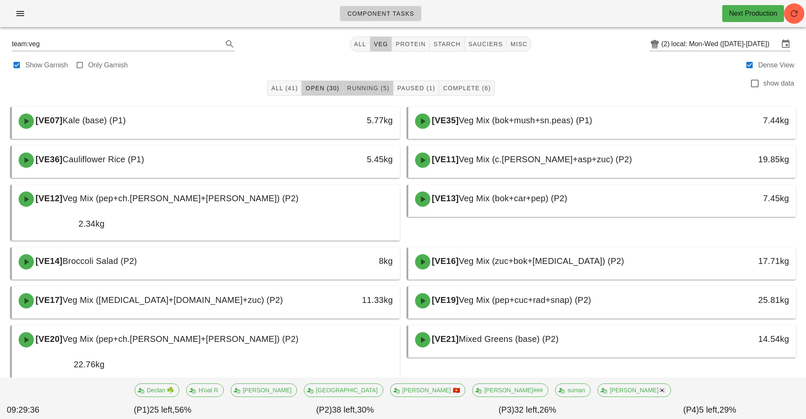
click at [373, 83] on button "Running (5)" at bounding box center [368, 87] width 50 height 15
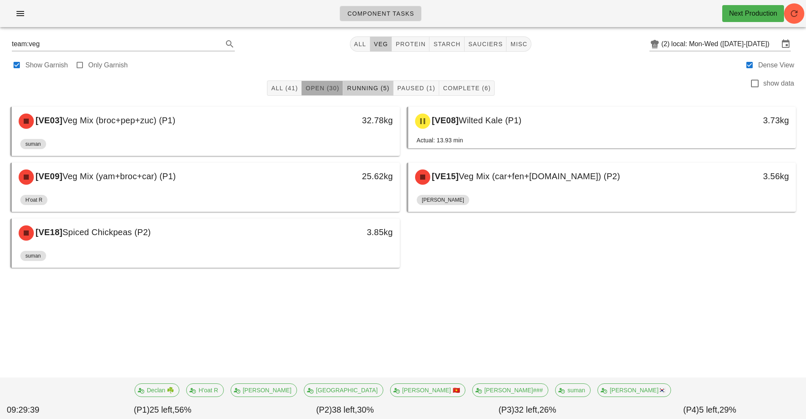
click at [330, 89] on span "Open (30)" at bounding box center [322, 88] width 34 height 7
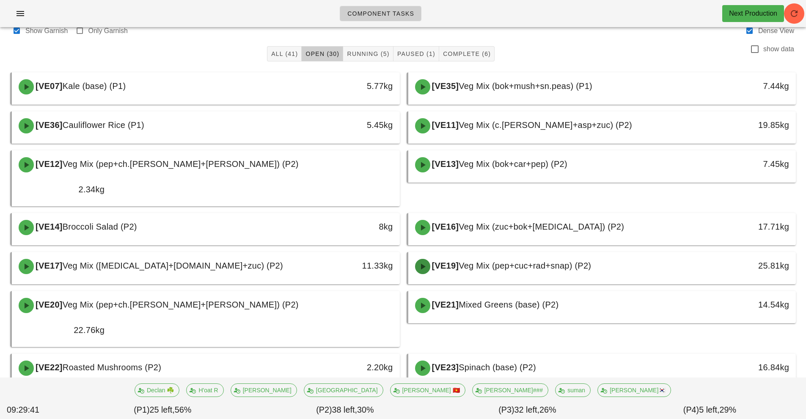
scroll to position [19, 0]
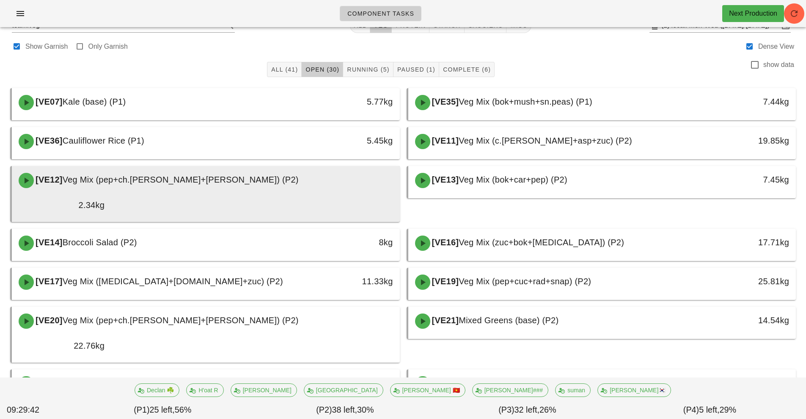
click at [236, 179] on div "[VE12] Veg Mix (pep+ch.tom+cuc) (P2)" at bounding box center [206, 180] width 385 height 25
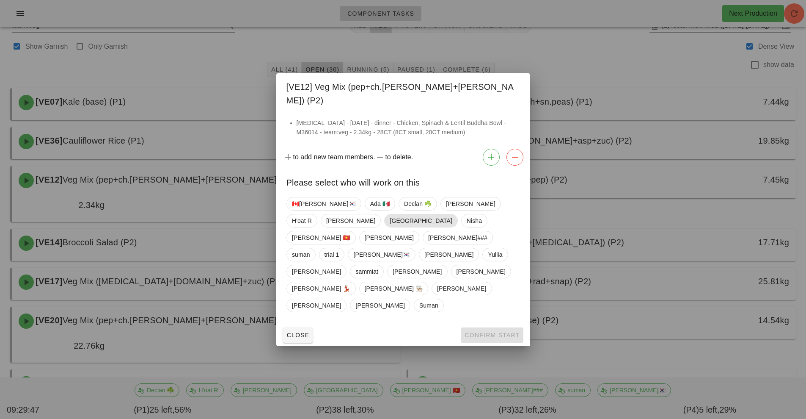
click at [390, 227] on span "[GEOGRAPHIC_DATA]" at bounding box center [421, 220] width 62 height 13
click at [494, 331] on span "Confirm Start" at bounding box center [491, 334] width 55 height 7
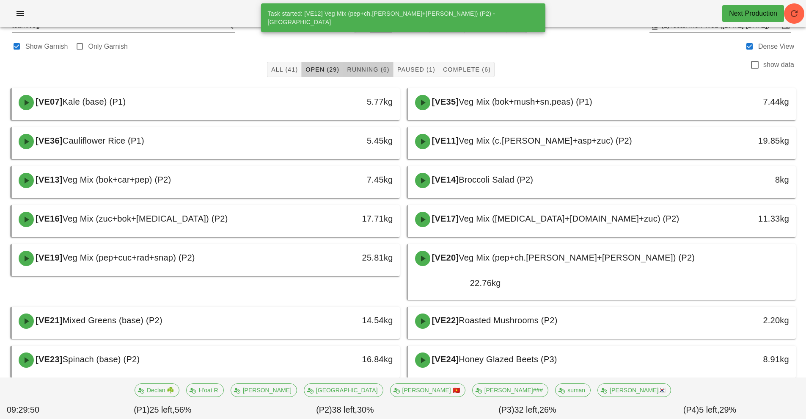
click at [383, 69] on span "Running (6)" at bounding box center [368, 69] width 43 height 7
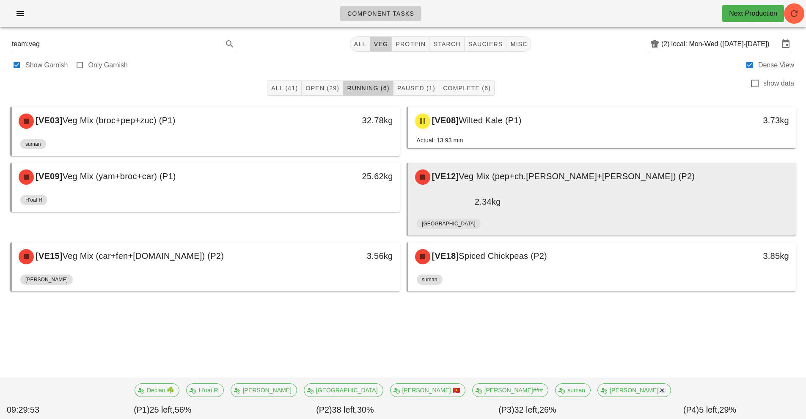
click at [517, 215] on div "[GEOGRAPHIC_DATA]" at bounding box center [602, 225] width 371 height 20
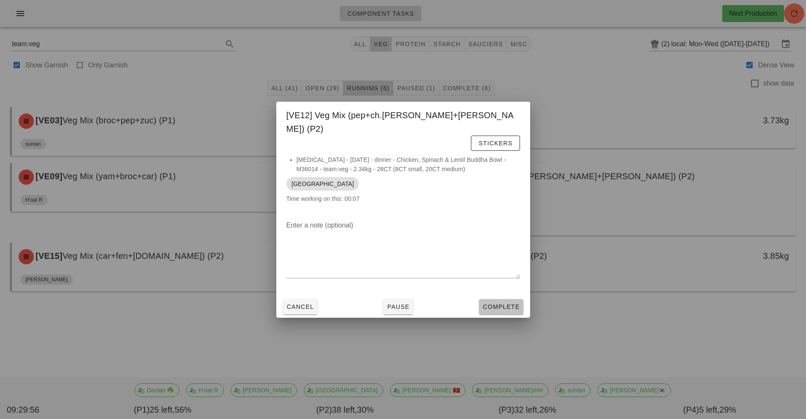
click at [503, 299] on button "Complete" at bounding box center [501, 306] width 44 height 15
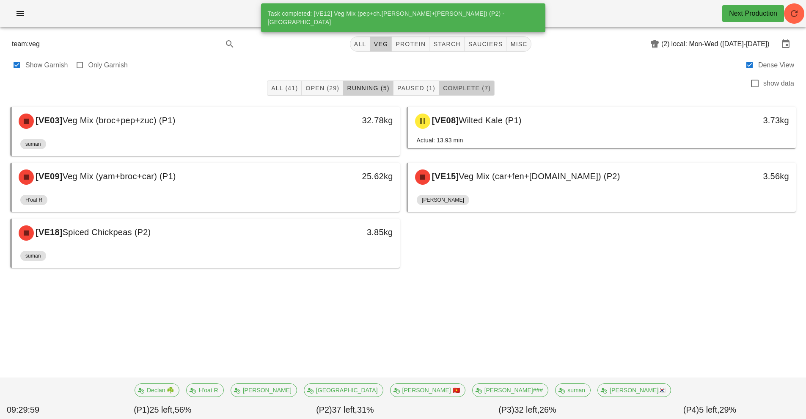
click at [474, 88] on span "Complete (7)" at bounding box center [467, 88] width 48 height 7
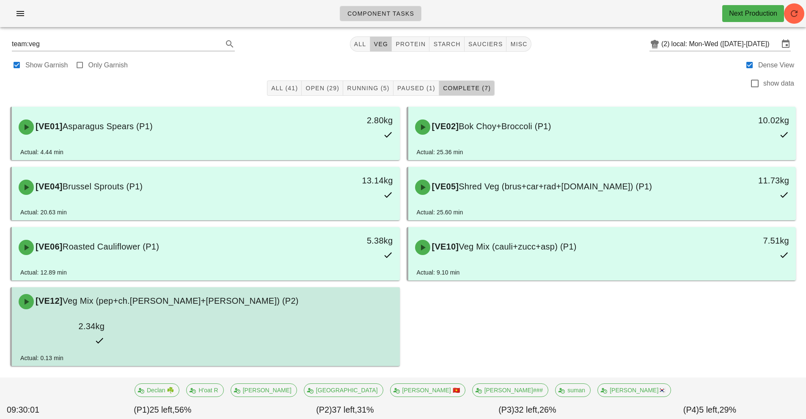
click at [110, 314] on div "2.34kg" at bounding box center [62, 332] width 96 height 37
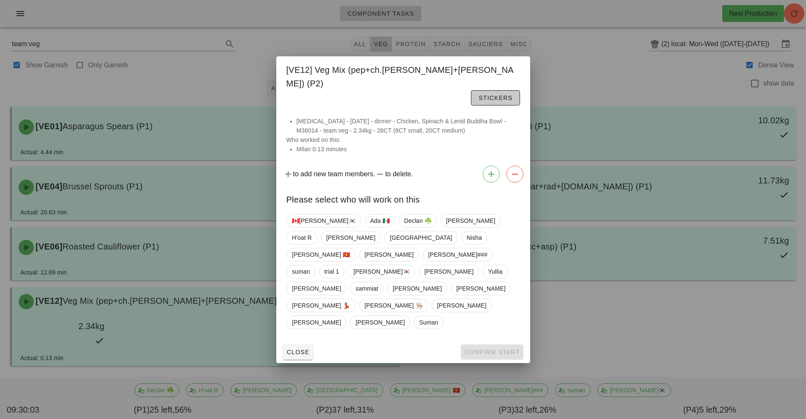
click at [505, 101] on span "Stickers" at bounding box center [495, 97] width 34 height 7
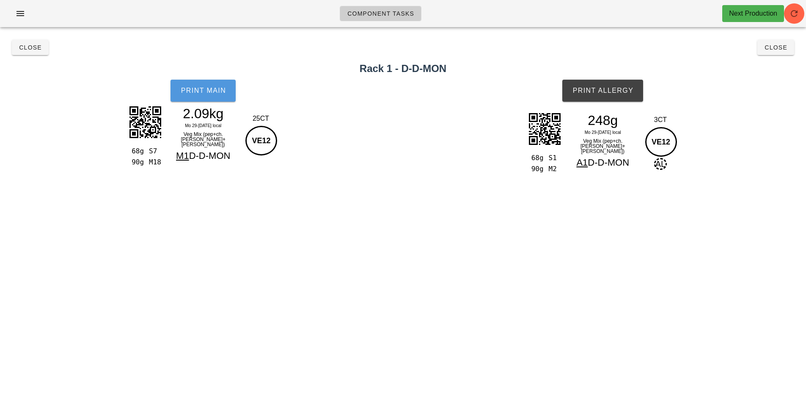
click at [216, 90] on span "Print Main" at bounding box center [203, 91] width 46 height 8
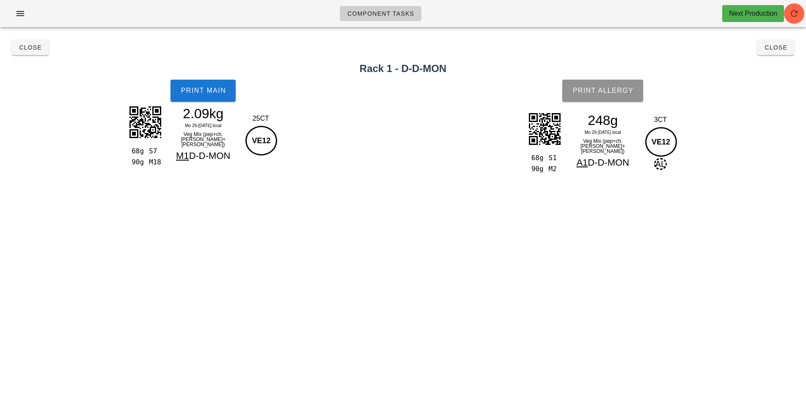
click at [615, 82] on button "Print Allergy" at bounding box center [602, 91] width 81 height 22
click at [787, 46] on span "Close" at bounding box center [775, 47] width 23 height 7
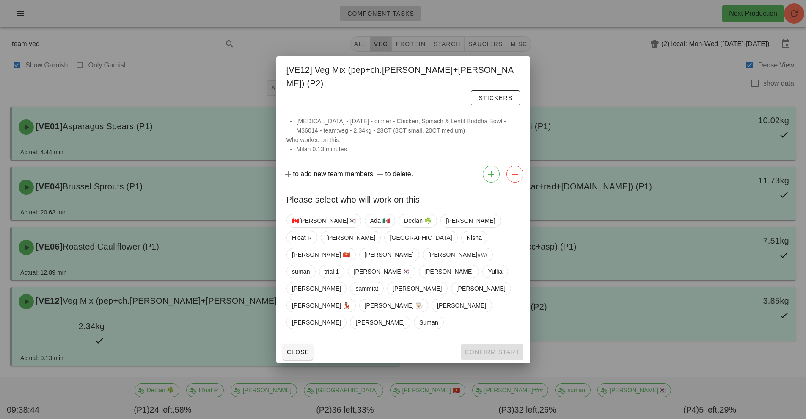
click at [772, 59] on div at bounding box center [403, 209] width 806 height 419
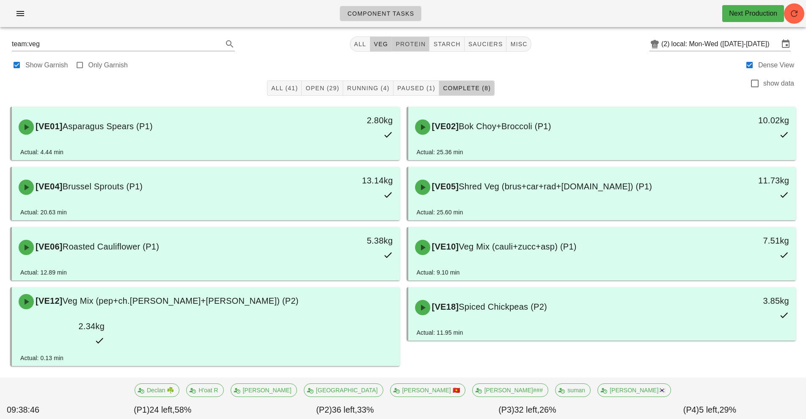
click at [419, 45] on span "protein" at bounding box center [410, 44] width 30 height 7
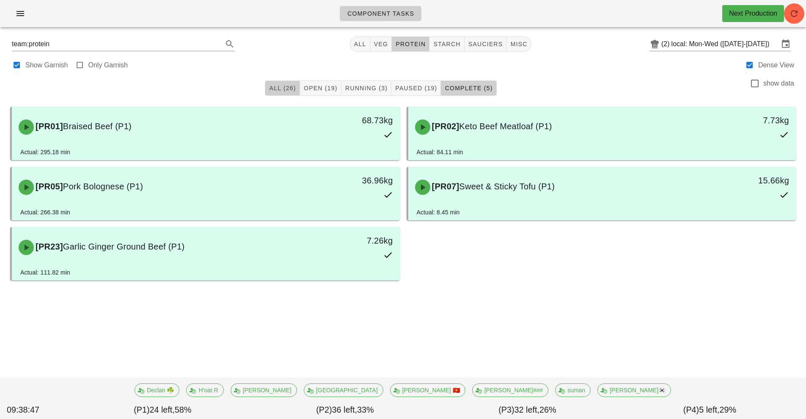
click at [274, 90] on span "All (26)" at bounding box center [282, 88] width 27 height 7
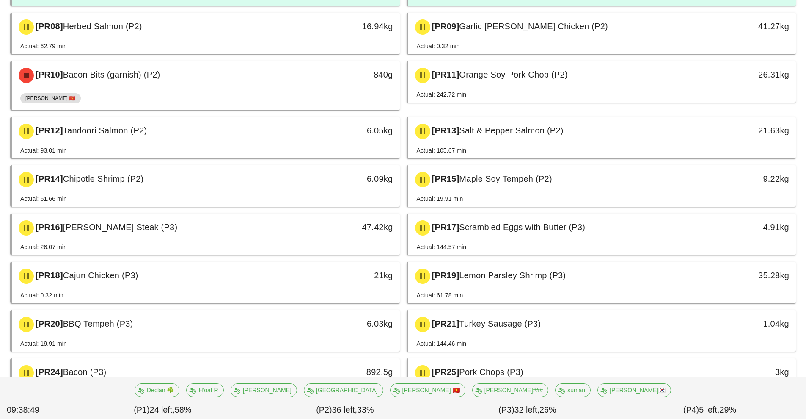
scroll to position [322, 0]
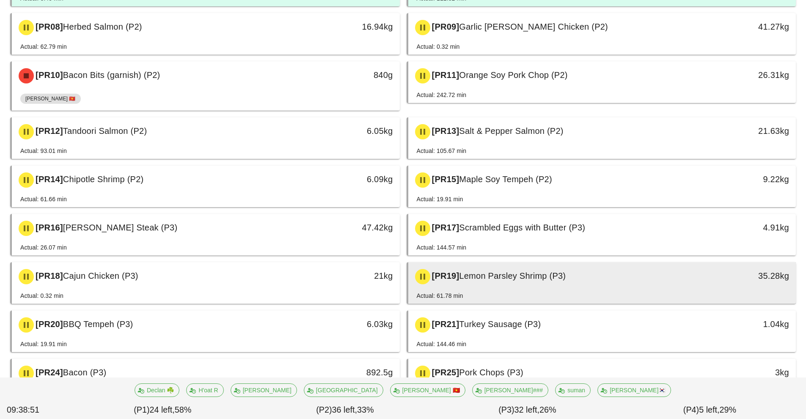
click at [503, 292] on div "Actual: 61.78 min" at bounding box center [602, 297] width 371 height 13
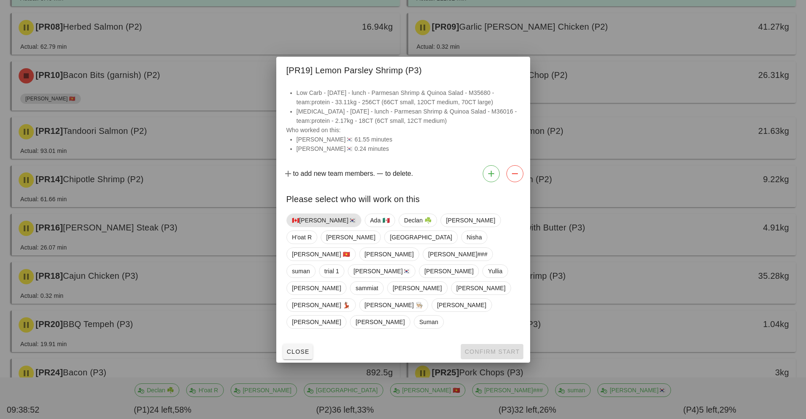
click at [304, 226] on span "🇨🇦[PERSON_NAME]🇰🇷" at bounding box center [324, 220] width 64 height 13
click at [495, 344] on button "Confirm Start" at bounding box center [492, 351] width 62 height 15
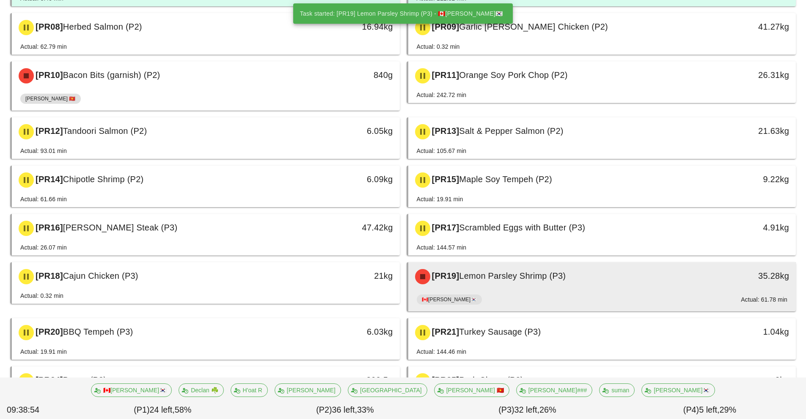
click at [522, 294] on div "🇨🇦KEN🇰🇷 Actual: 61.78 min" at bounding box center [602, 301] width 371 height 20
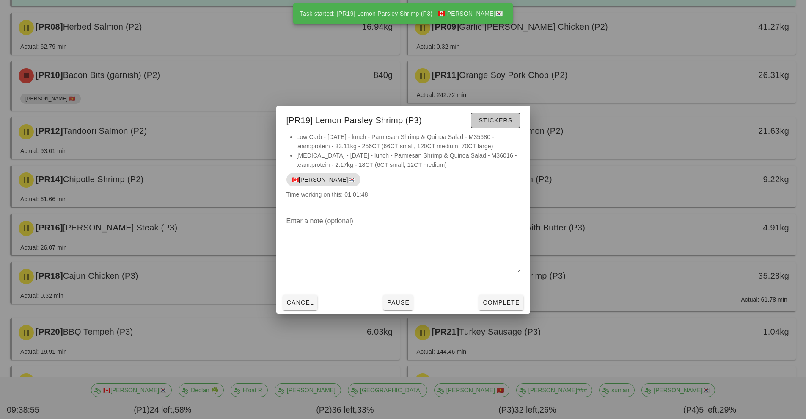
click at [503, 114] on button "Stickers" at bounding box center [495, 120] width 49 height 15
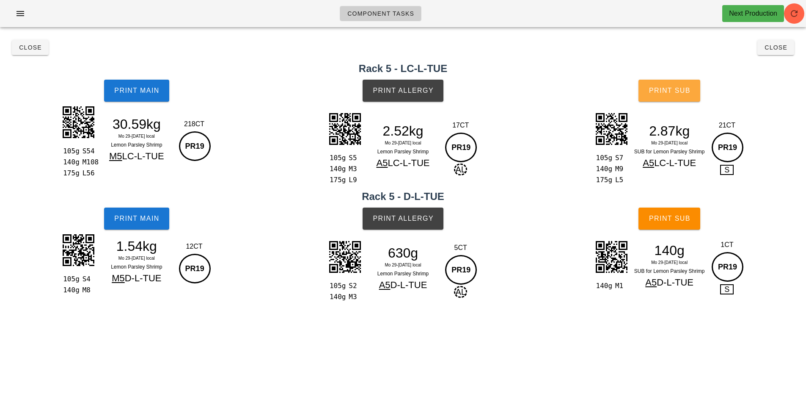
click at [654, 96] on button "Print Sub" at bounding box center [670, 91] width 62 height 22
click at [689, 94] on span "Print Sub" at bounding box center [670, 91] width 42 height 8
click at [684, 223] on button "Print Sub" at bounding box center [670, 218] width 62 height 22
click at [26, 40] on button "Close" at bounding box center [30, 47] width 37 height 15
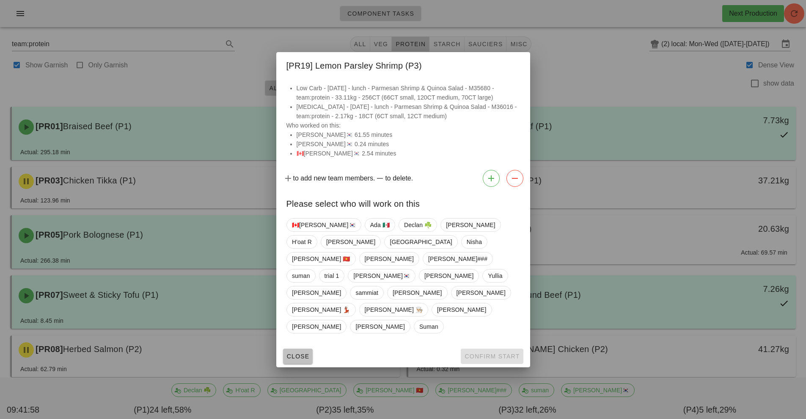
click at [299, 348] on button "Close" at bounding box center [298, 355] width 30 height 15
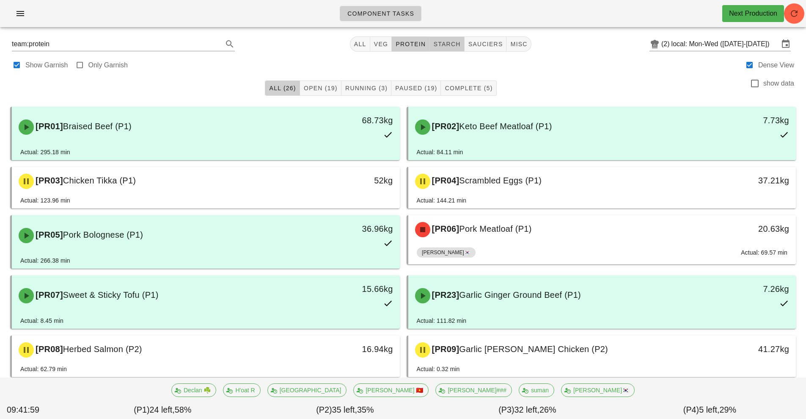
click at [452, 44] on span "starch" at bounding box center [447, 44] width 28 height 7
type input "team:starch"
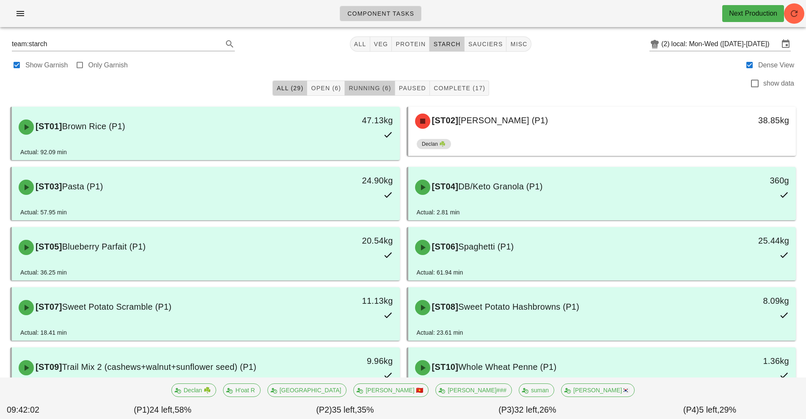
click at [366, 87] on span "Running (6)" at bounding box center [369, 88] width 43 height 7
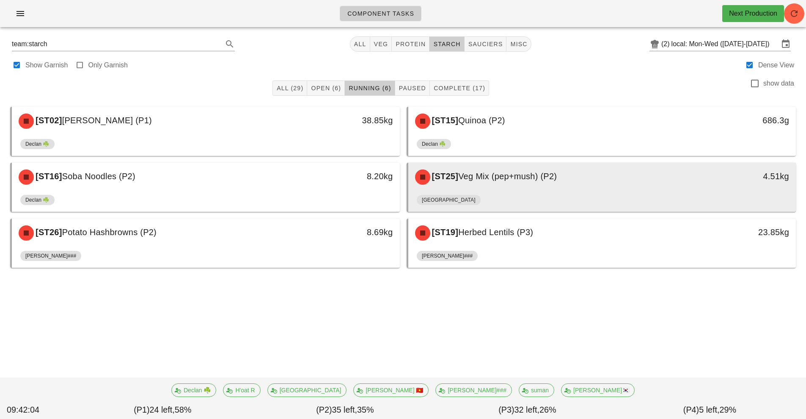
click at [504, 191] on div "[GEOGRAPHIC_DATA]" at bounding box center [602, 201] width 371 height 20
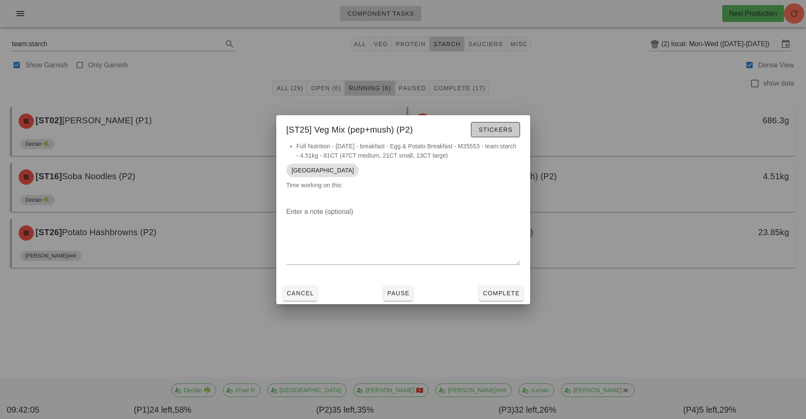
click at [496, 129] on span "Stickers" at bounding box center [495, 129] width 34 height 7
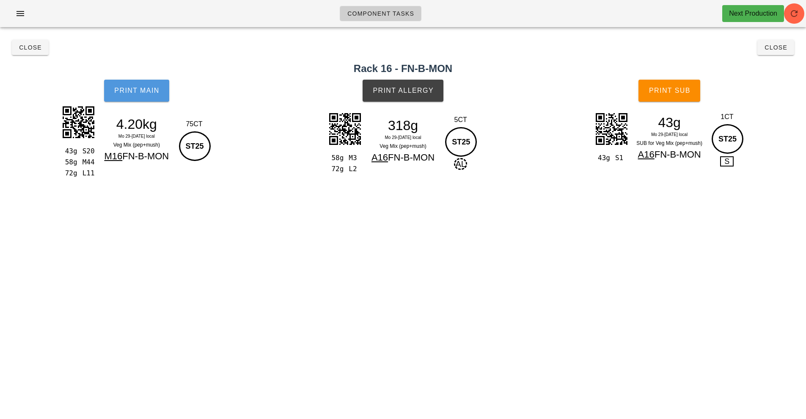
click at [147, 96] on button "Print Main" at bounding box center [136, 91] width 65 height 22
click at [411, 94] on span "Print Allergy" at bounding box center [402, 91] width 61 height 8
click at [672, 94] on span "Print Sub" at bounding box center [670, 91] width 42 height 8
click at [24, 48] on span "Close" at bounding box center [30, 47] width 23 height 7
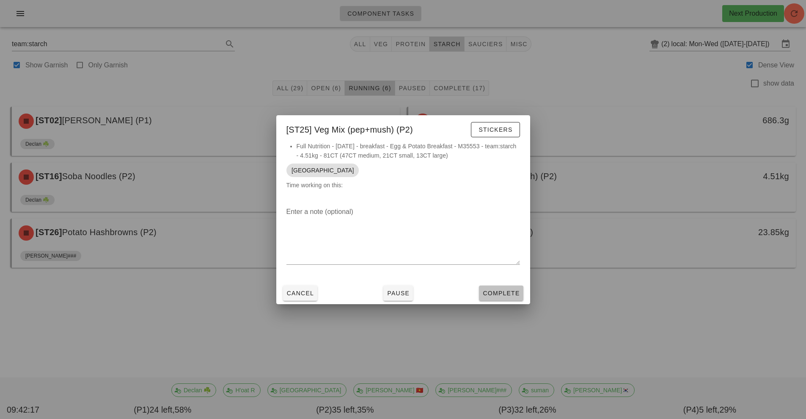
click at [508, 292] on span "Complete" at bounding box center [500, 292] width 37 height 7
